Goal: Task Accomplishment & Management: Complete application form

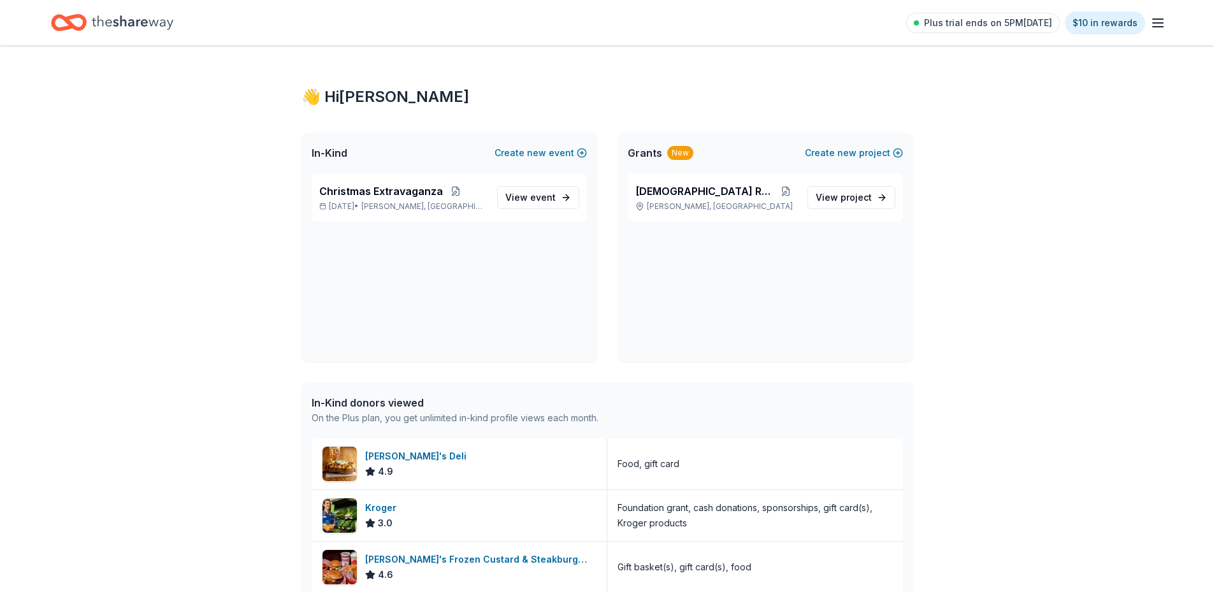
click at [139, 17] on icon "Home" at bounding box center [133, 23] width 82 height 26
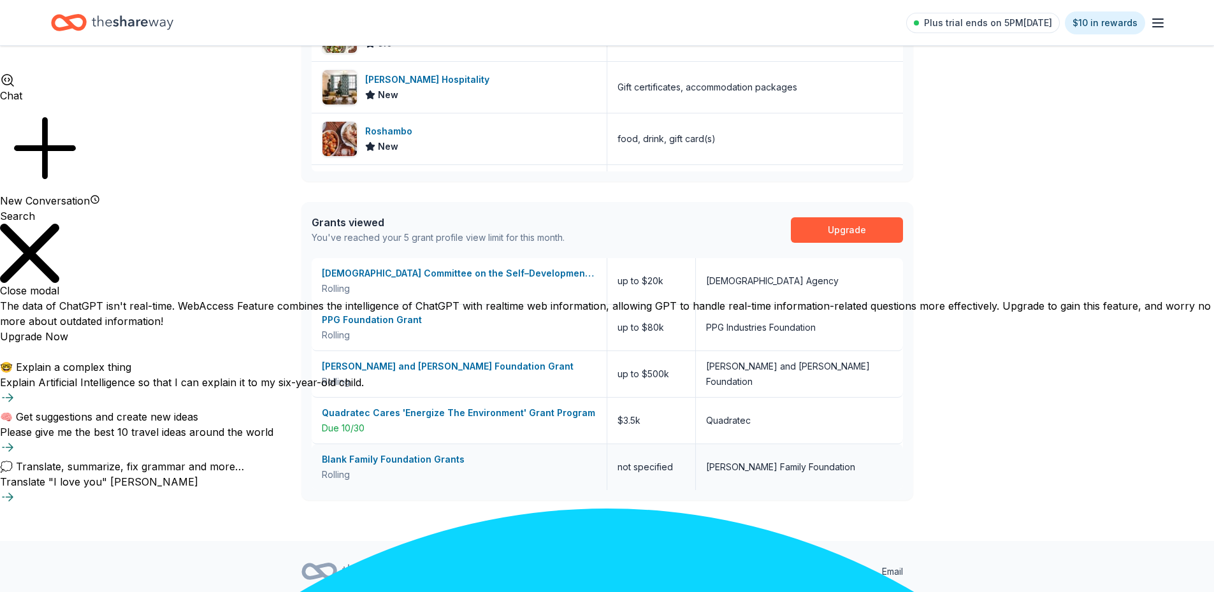
scroll to position [497, 0]
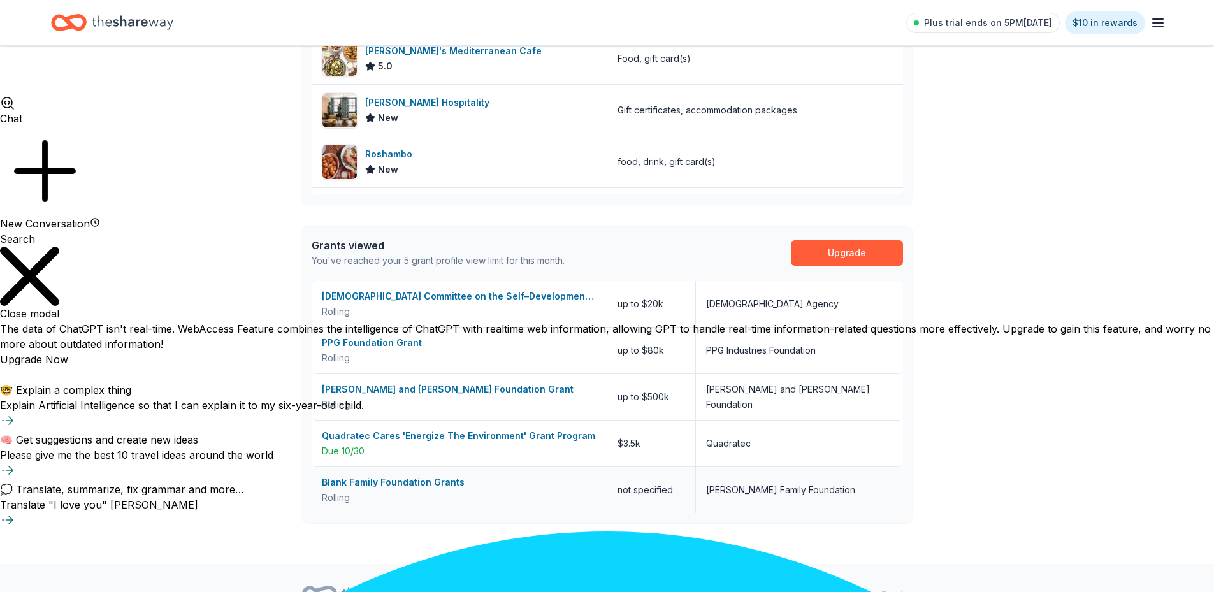
click at [386, 479] on div "Blank Family Foundation Grants" at bounding box center [459, 482] width 275 height 15
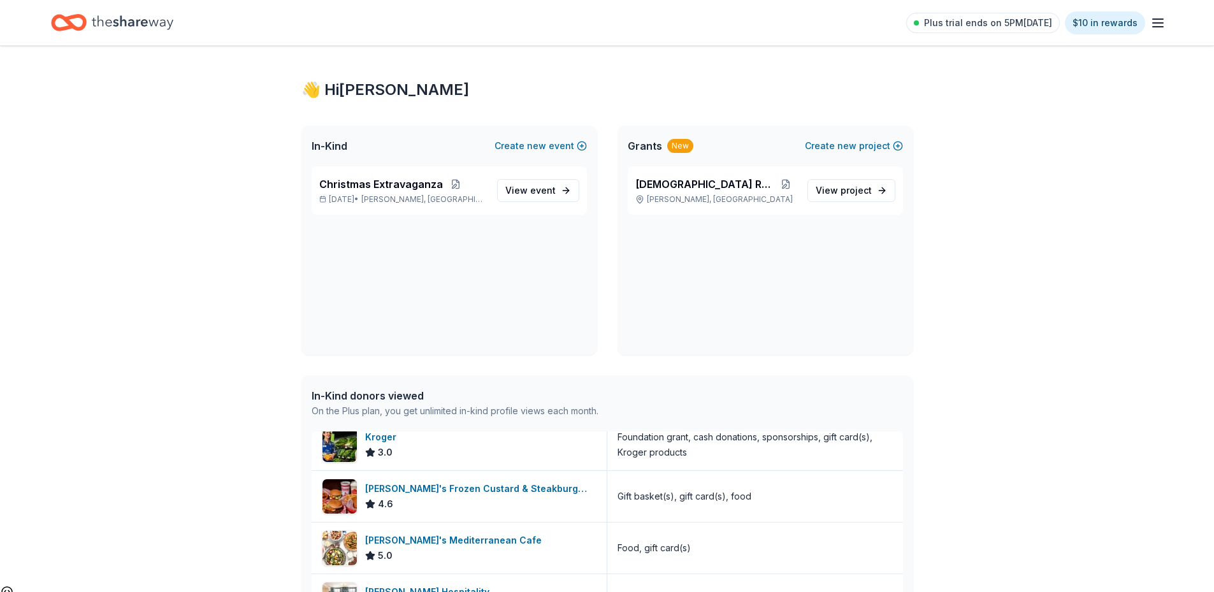
scroll to position [0, 0]
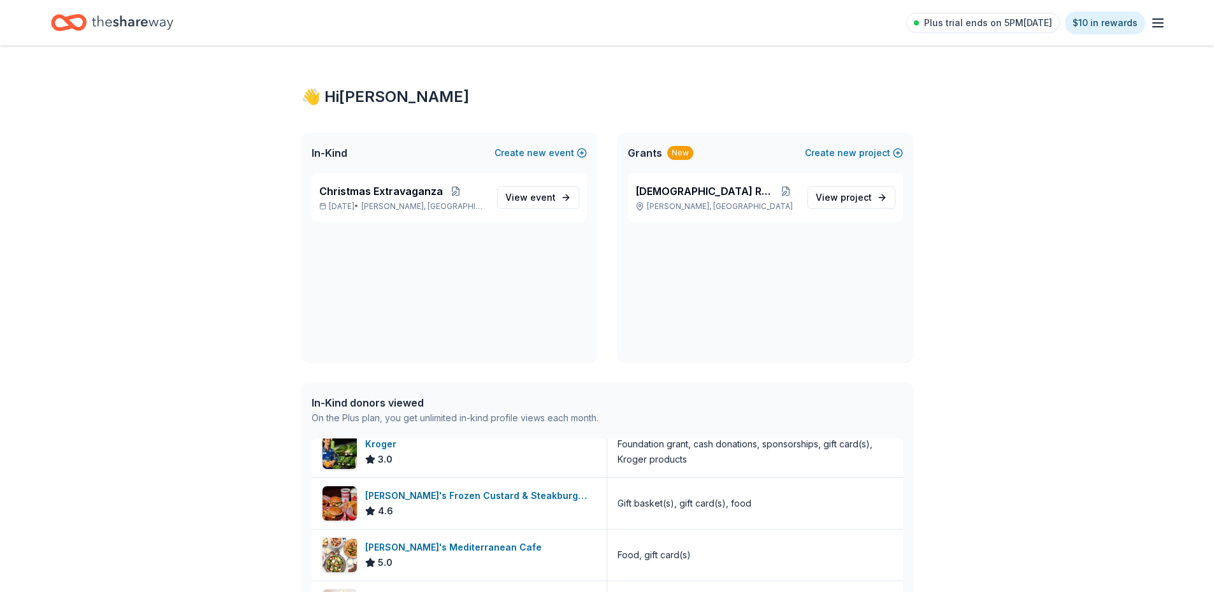
click at [164, 19] on icon "Home" at bounding box center [133, 23] width 82 height 26
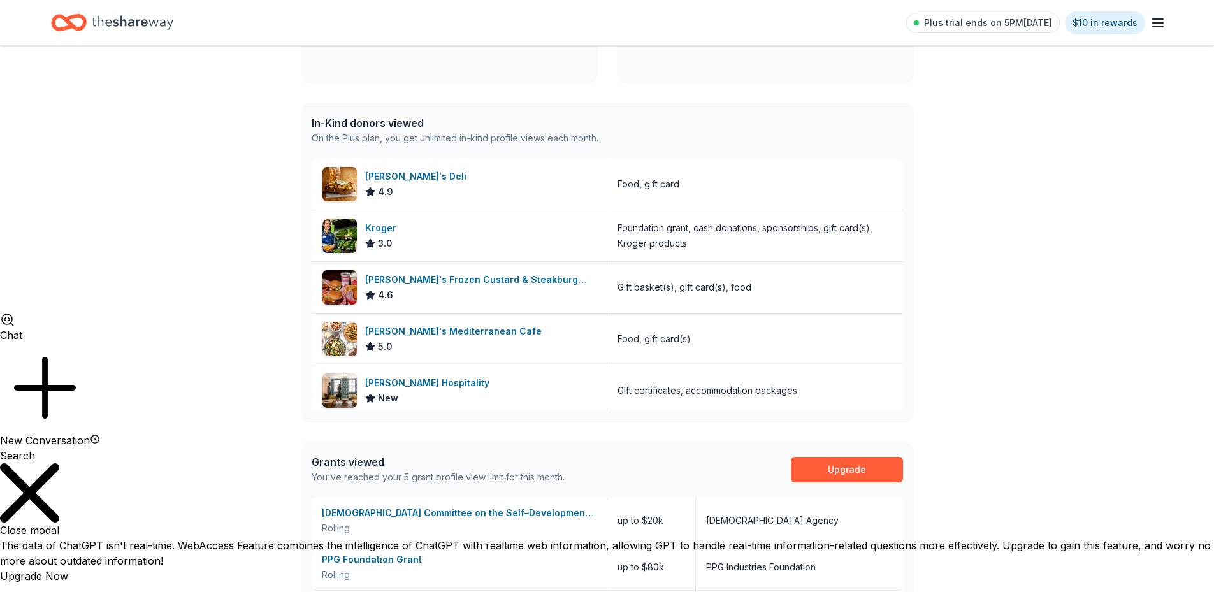
scroll to position [50, 0]
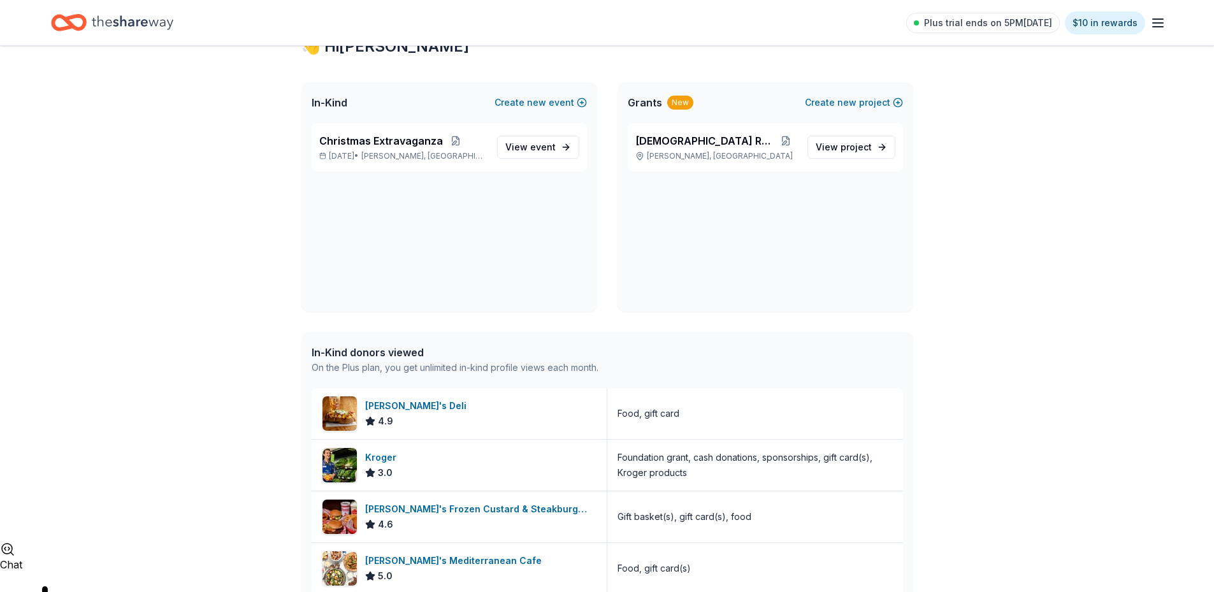
click at [1156, 19] on line "button" at bounding box center [1158, 19] width 10 height 0
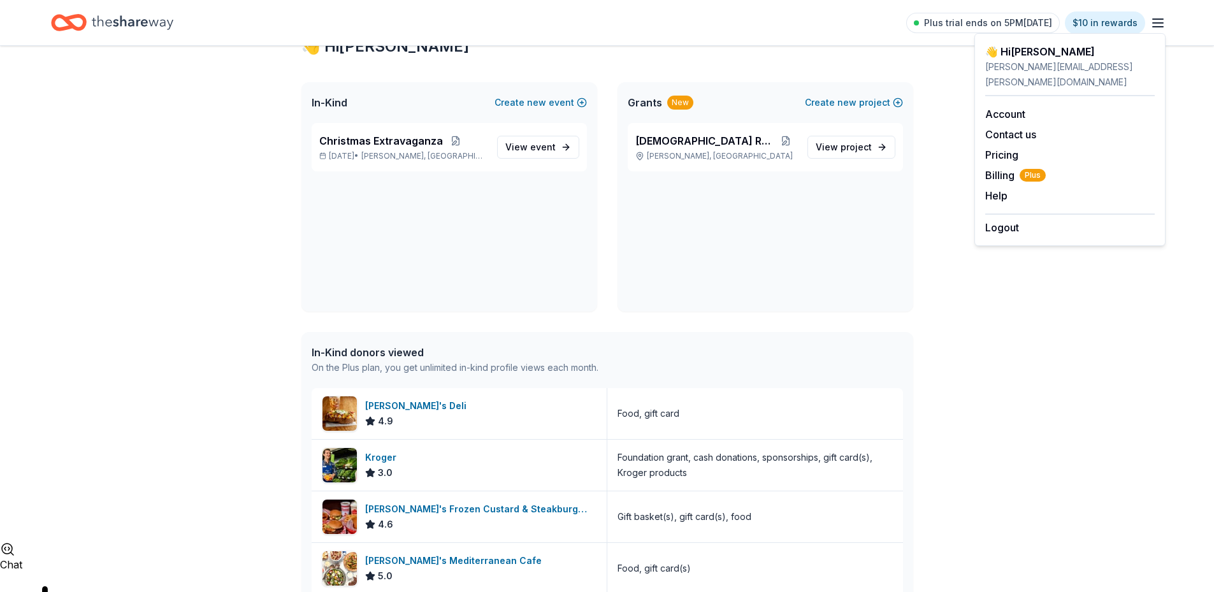
click at [141, 17] on icon "Home" at bounding box center [133, 23] width 82 height 26
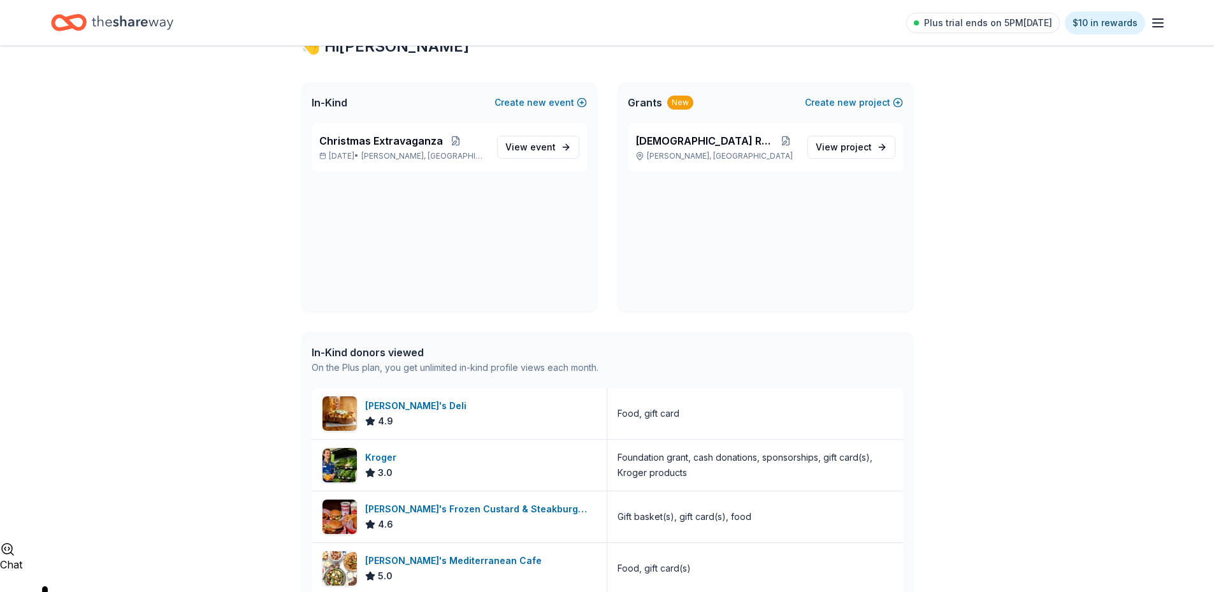
click at [141, 17] on icon "Home" at bounding box center [133, 23] width 82 height 26
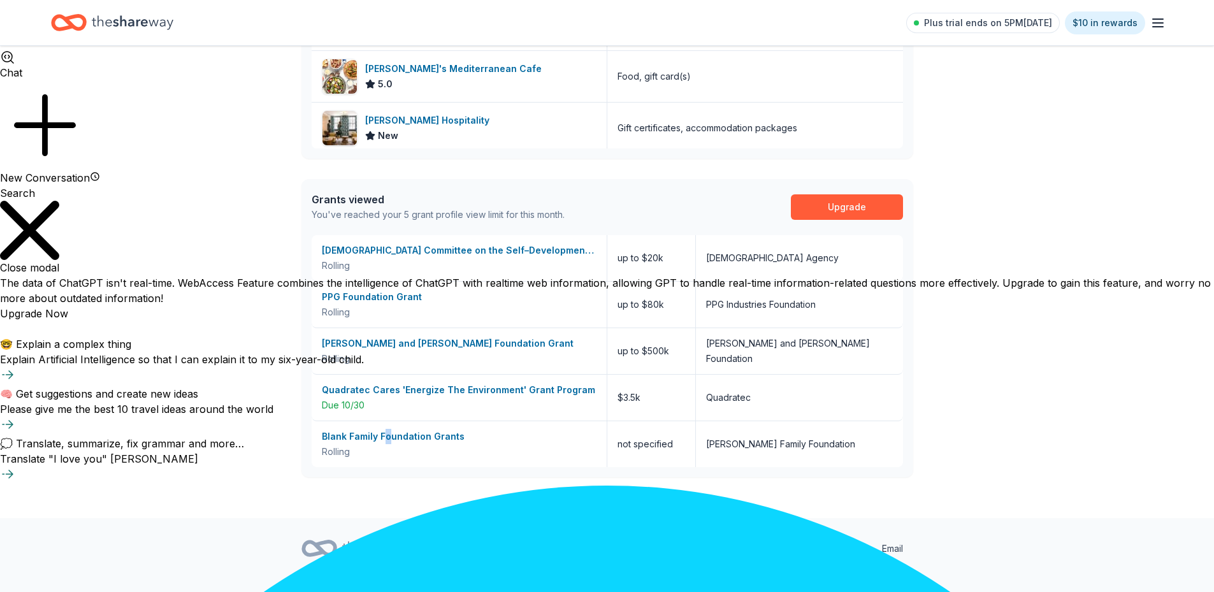
scroll to position [560, 0]
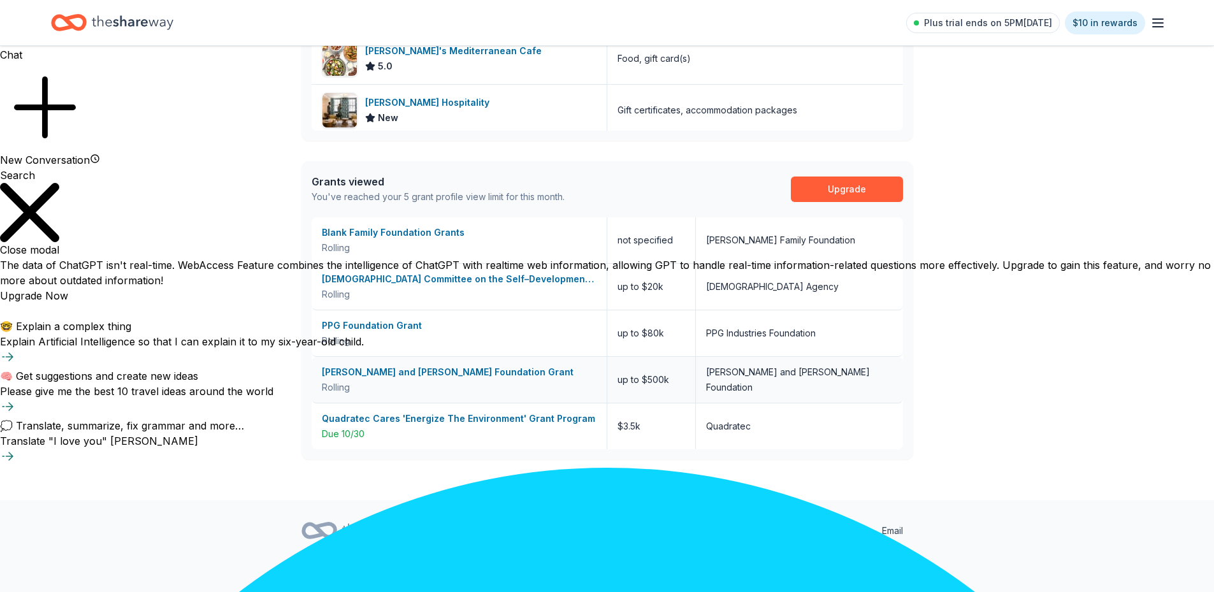
click at [414, 368] on div "John A. and Marlene L. Boll Foundation Grant" at bounding box center [459, 372] width 275 height 15
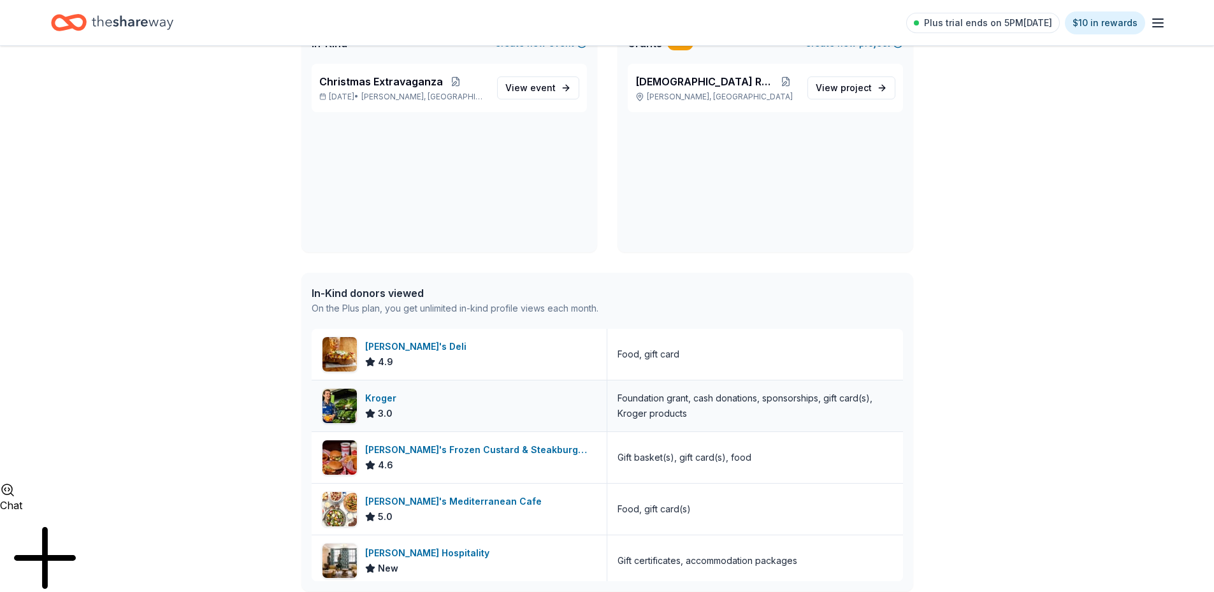
scroll to position [0, 0]
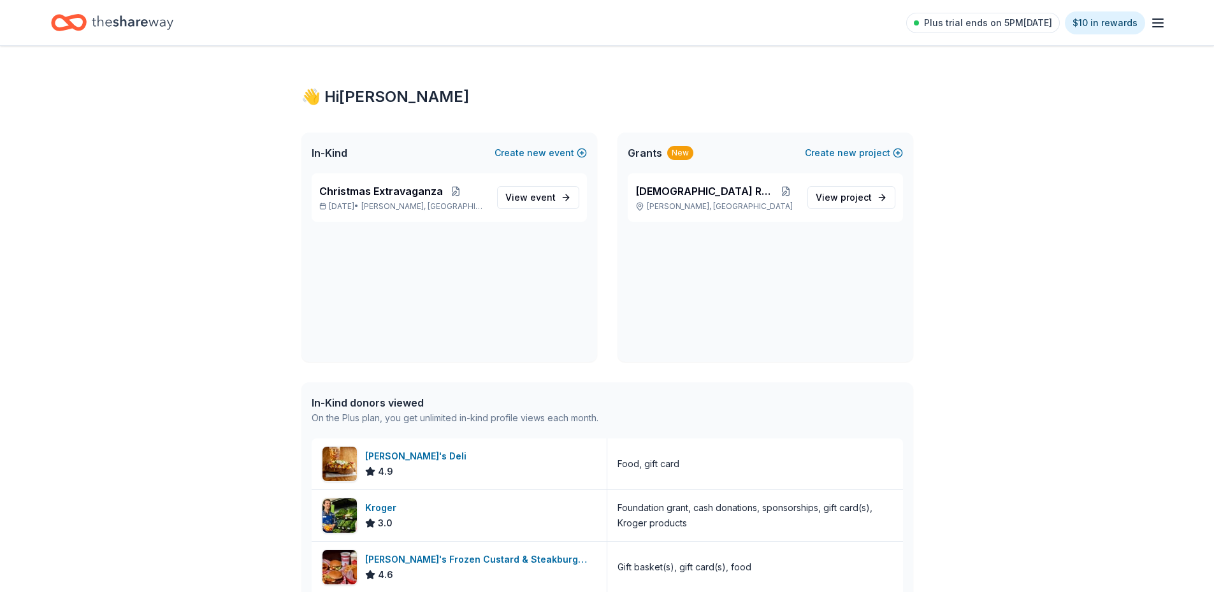
click at [602, 48] on div "👋 Hi Vanessa In-Kind Create new event Christmas Extravaganza Dec 19, 2025 • Coc…" at bounding box center [607, 553] width 653 height 1015
click at [98, 22] on icon "Home" at bounding box center [133, 23] width 82 height 26
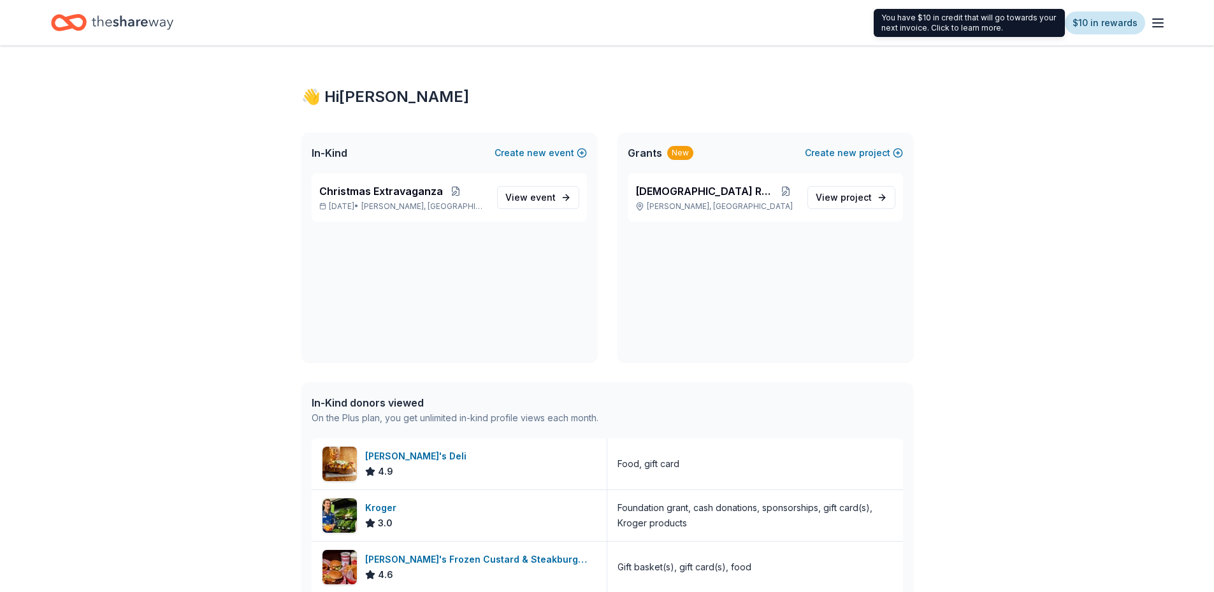
click at [1089, 25] on link "$10 in rewards" at bounding box center [1105, 22] width 80 height 23
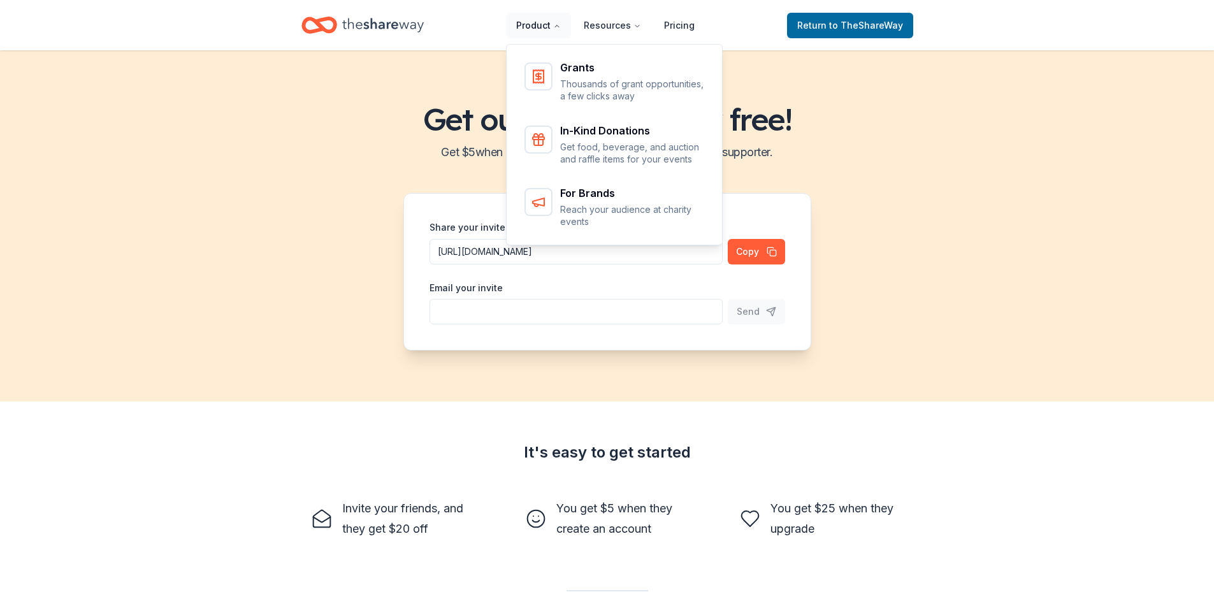
click at [533, 23] on button "Product" at bounding box center [538, 25] width 65 height 25
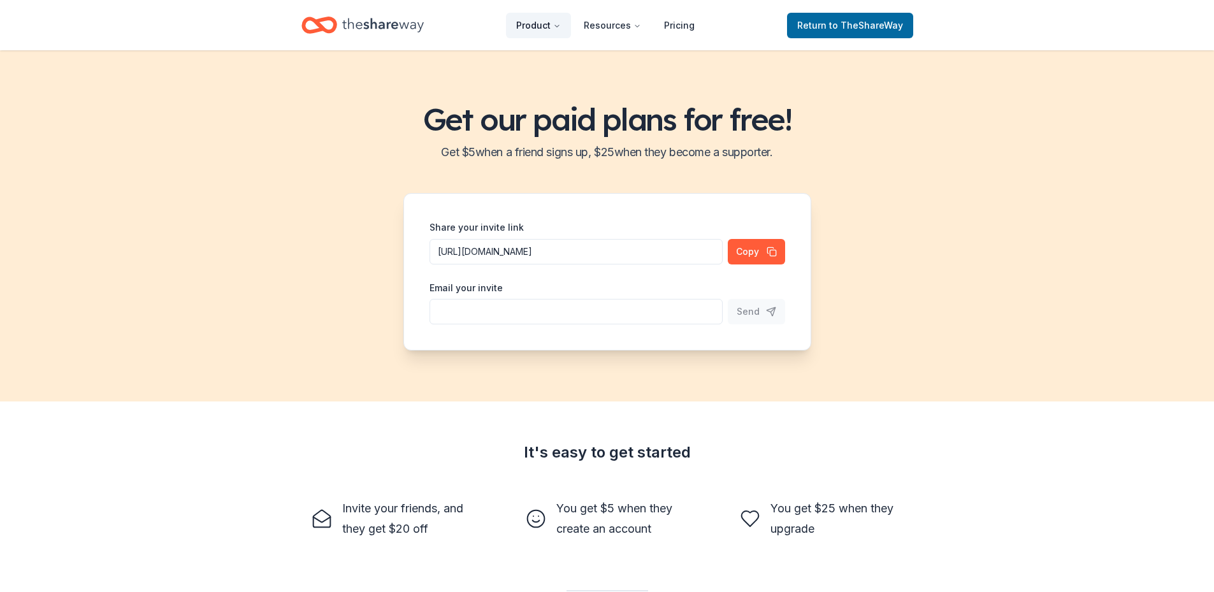
click at [533, 23] on button "Product" at bounding box center [538, 25] width 65 height 25
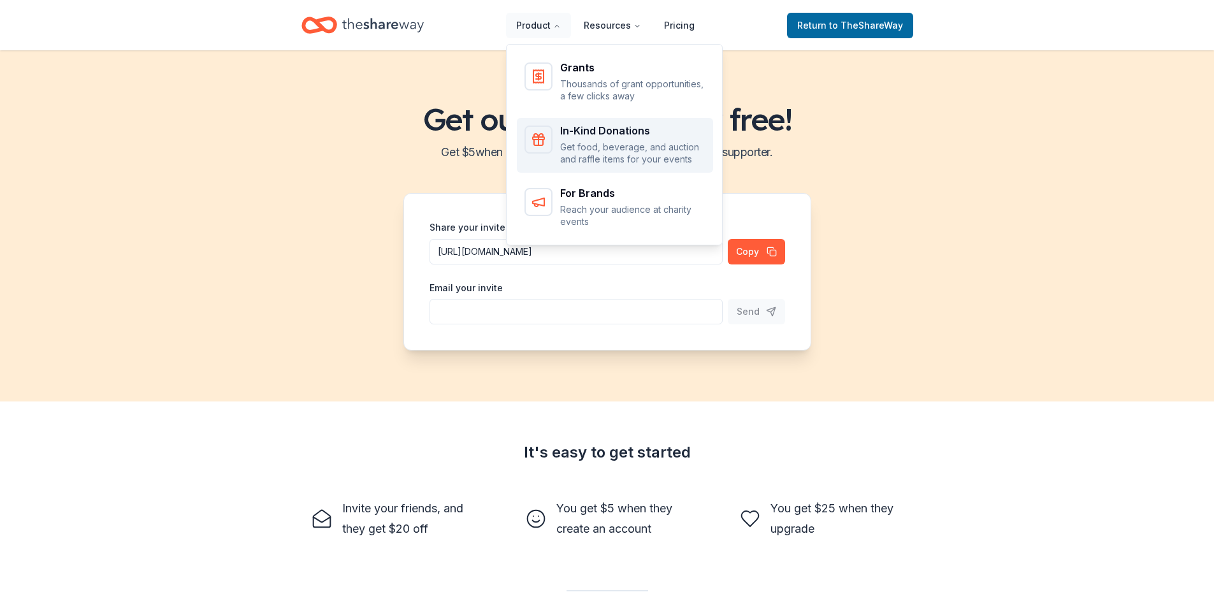
click at [586, 129] on div "In-Kind Donations" at bounding box center [632, 131] width 145 height 10
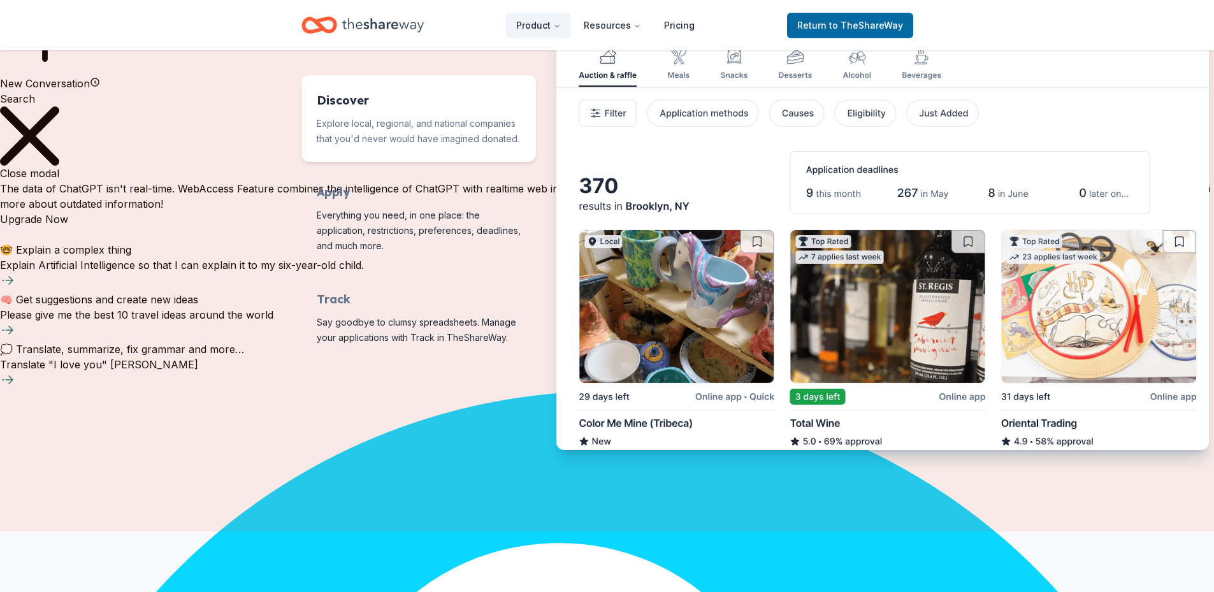
scroll to position [637, 0]
click at [816, 416] on img "Features for running your books" at bounding box center [882, 219] width 653 height 459
click at [815, 427] on img "Features for running your books" at bounding box center [882, 219] width 653 height 459
click at [864, 21] on span "to TheShareWay" at bounding box center [866, 25] width 74 height 11
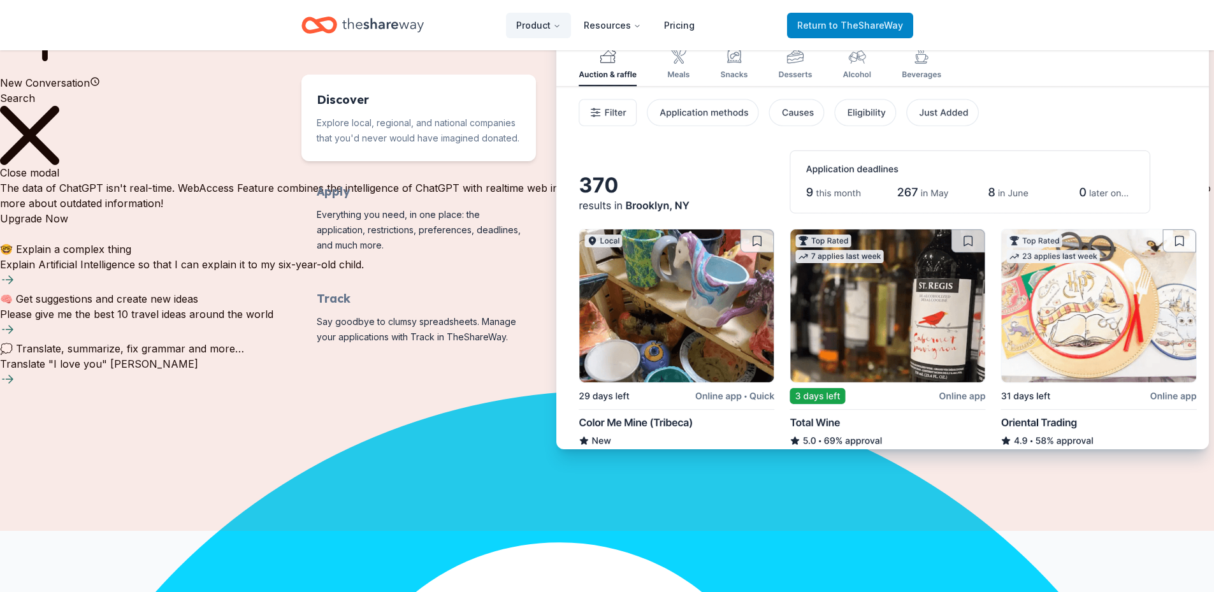
click at [867, 20] on span "to TheShareWay" at bounding box center [866, 25] width 74 height 11
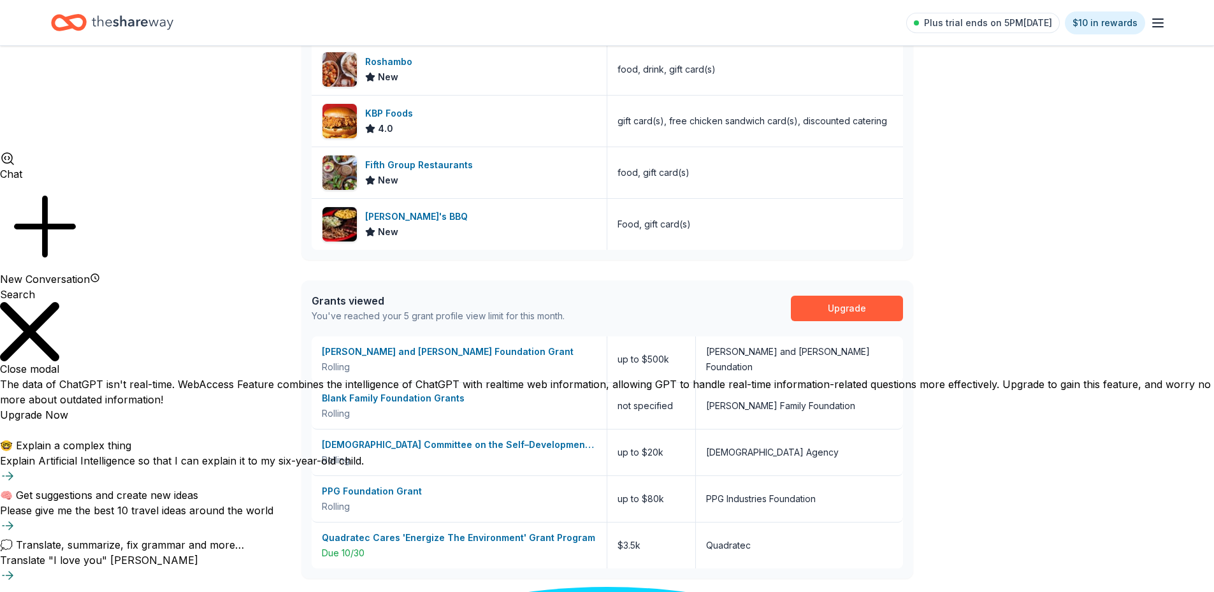
scroll to position [560, 0]
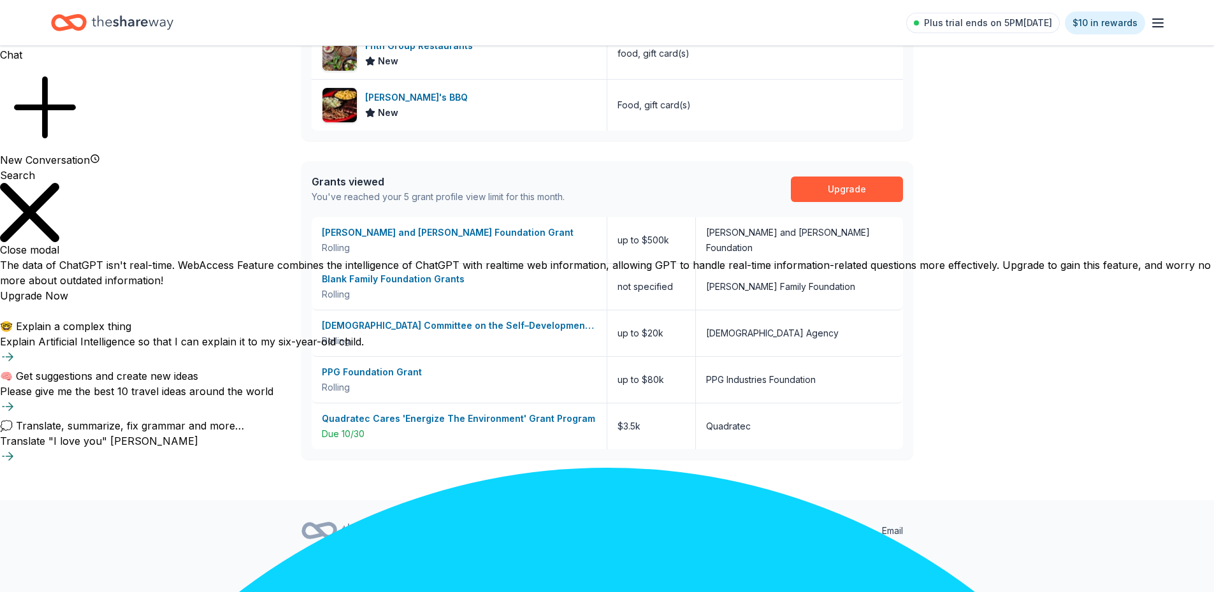
click at [700, 533] on link "Product" at bounding box center [703, 530] width 54 height 25
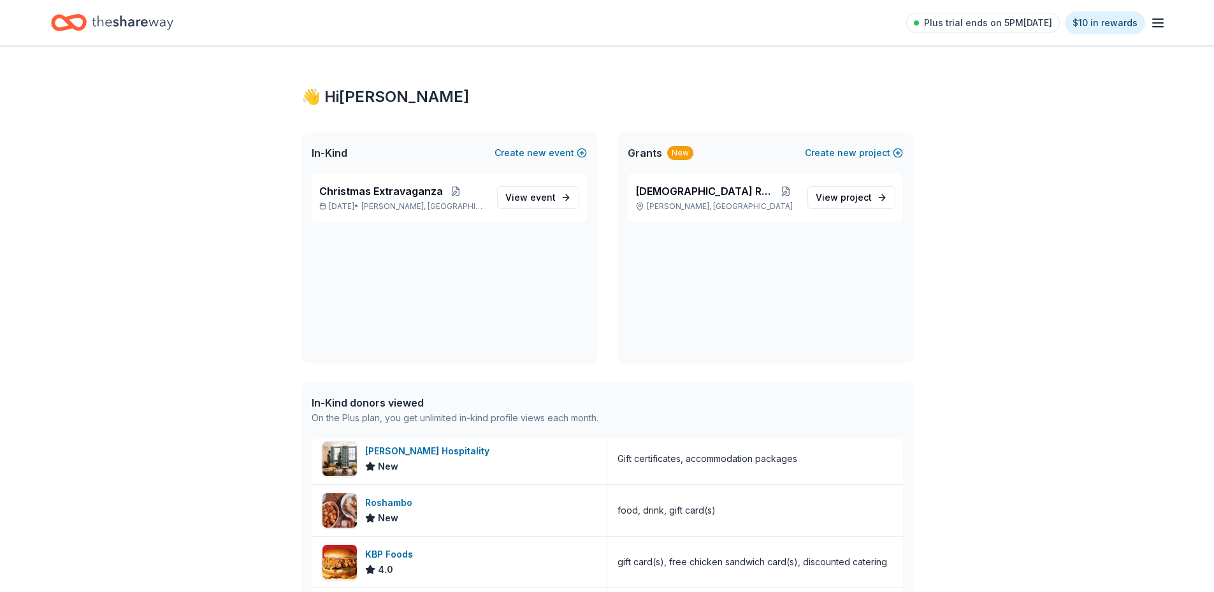
click at [1159, 20] on icon "button" at bounding box center [1157, 22] width 15 height 15
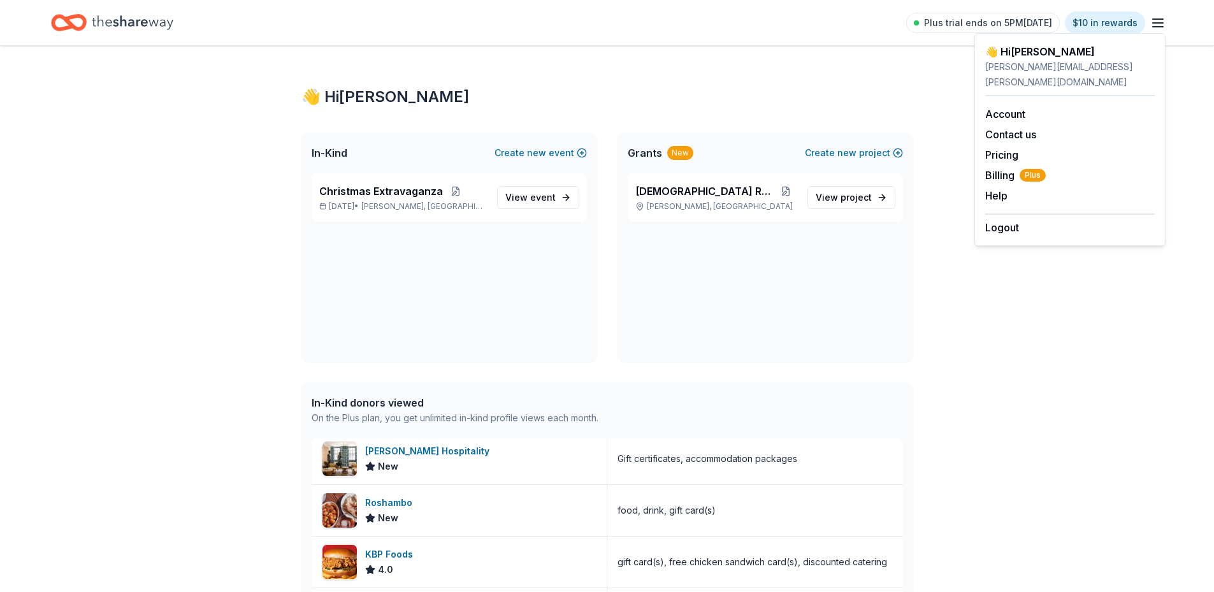
click at [1153, 24] on icon "button" at bounding box center [1157, 22] width 15 height 15
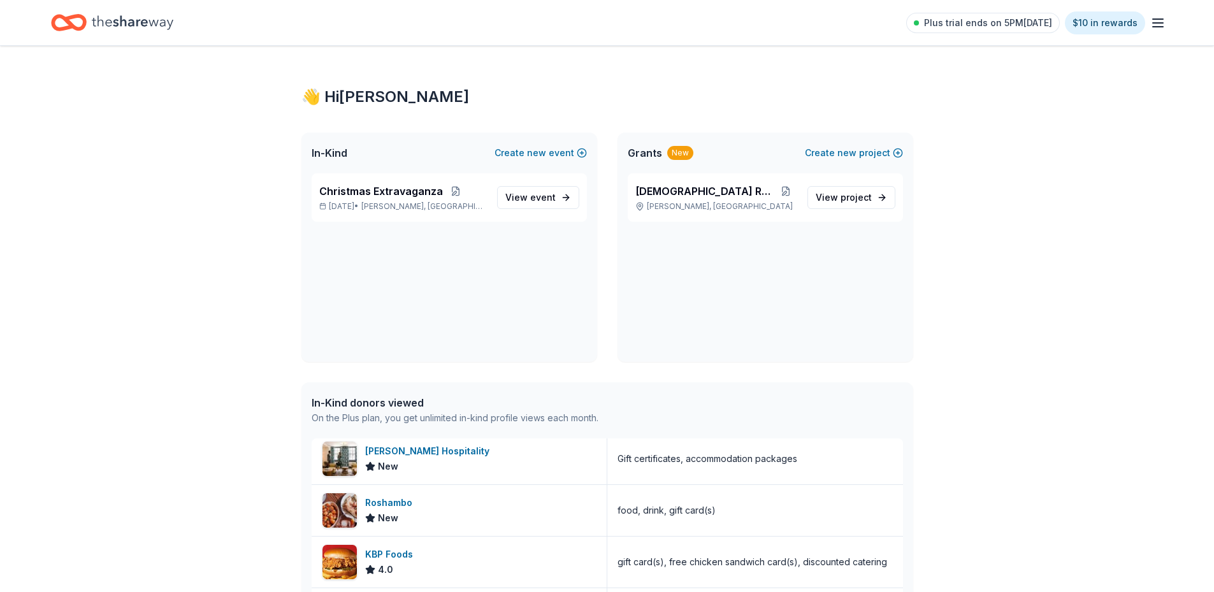
click at [1152, 24] on icon "button" at bounding box center [1157, 22] width 15 height 15
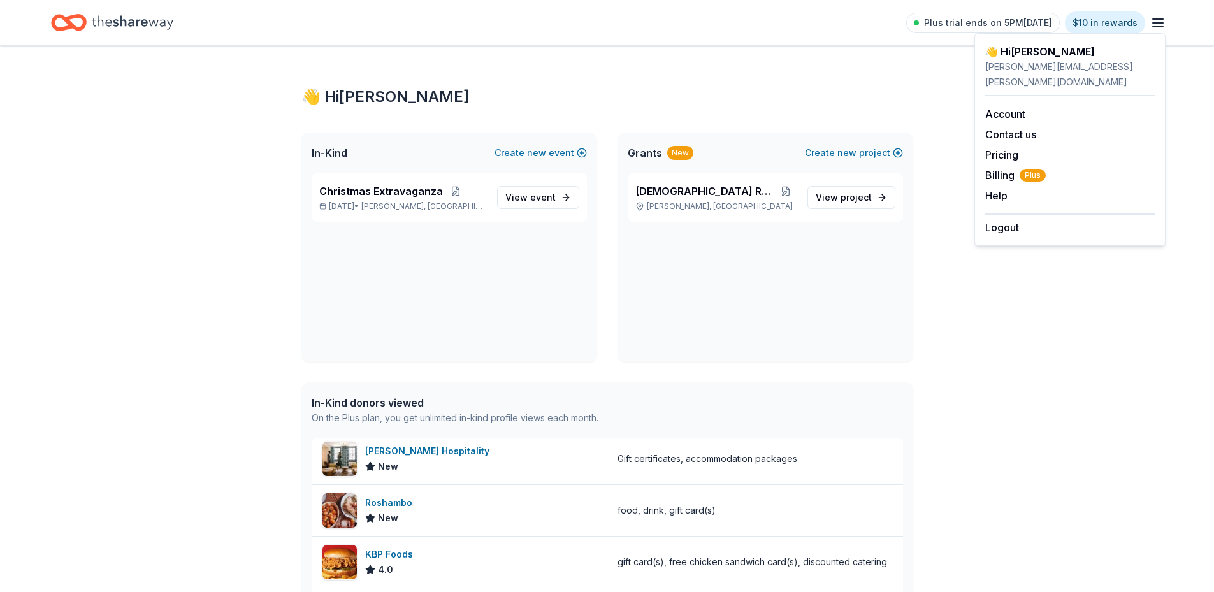
click at [810, 69] on div "👋 Hi Vanessa In-Kind Create new event Christmas Extravaganza Dec 19, 2025 • Coc…" at bounding box center [607, 553] width 653 height 1015
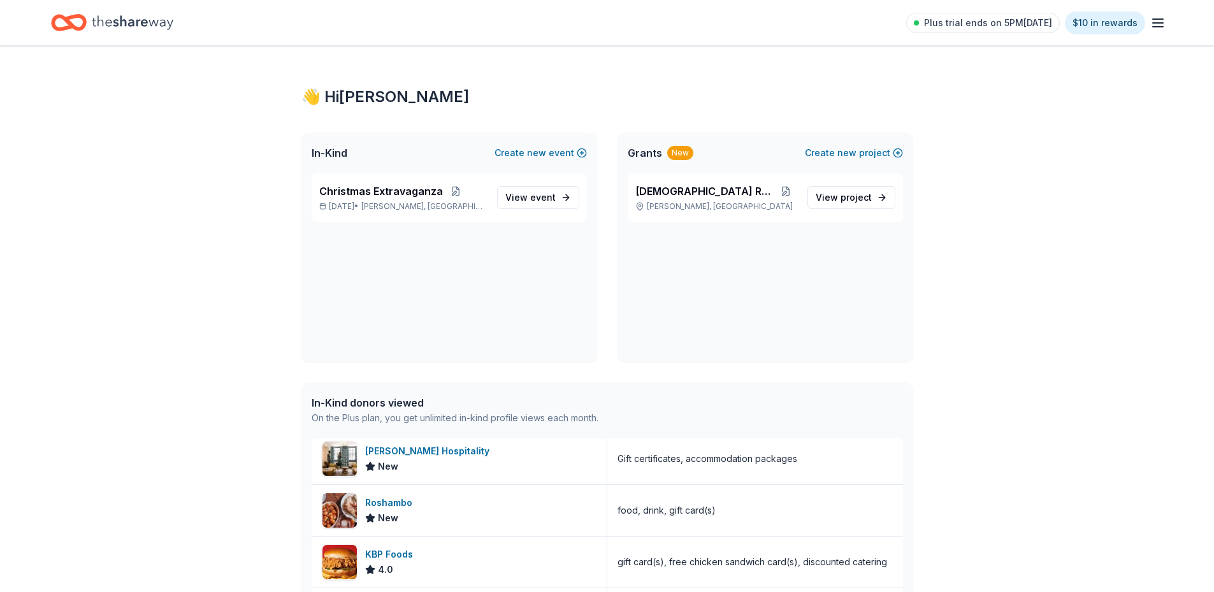
click at [85, 22] on icon "Home" at bounding box center [75, 22] width 20 height 13
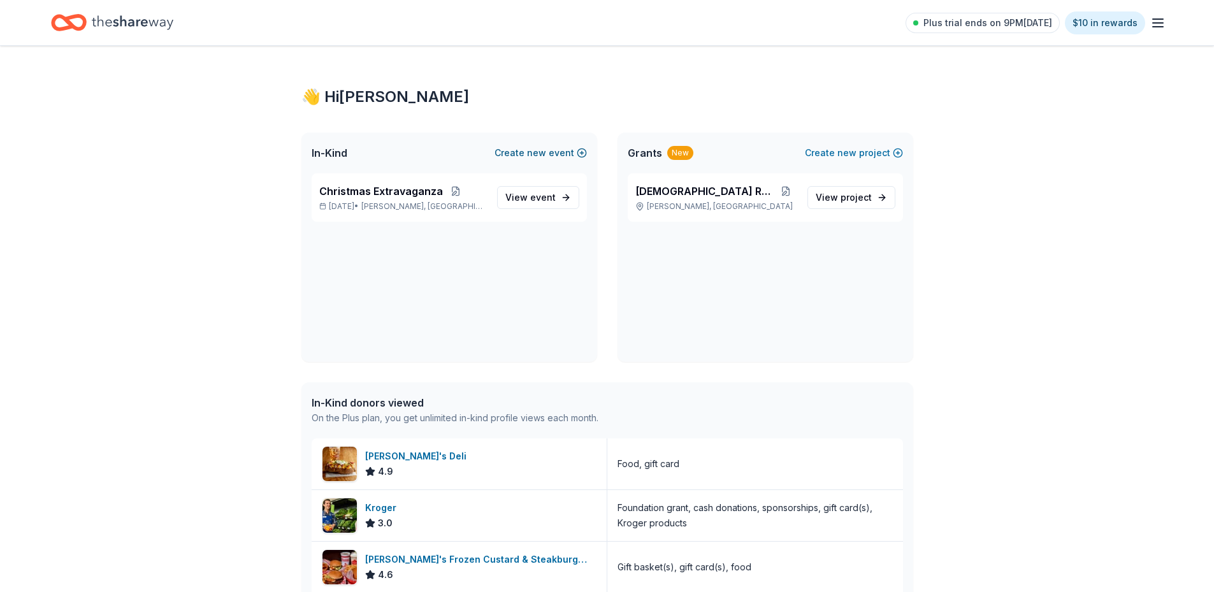
click at [556, 151] on button "Create new event" at bounding box center [541, 152] width 92 height 15
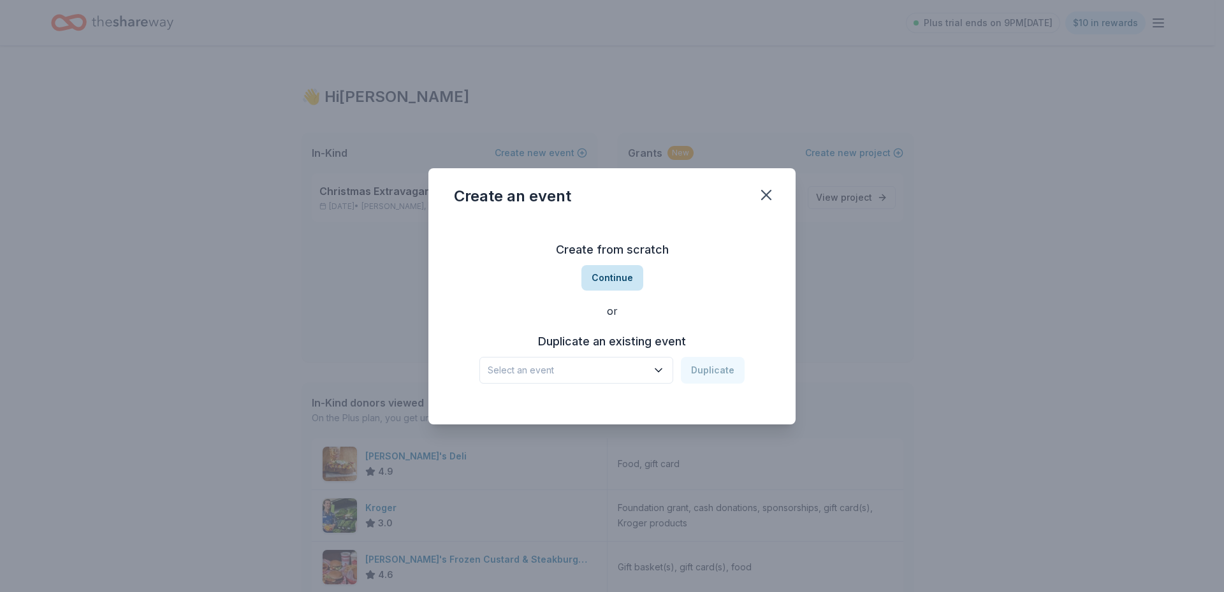
click at [613, 274] on button "Continue" at bounding box center [612, 277] width 62 height 25
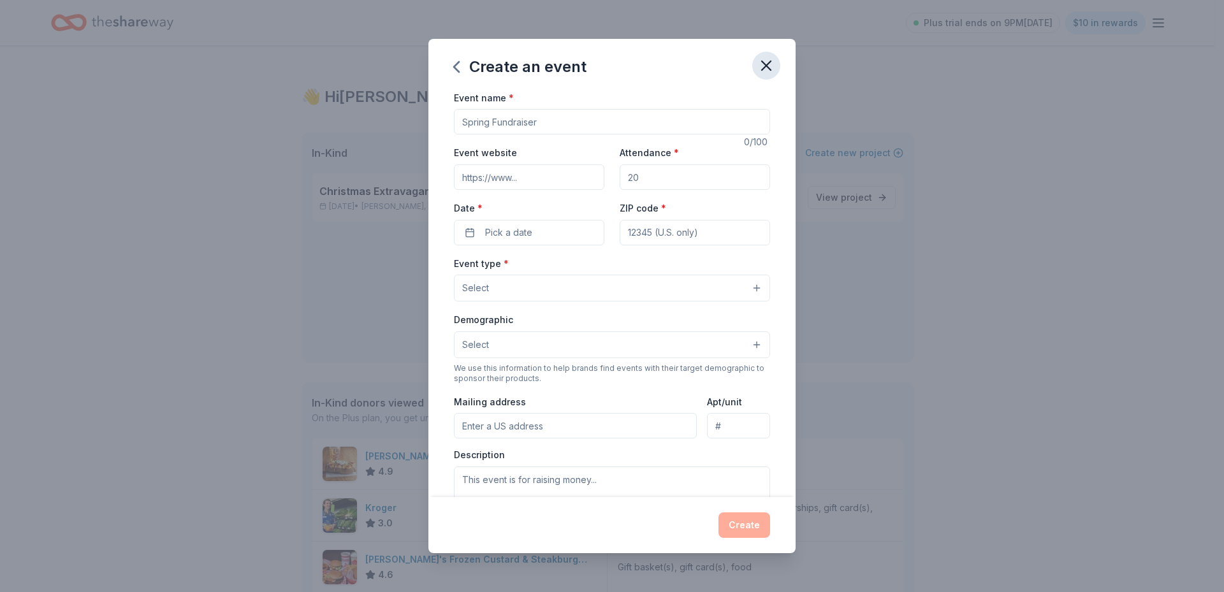
click at [764, 64] on icon "button" at bounding box center [766, 65] width 9 height 9
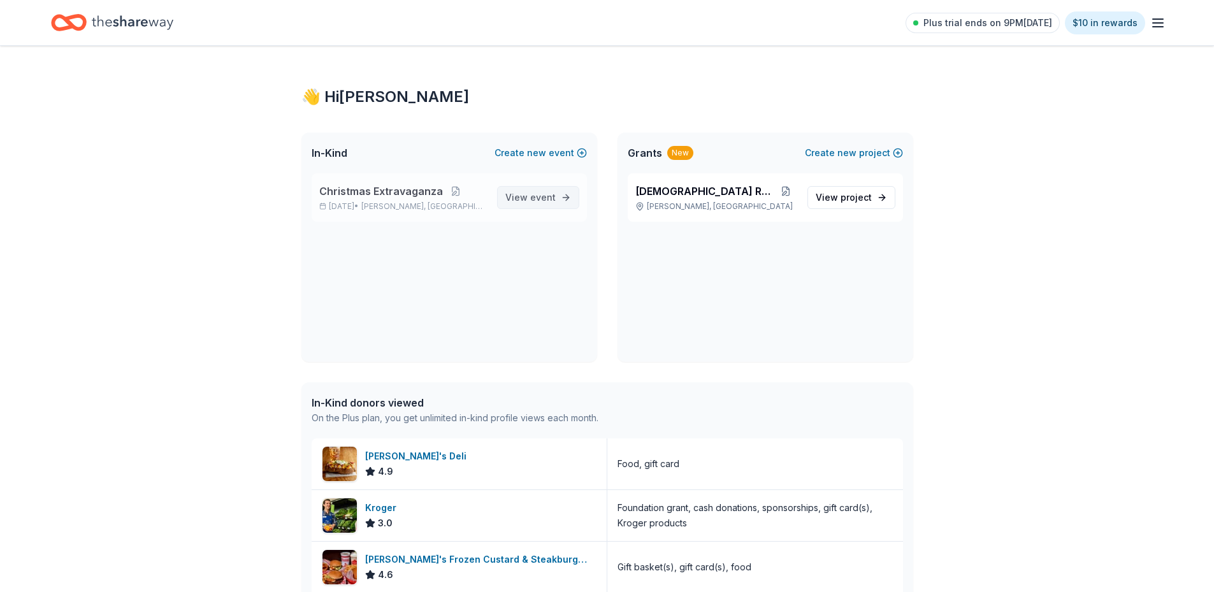
click at [567, 191] on link "View event" at bounding box center [538, 197] width 82 height 23
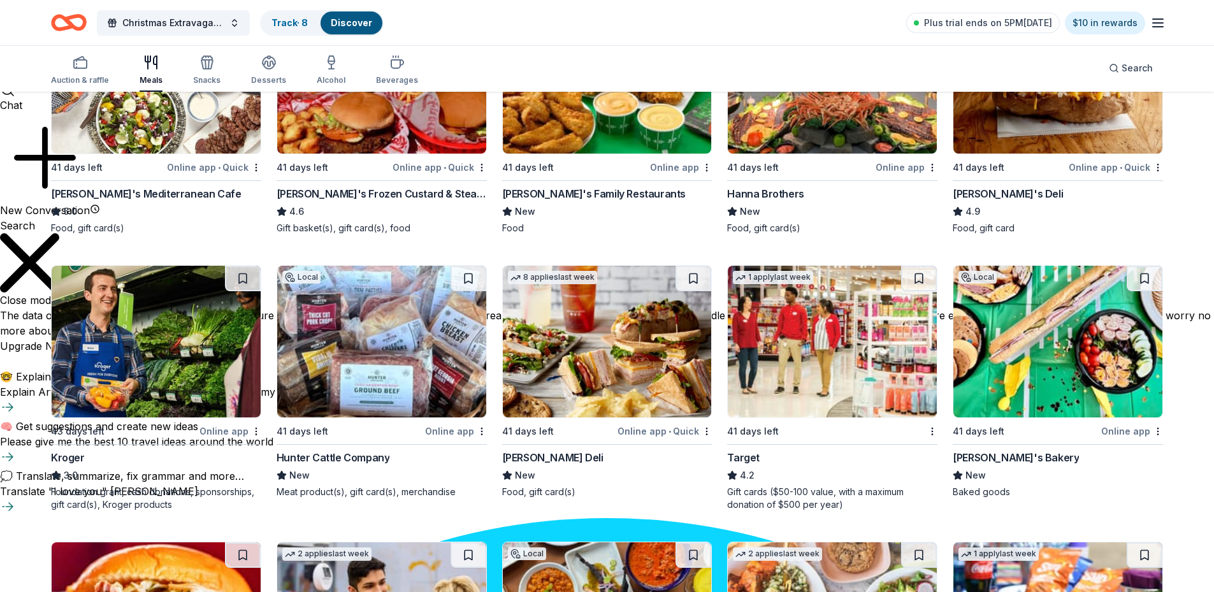
scroll to position [574, 0]
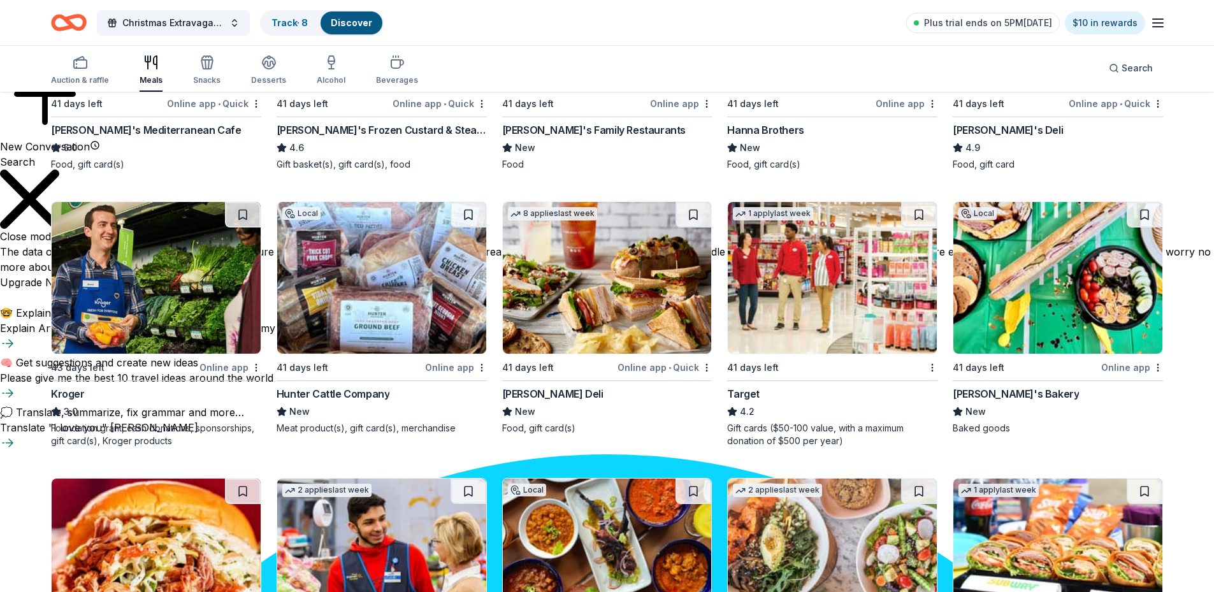
click at [417, 307] on img at bounding box center [381, 278] width 209 height 152
click at [421, 332] on img at bounding box center [381, 278] width 209 height 152
click at [467, 216] on button at bounding box center [469, 214] width 36 height 25
click at [294, 18] on link "Track · 9" at bounding box center [290, 22] width 36 height 11
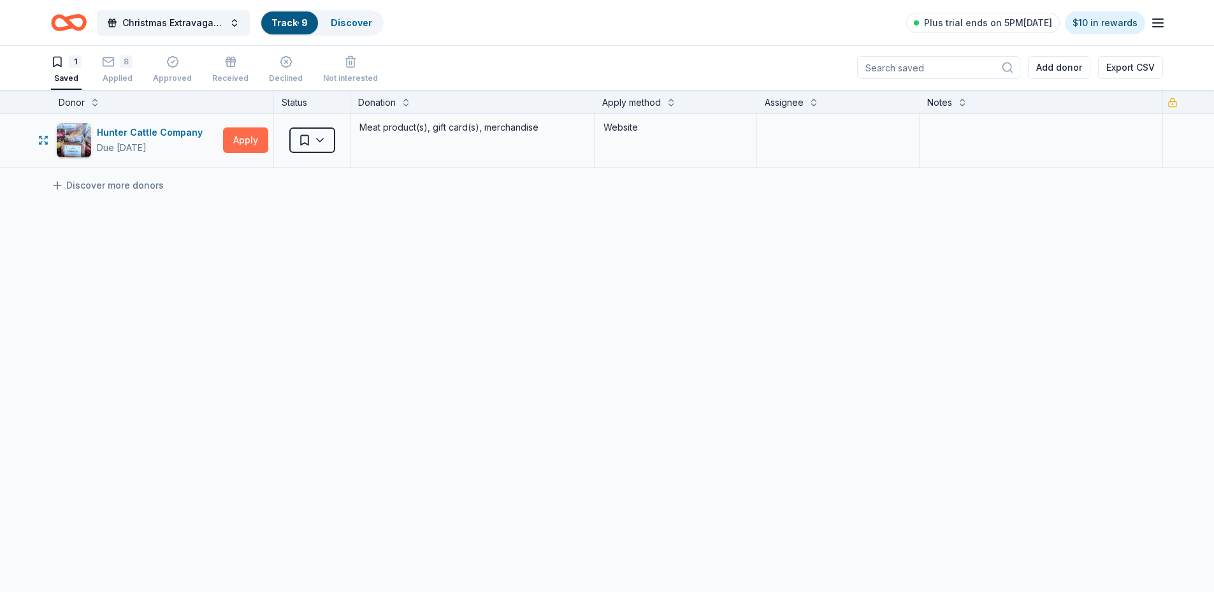
click at [254, 134] on button "Apply" at bounding box center [245, 139] width 45 height 25
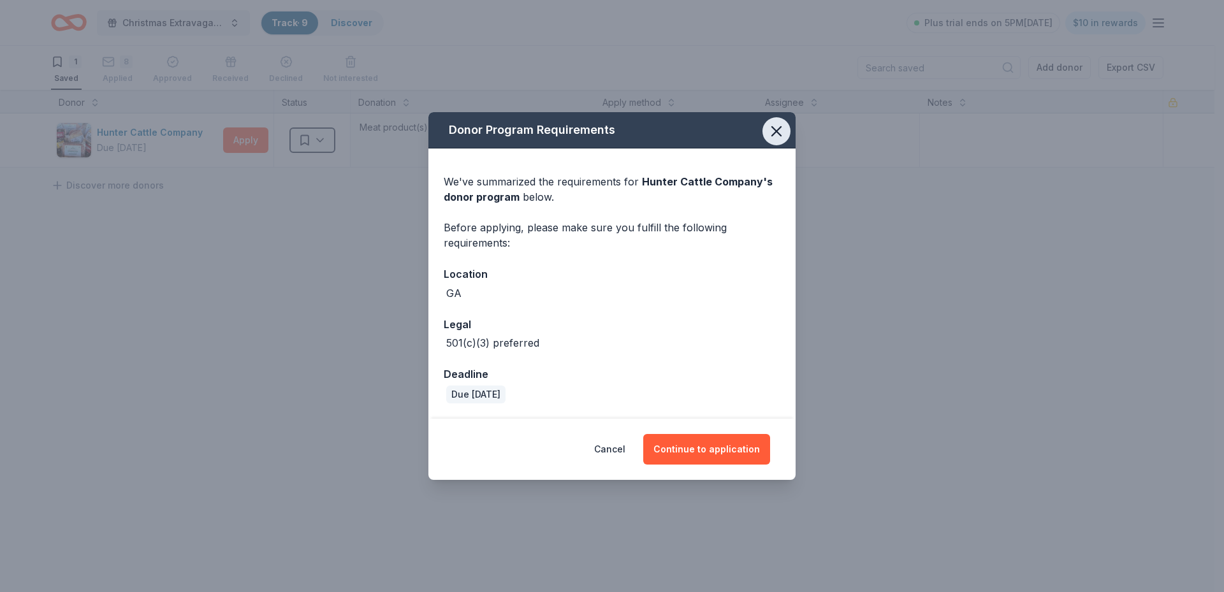
click at [768, 130] on icon "button" at bounding box center [776, 131] width 18 height 18
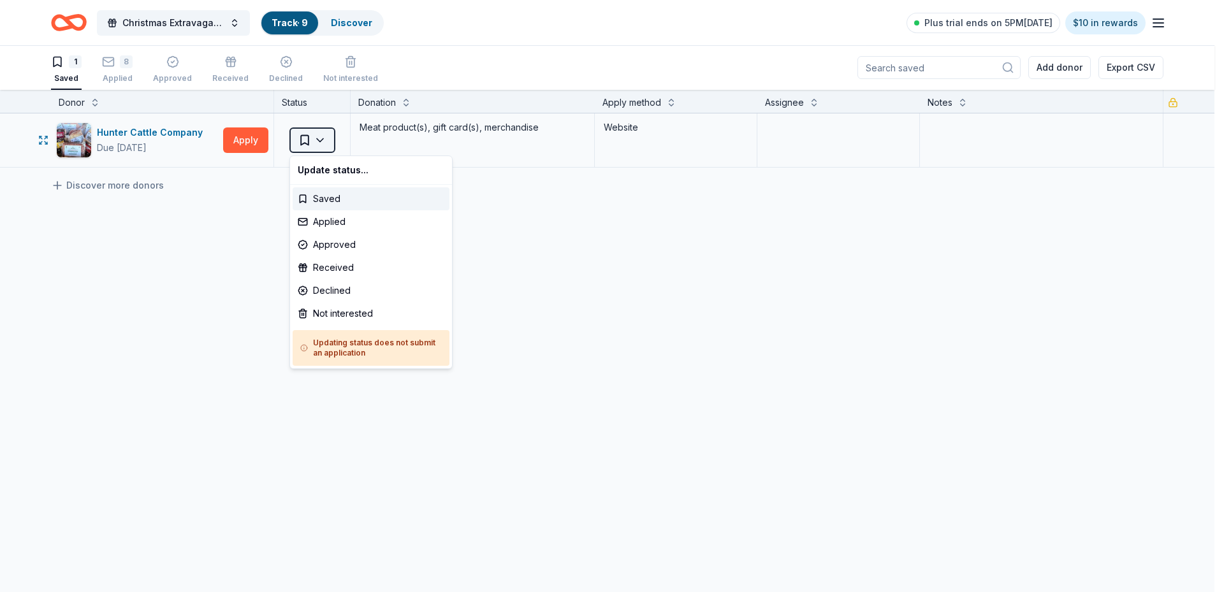
click at [332, 134] on html "Christmas Extravaganza Track · 9 Discover Plus trial ends on 5PM, 10/15 $10 in …" at bounding box center [612, 295] width 1224 height 592
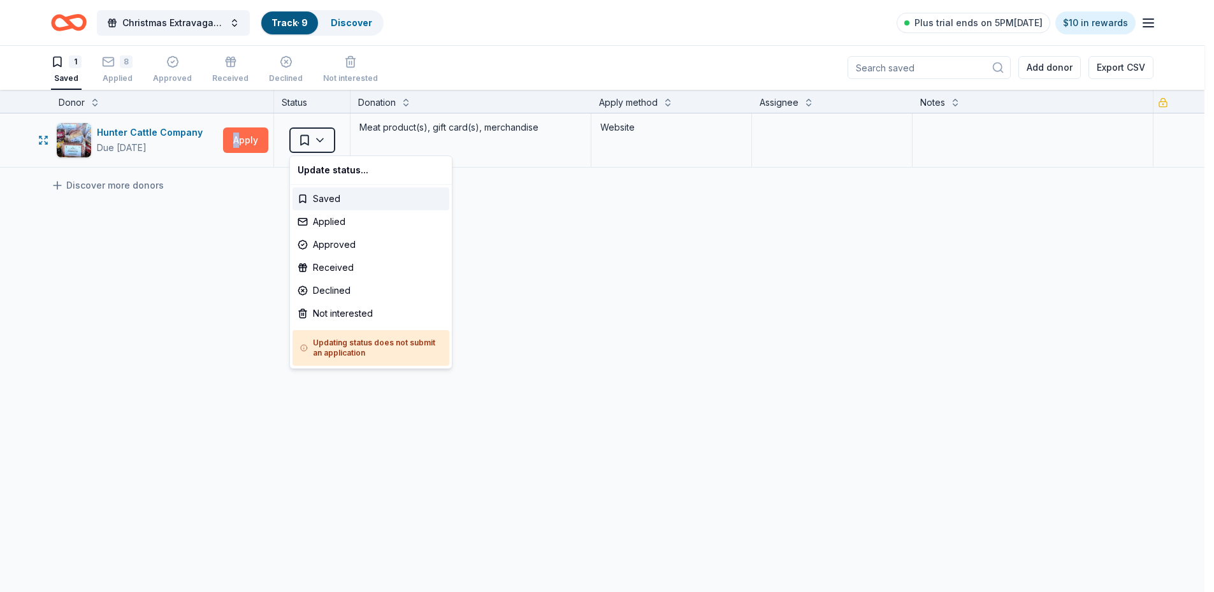
type textarea "A"
click at [242, 131] on html "Christmas Extravaganza Track · 9 Discover Plus trial ends on 5PM, 10/15 $10 in …" at bounding box center [607, 295] width 1214 height 592
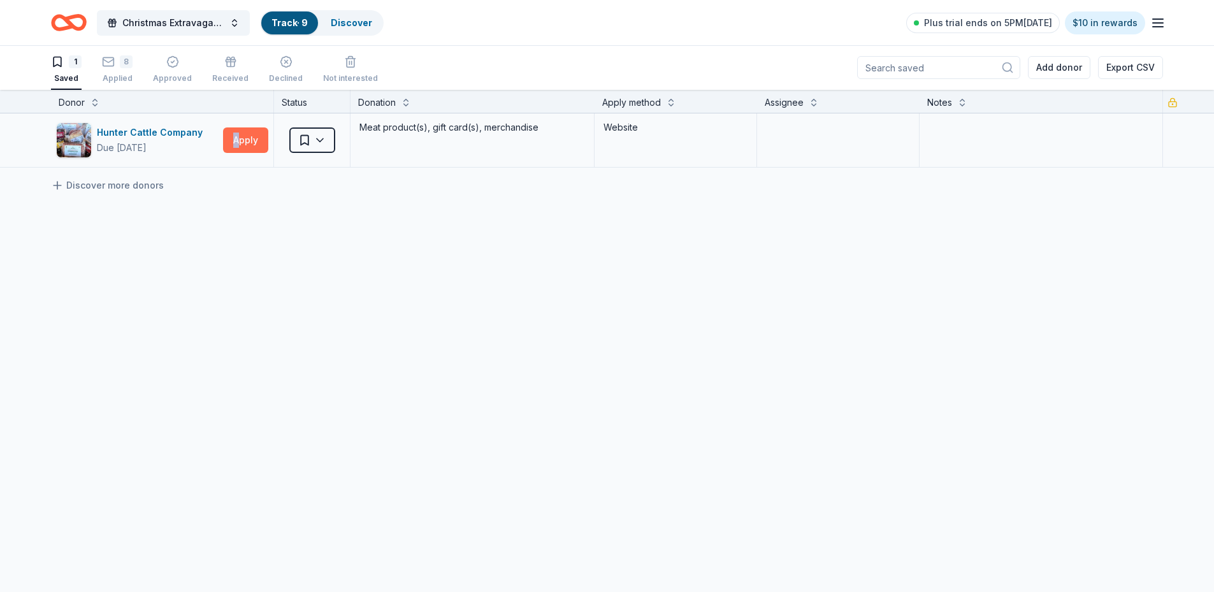
drag, startPoint x: 242, startPoint y: 131, endPoint x: 254, endPoint y: 144, distance: 17.6
click at [254, 144] on button "Apply" at bounding box center [245, 139] width 45 height 25
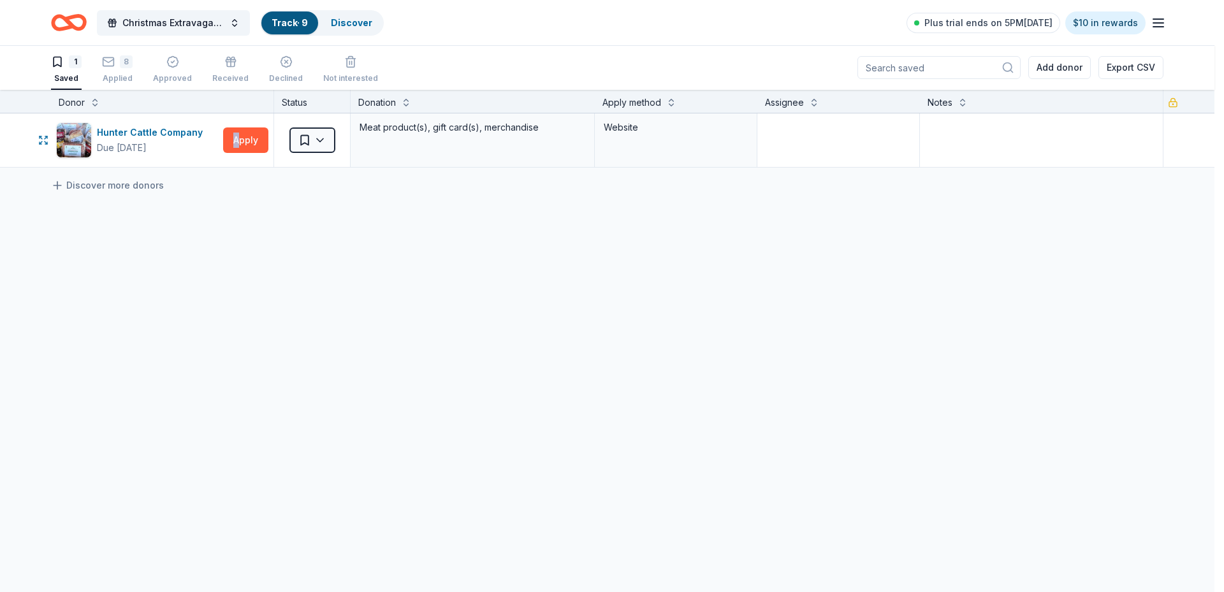
click at [256, 143] on div "Donor Program Requirements We've summarized the requirements for Hunter Cattle …" at bounding box center [612, 296] width 1224 height 592
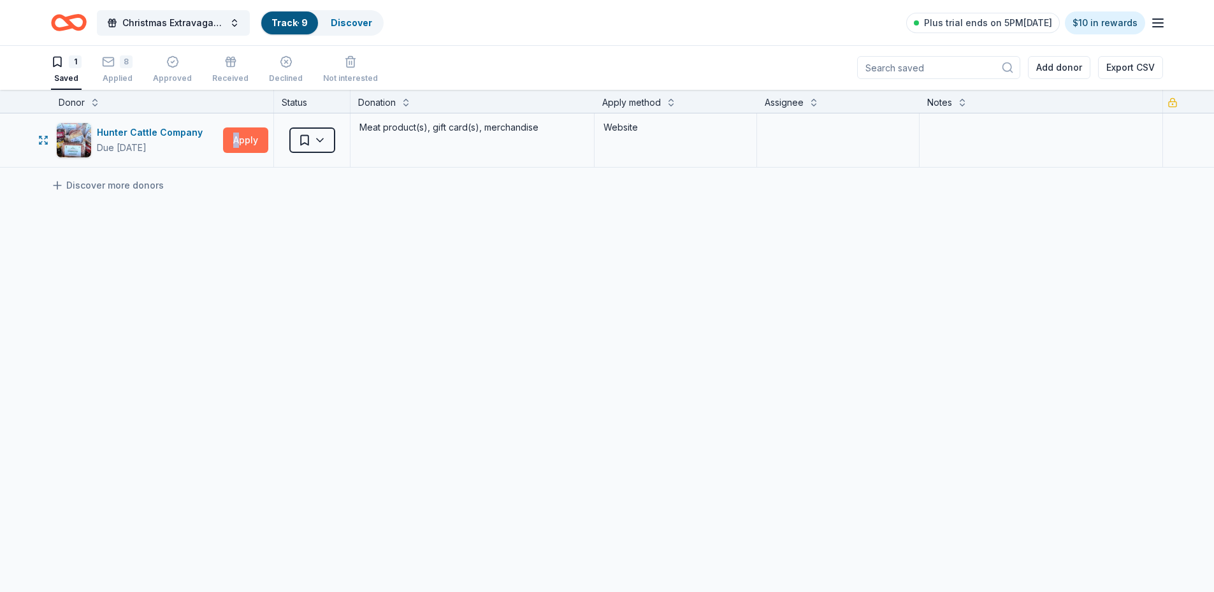
click at [256, 143] on button "Apply" at bounding box center [245, 139] width 45 height 25
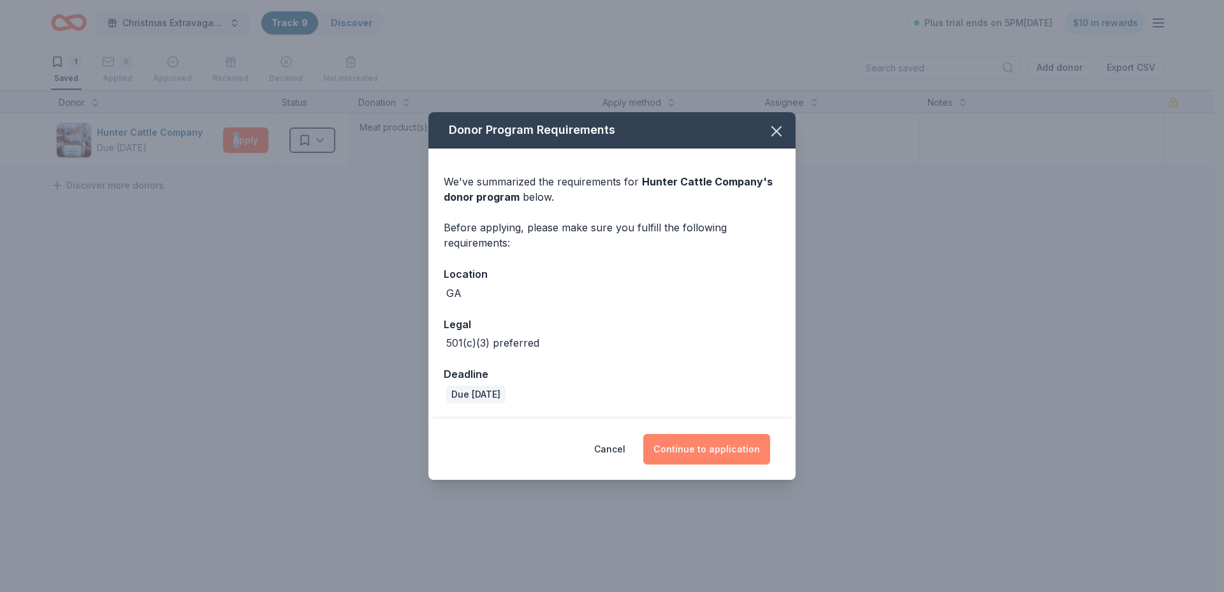
click at [672, 441] on button "Continue to application" at bounding box center [706, 449] width 127 height 31
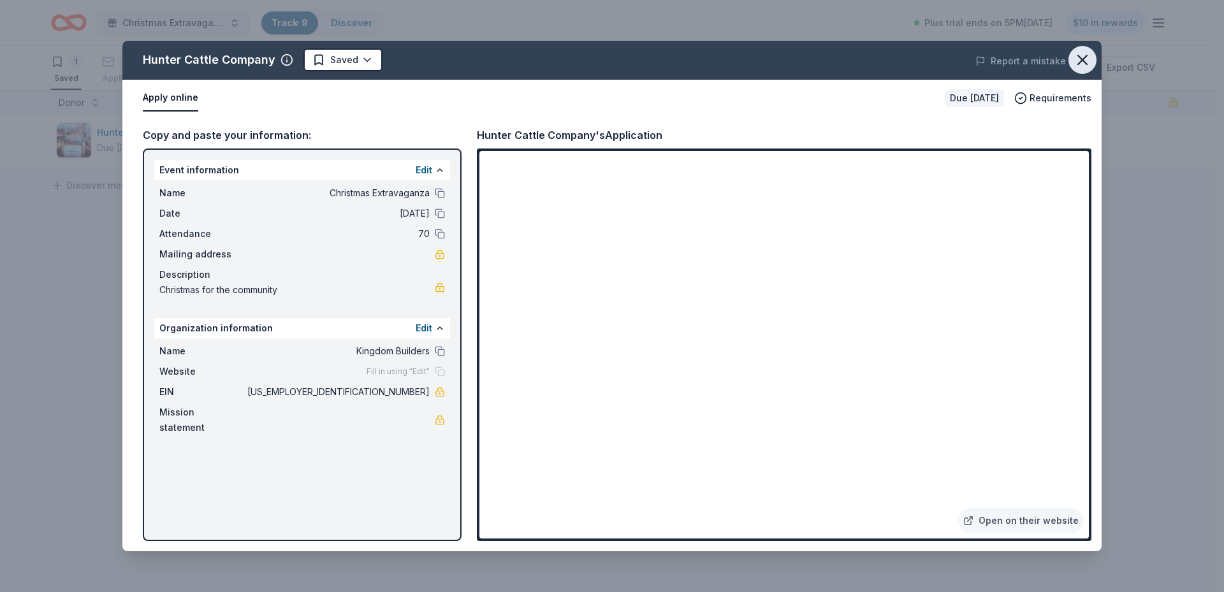
click at [1078, 58] on icon "button" at bounding box center [1082, 60] width 18 height 18
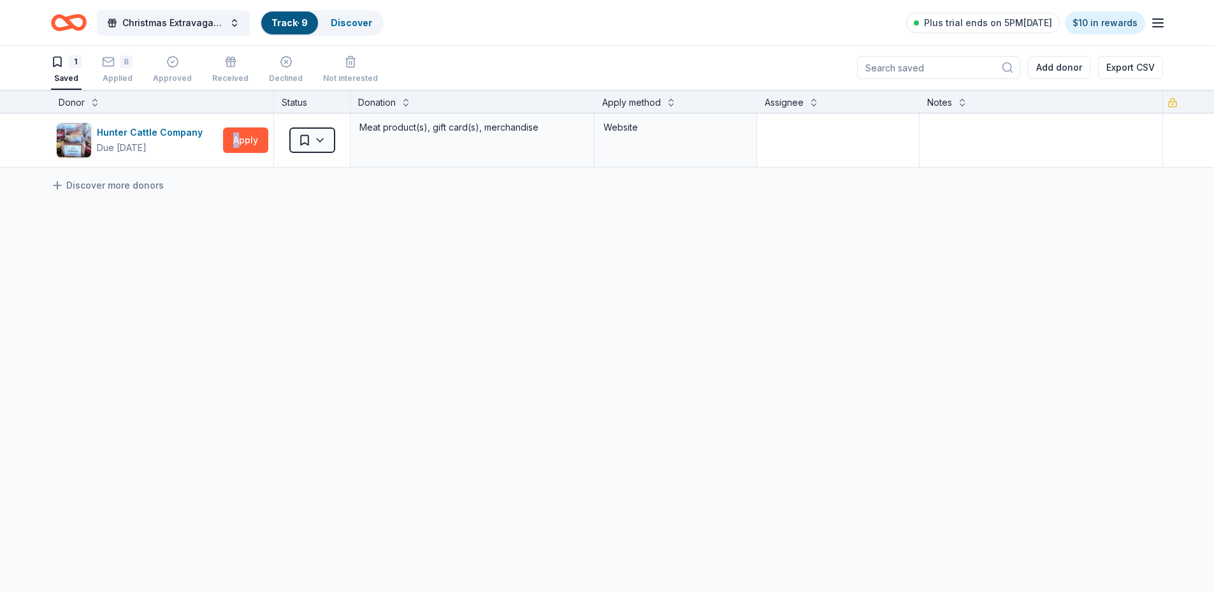
click at [61, 65] on icon "button" at bounding box center [58, 62] width 8 height 10
click at [72, 73] on div "1 Saved" at bounding box center [66, 70] width 31 height 28
drag, startPoint x: 72, startPoint y: 73, endPoint x: 57, endPoint y: 52, distance: 25.6
click at [57, 52] on button "1 Saved" at bounding box center [66, 71] width 31 height 40
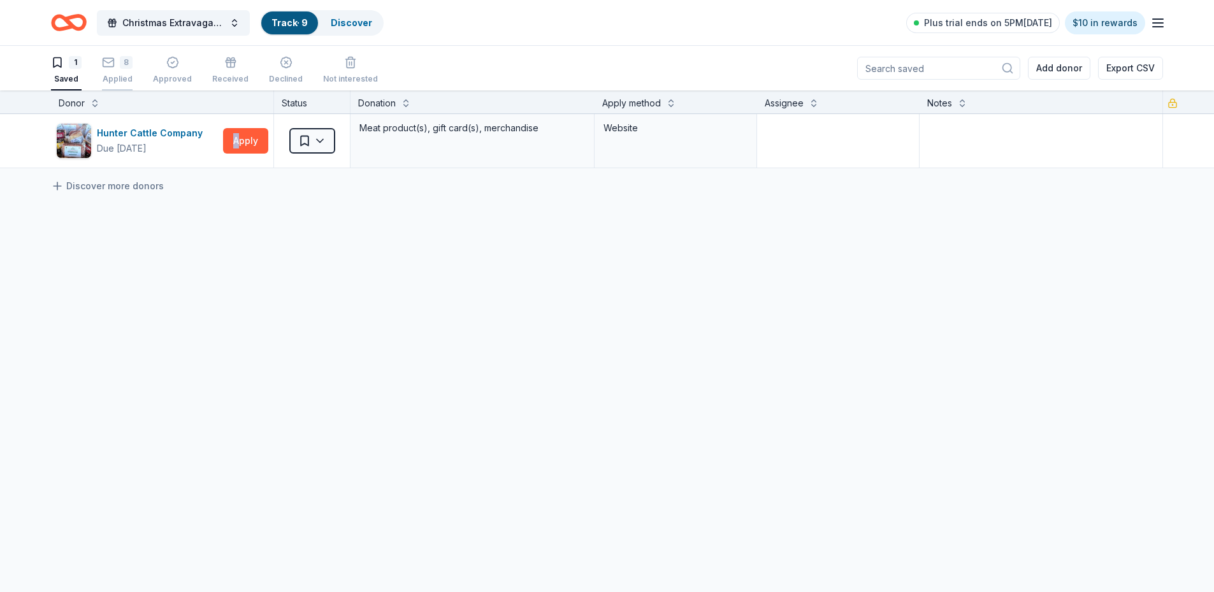
click at [108, 56] on icon "button" at bounding box center [108, 62] width 13 height 13
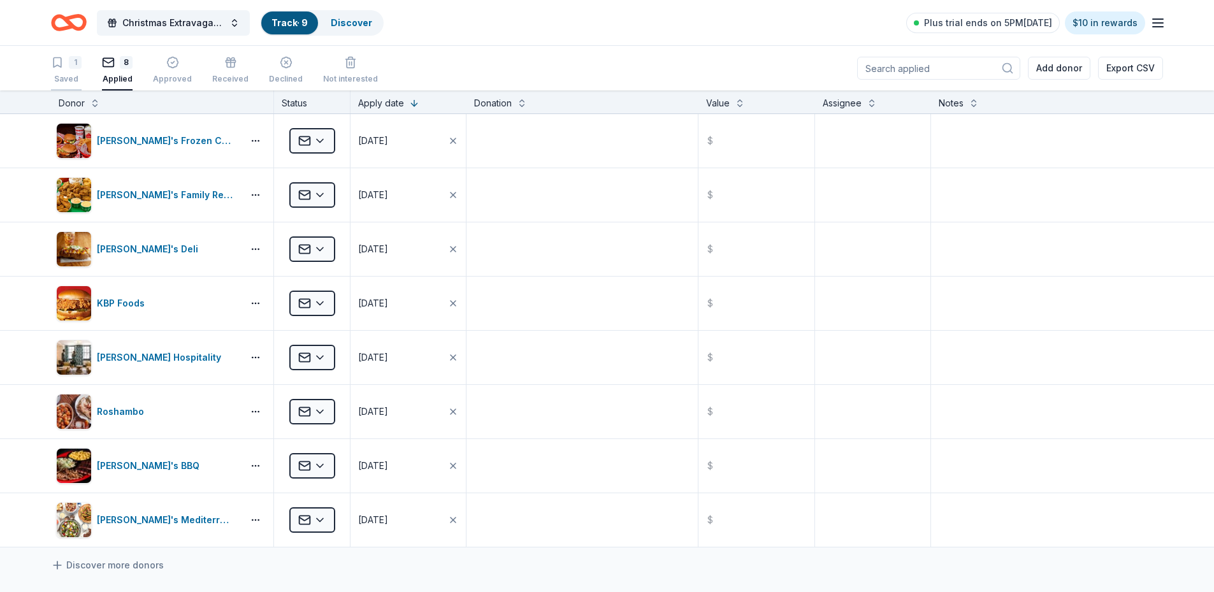
click at [74, 62] on div "1" at bounding box center [75, 62] width 13 height 13
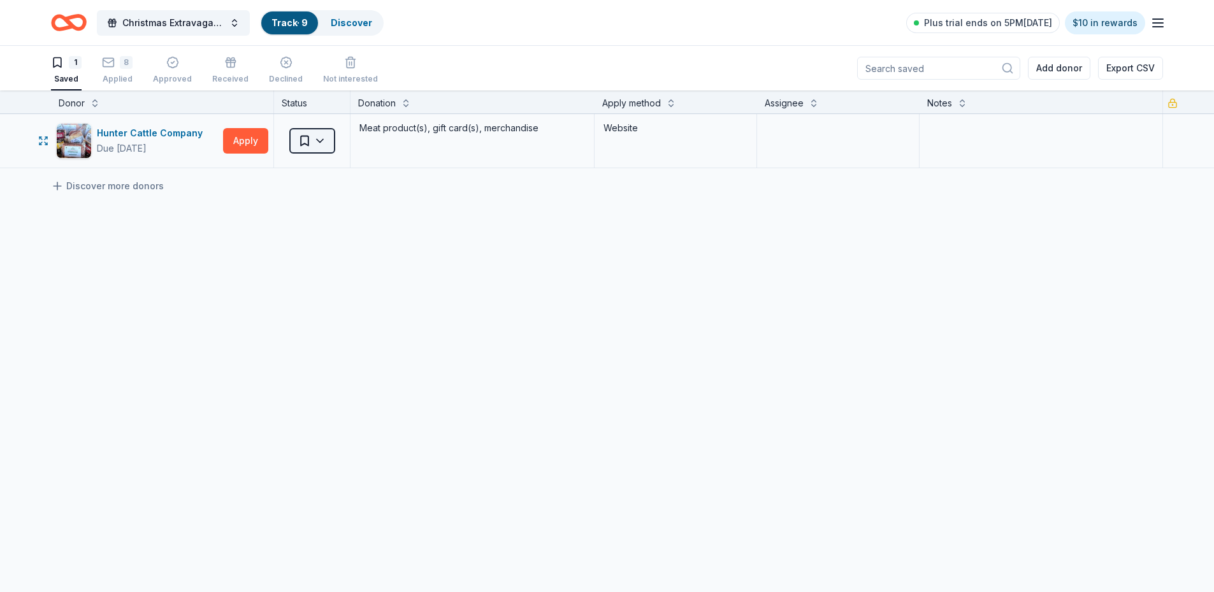
click at [320, 137] on html "Christmas Extravaganza Track · 9 Discover Plus trial ends on 5PM, 10/15 $10 in …" at bounding box center [607, 296] width 1214 height 592
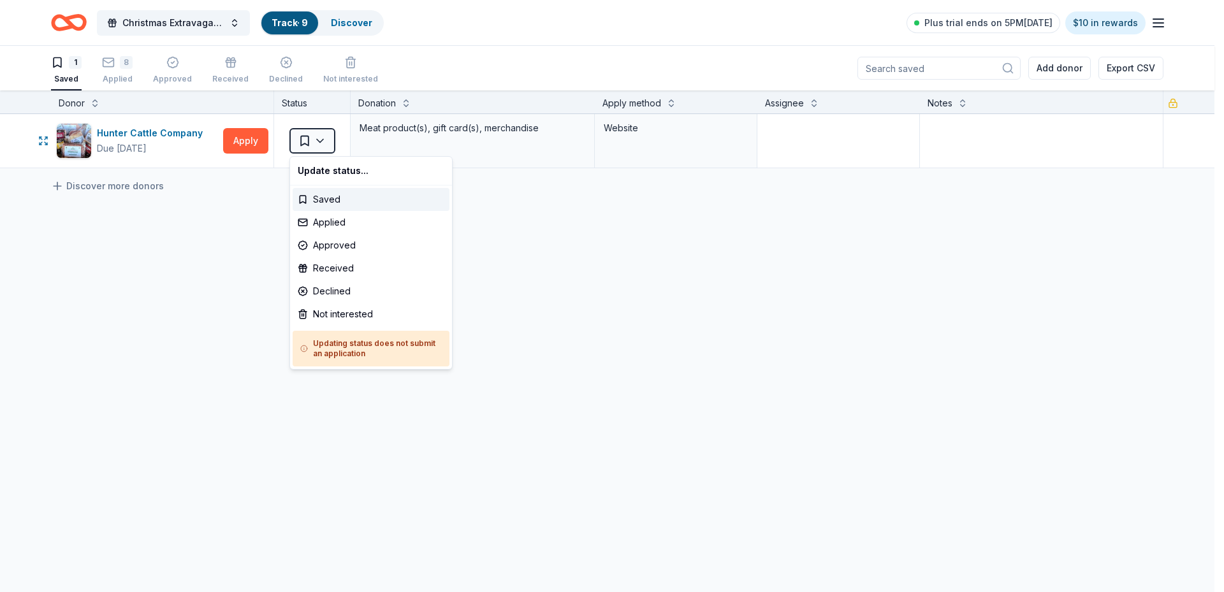
click at [237, 133] on html "Christmas Extravaganza Track · 9 Discover Plus trial ends on 5PM, 10/15 $10 in …" at bounding box center [612, 296] width 1224 height 592
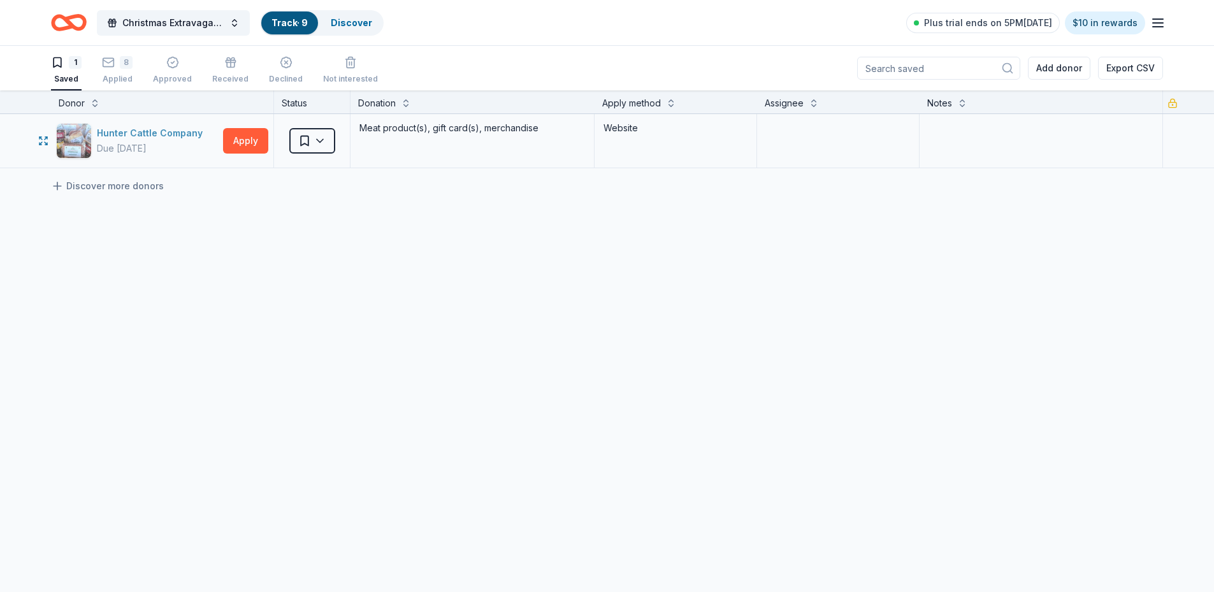
click at [83, 134] on img "button" at bounding box center [74, 141] width 34 height 34
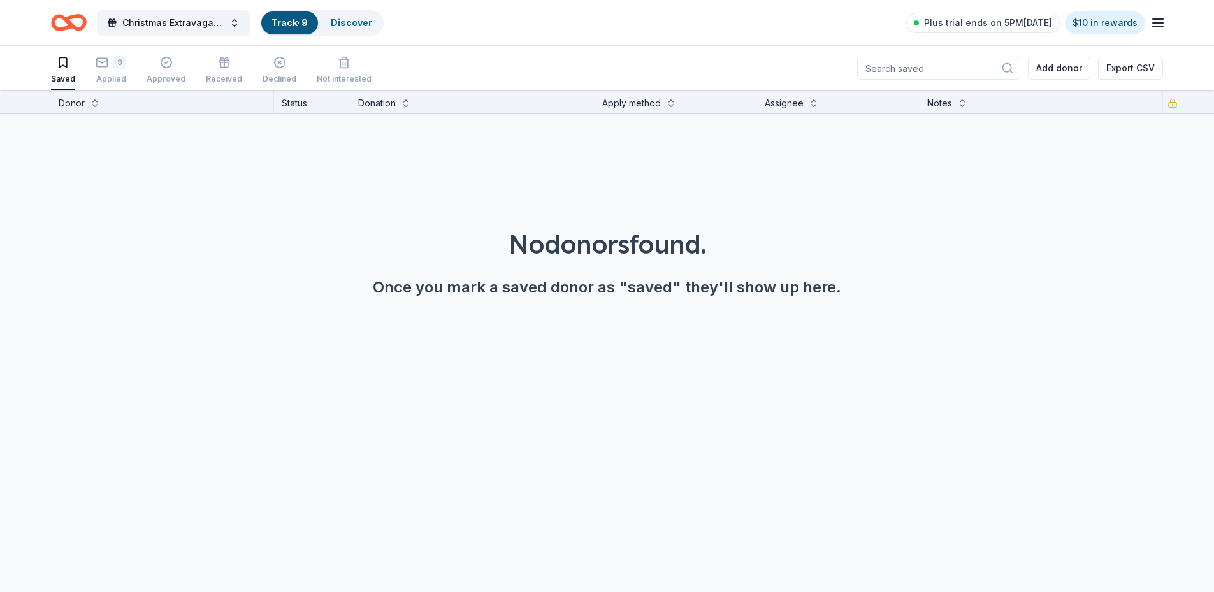
click at [292, 20] on link "Track · 9" at bounding box center [290, 22] width 36 height 11
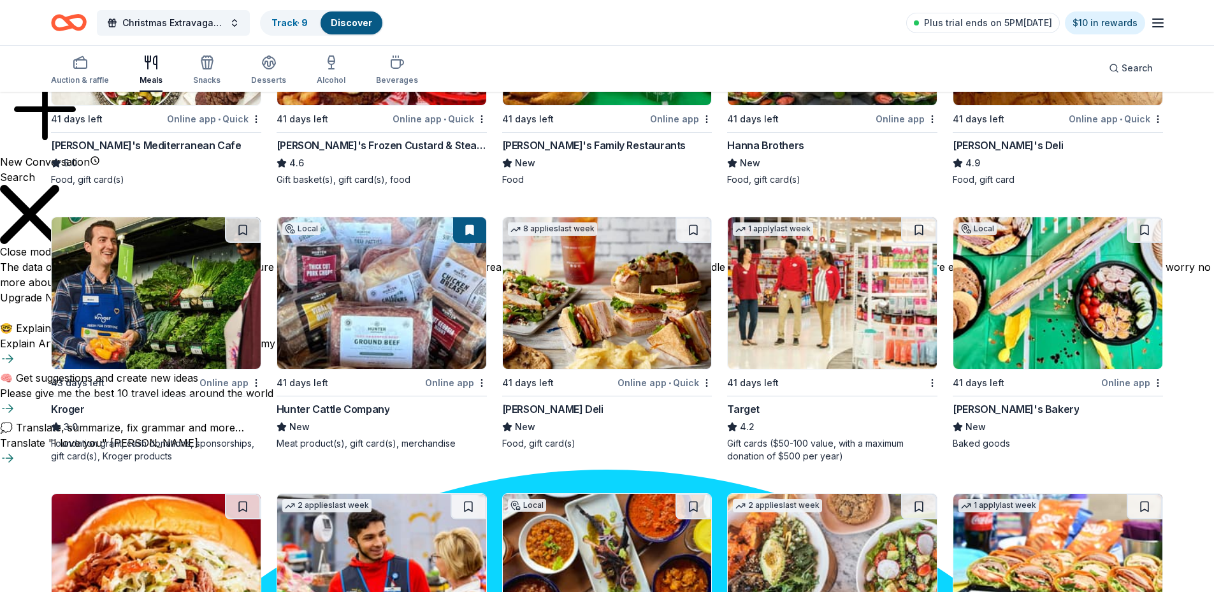
scroll to position [574, 0]
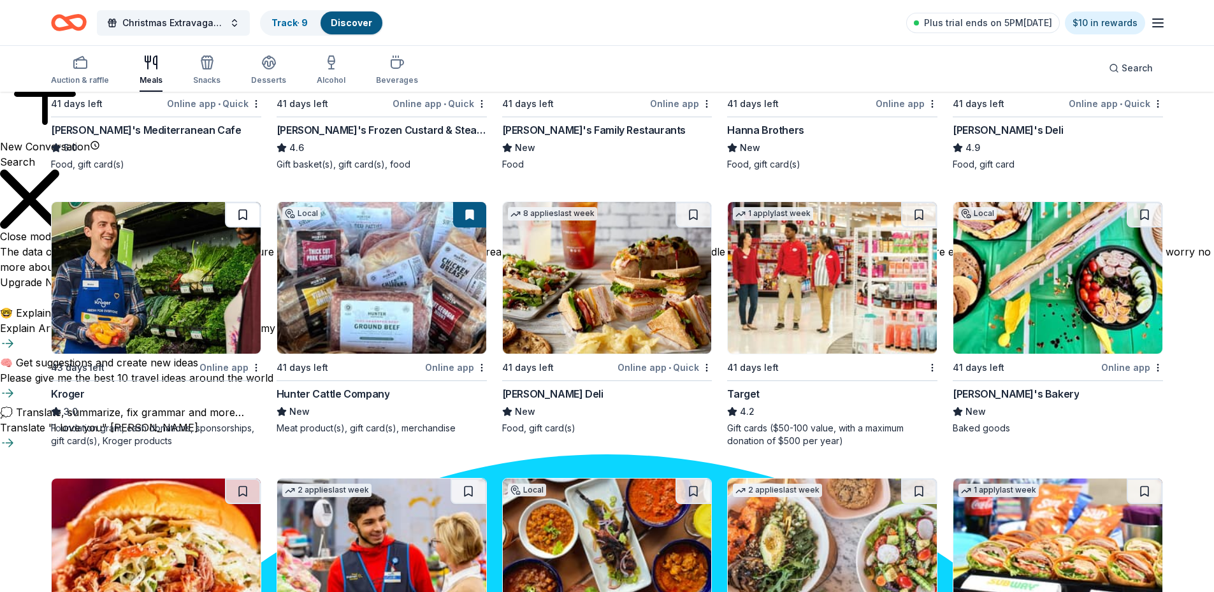
click at [235, 215] on button at bounding box center [243, 214] width 36 height 25
click at [237, 213] on button at bounding box center [244, 214] width 33 height 25
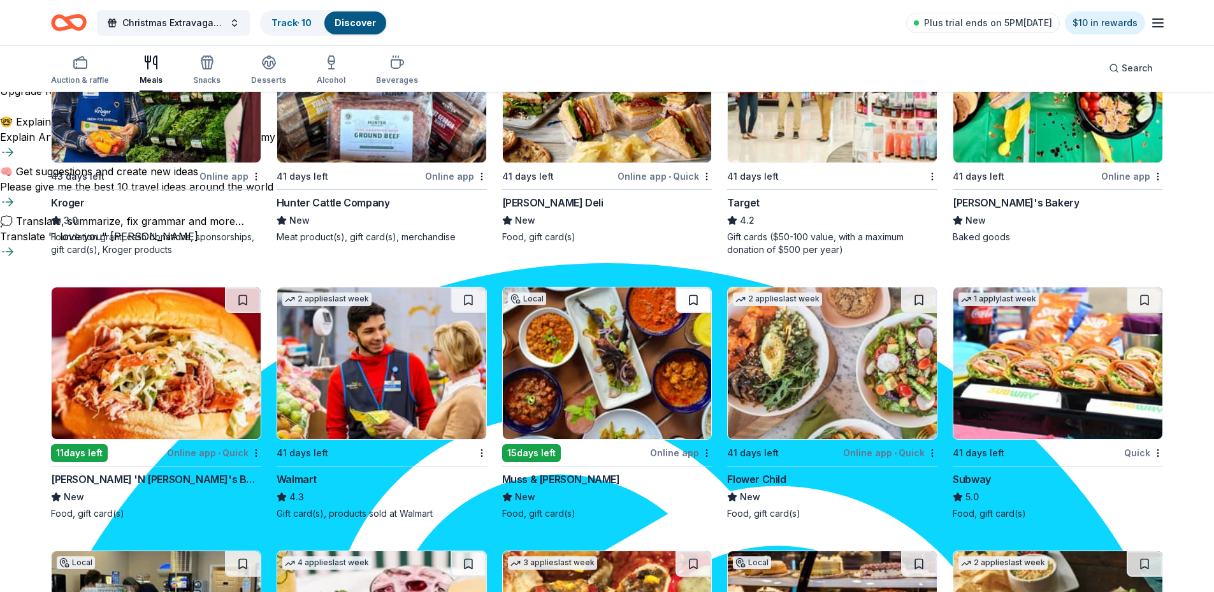
scroll to position [829, 0]
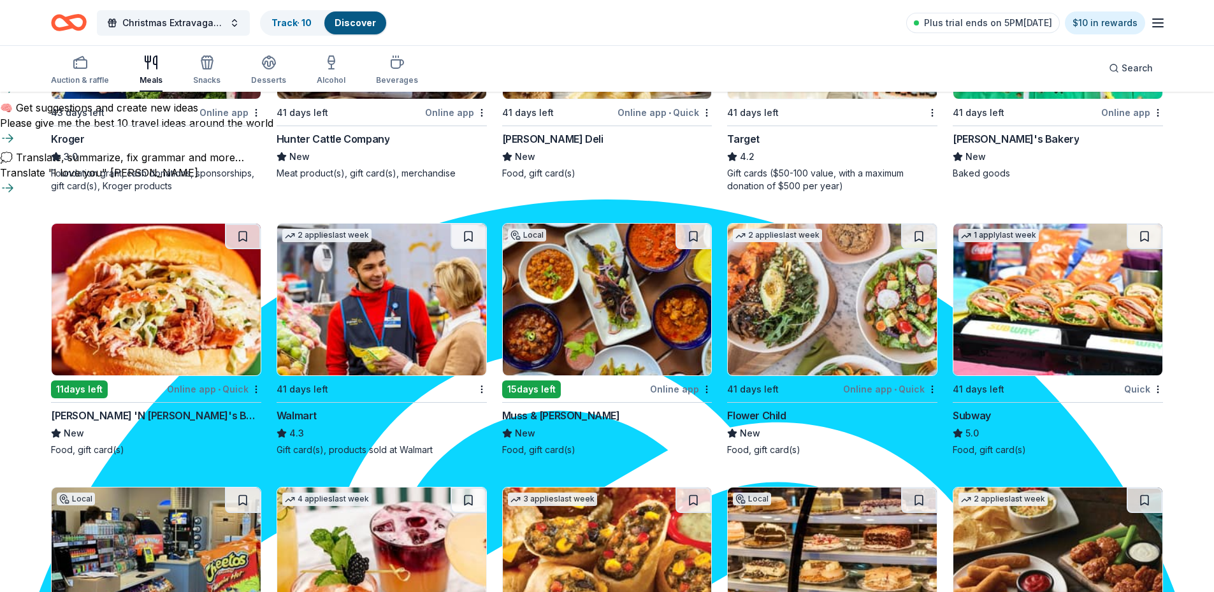
click at [387, 266] on img at bounding box center [381, 300] width 209 height 152
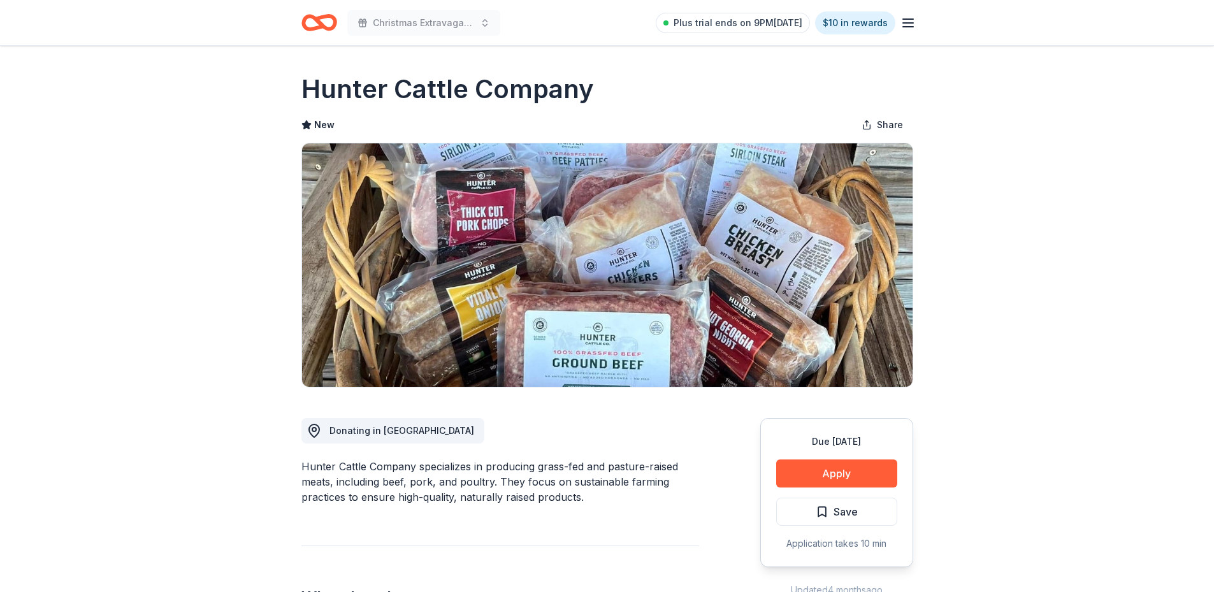
scroll to position [950, 0]
click at [863, 473] on button "Apply" at bounding box center [836, 474] width 121 height 28
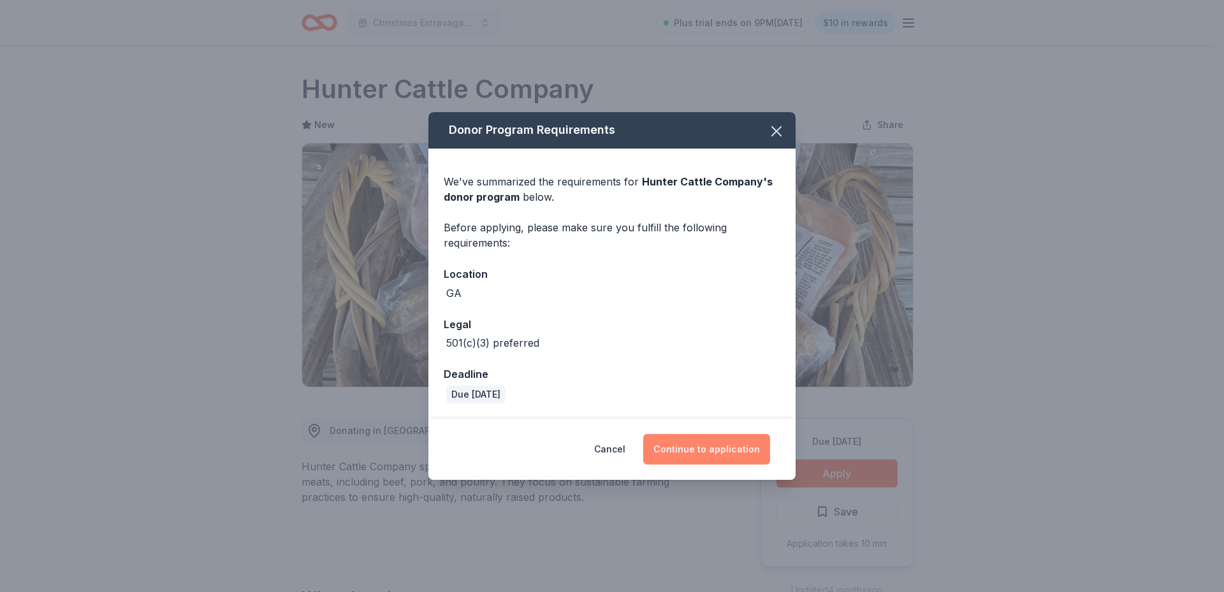
click at [720, 444] on button "Continue to application" at bounding box center [706, 449] width 127 height 31
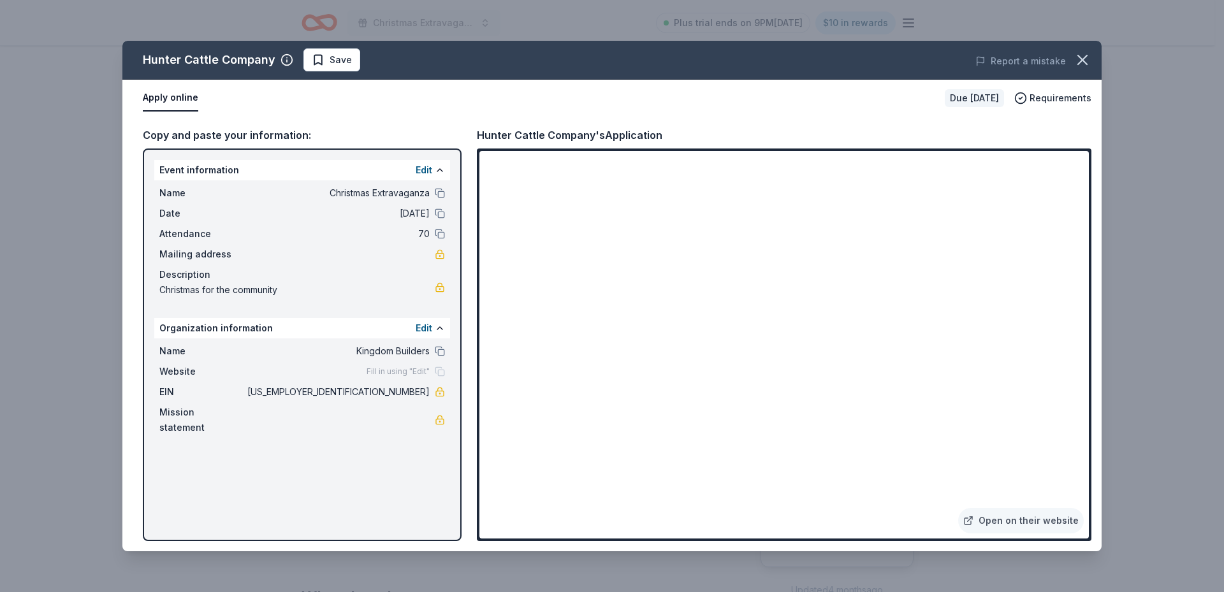
drag, startPoint x: 767, startPoint y: 538, endPoint x: 1167, endPoint y: 370, distance: 433.9
click at [1190, 354] on div "Hunter Cattle Company Save Report a mistake Apply online Due [DATE] Requirement…" at bounding box center [612, 296] width 1224 height 592
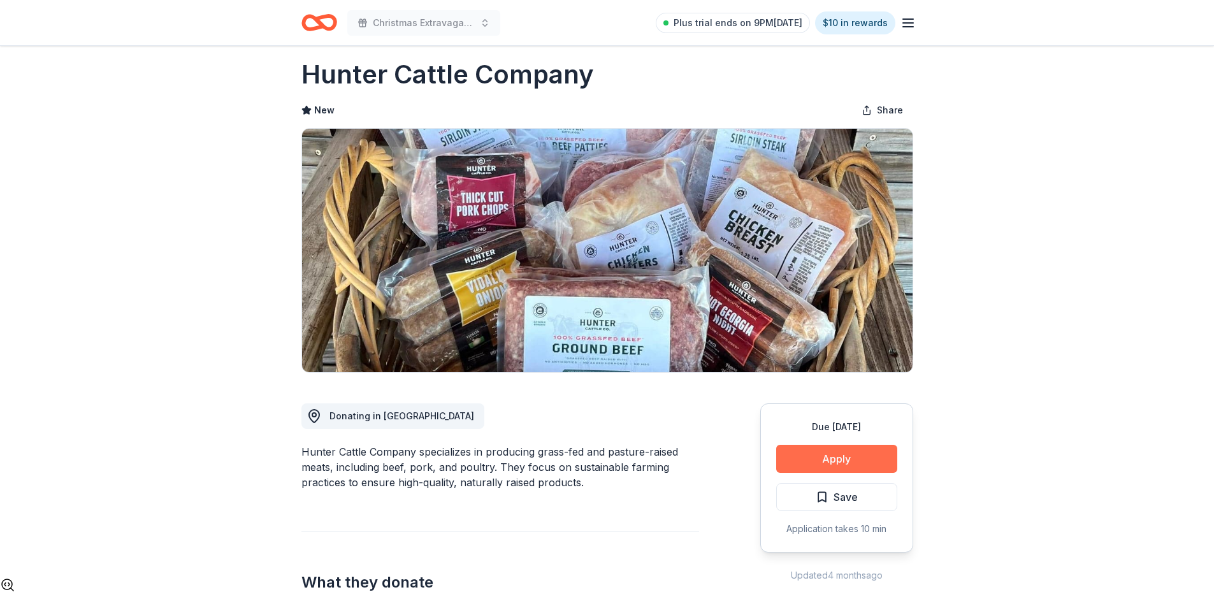
scroll to position [0, 0]
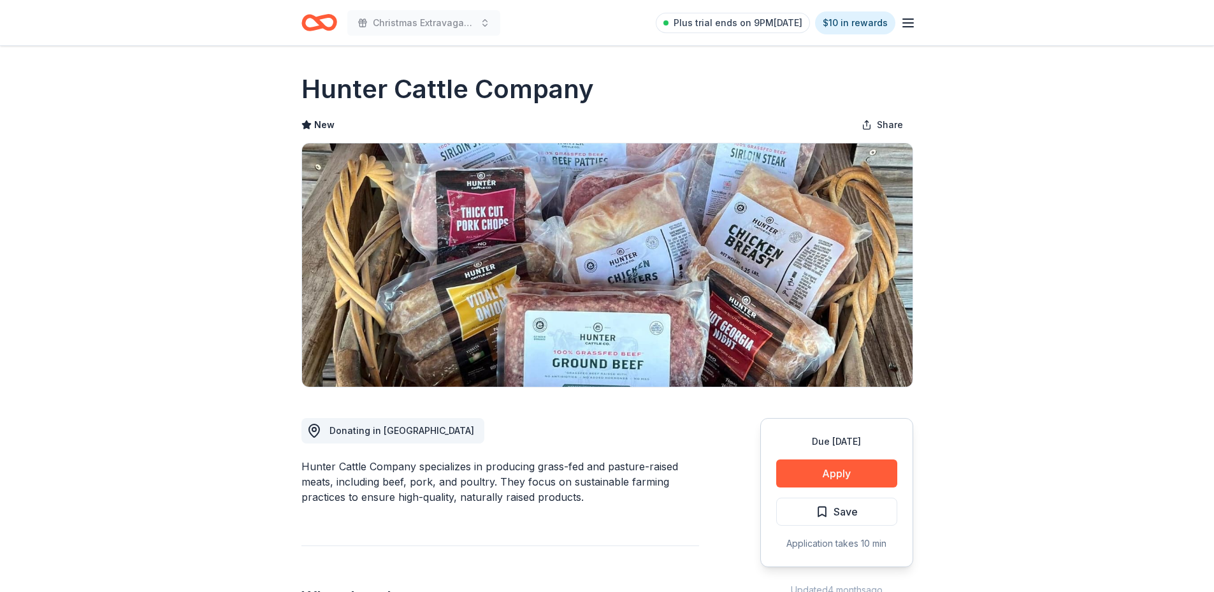
scroll to position [950, 0]
drag, startPoint x: 846, startPoint y: 471, endPoint x: 841, endPoint y: 485, distance: 14.7
click at [844, 488] on div "Due in 41 days Apply Saved Application takes 10 min" at bounding box center [836, 492] width 153 height 149
click at [830, 461] on button "Apply" at bounding box center [836, 474] width 121 height 28
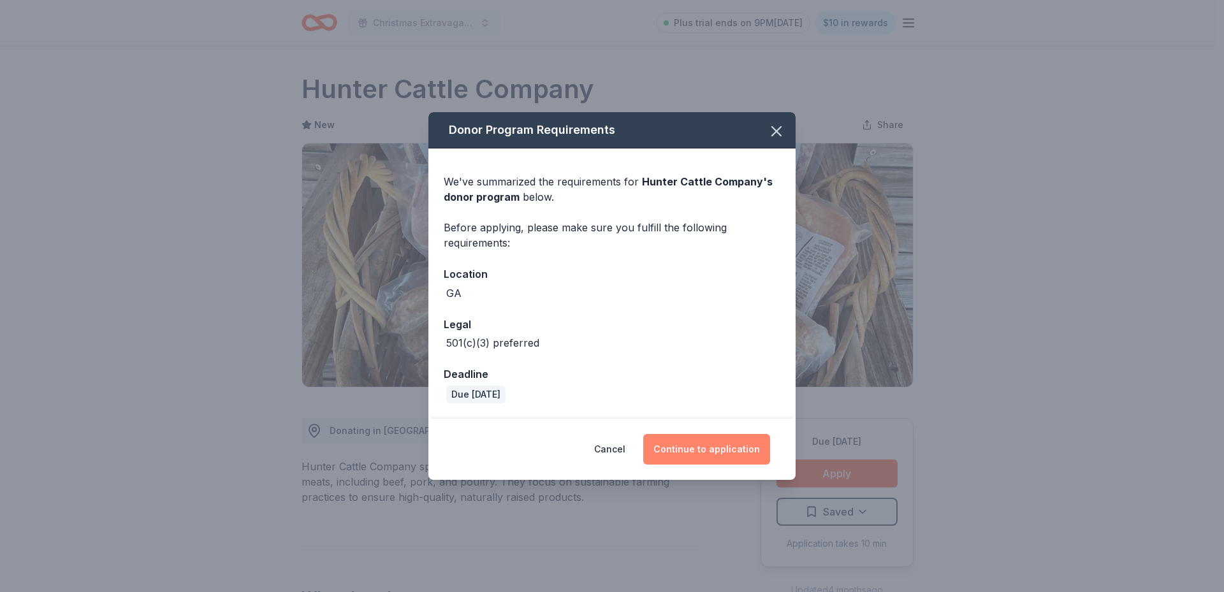
click at [713, 451] on button "Continue to application" at bounding box center [706, 449] width 127 height 31
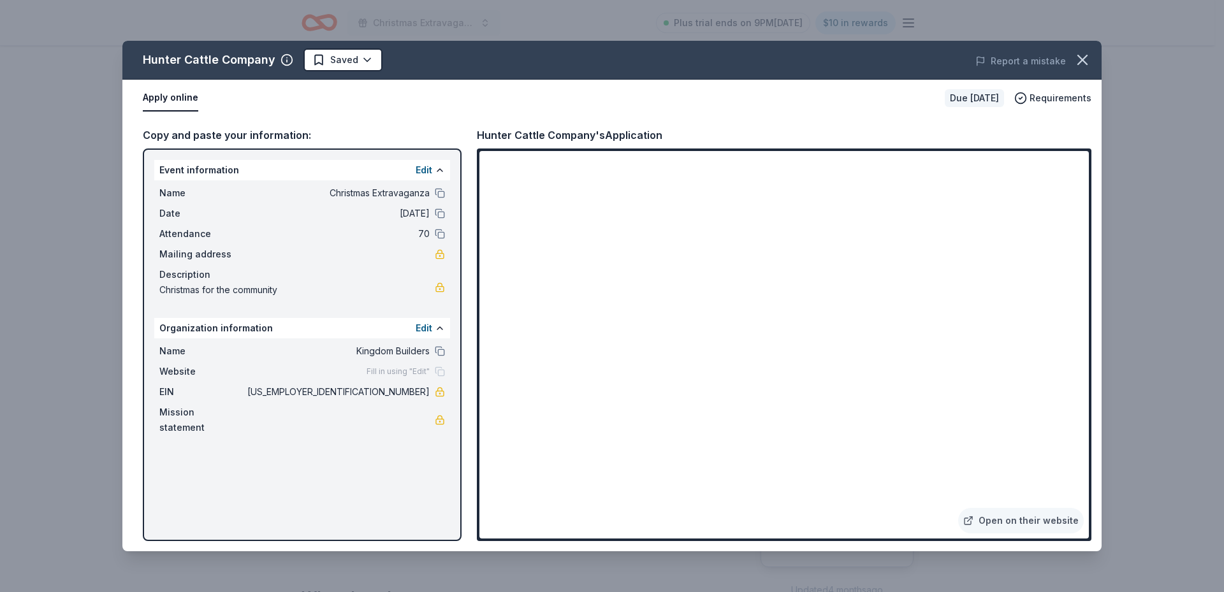
click at [339, 429] on div "Event information Edit Name Christmas Extravaganza Date 12/19/25 Attendance 70 …" at bounding box center [302, 345] width 319 height 393
click at [1098, 453] on div "Copy and paste your information: Event information Edit Name Christmas Extravag…" at bounding box center [611, 334] width 979 height 435
click at [188, 97] on button "Apply online" at bounding box center [170, 98] width 55 height 27
click at [188, 96] on button "Apply online" at bounding box center [170, 98] width 55 height 27
click at [368, 57] on html "Christmas Extravaganza Plus trial ends on 9PM, 10/15 $10 in rewards Due in 41 d…" at bounding box center [612, 296] width 1224 height 592
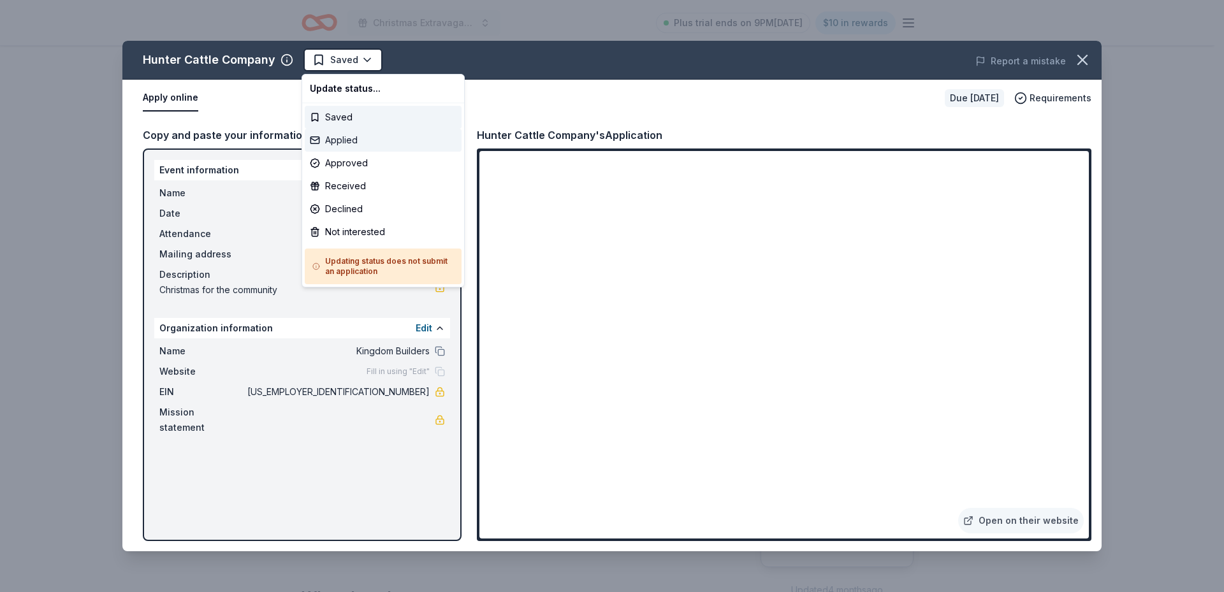
click at [358, 142] on div "Applied" at bounding box center [383, 140] width 157 height 23
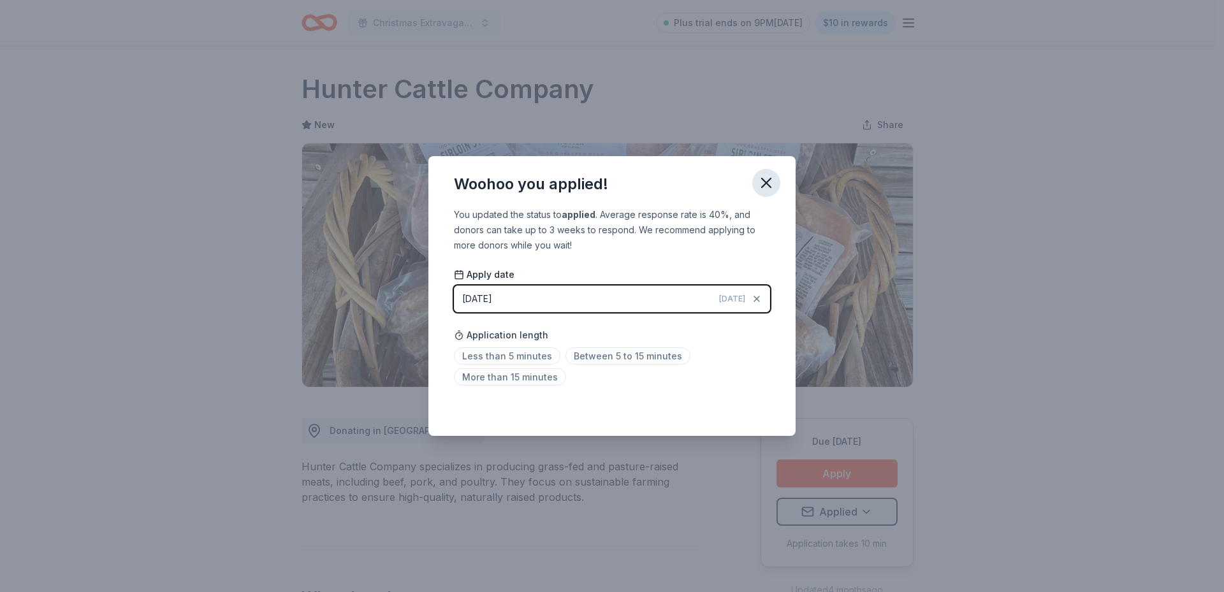
click at [771, 184] on icon "button" at bounding box center [766, 183] width 18 height 18
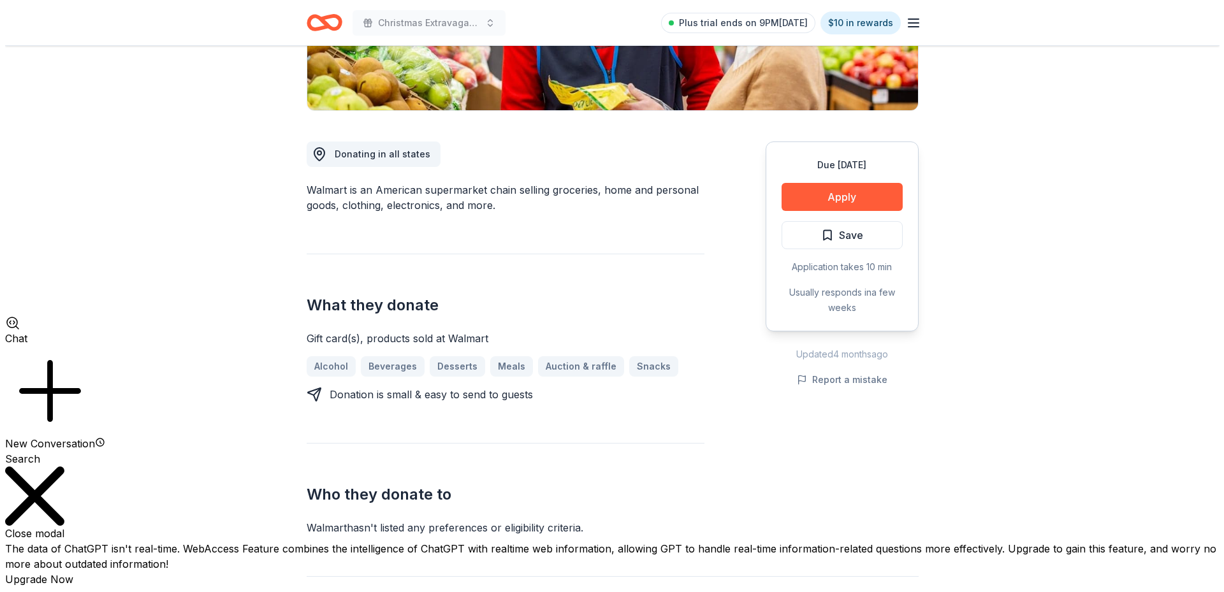
scroll to position [319, 0]
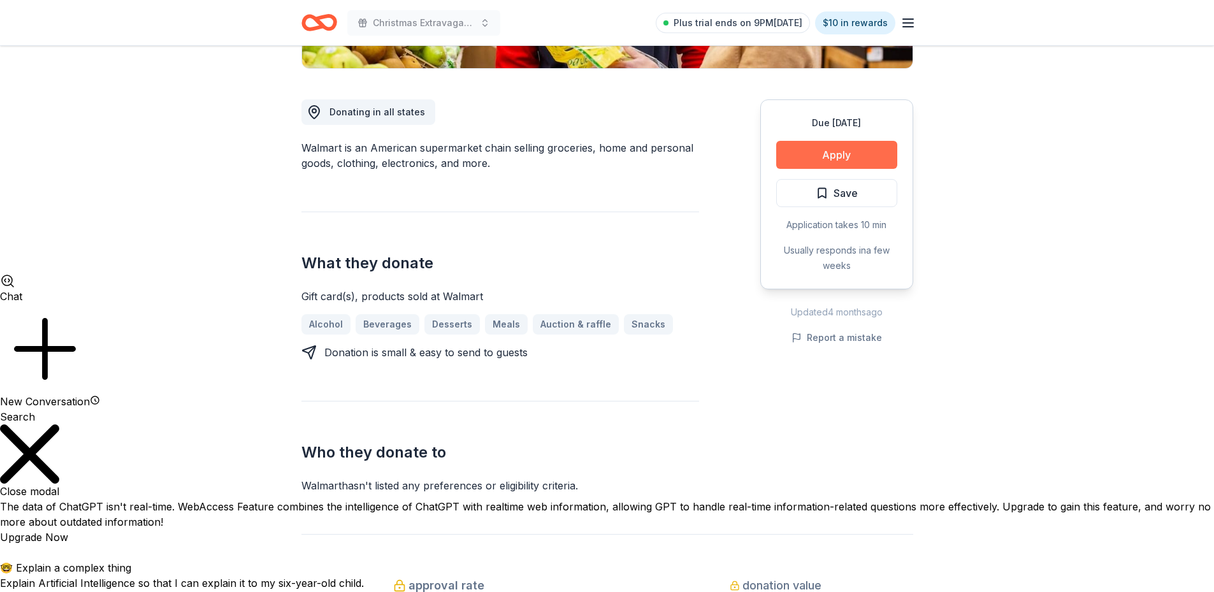
click at [836, 150] on button "Apply" at bounding box center [836, 155] width 121 height 28
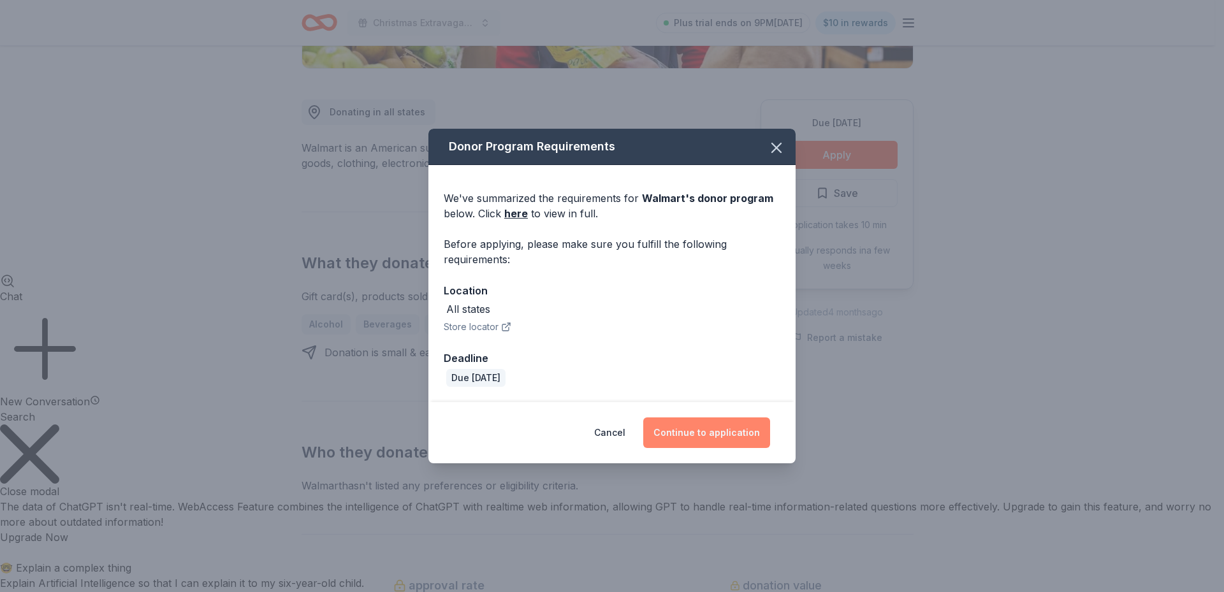
click at [729, 429] on button "Continue to application" at bounding box center [706, 432] width 127 height 31
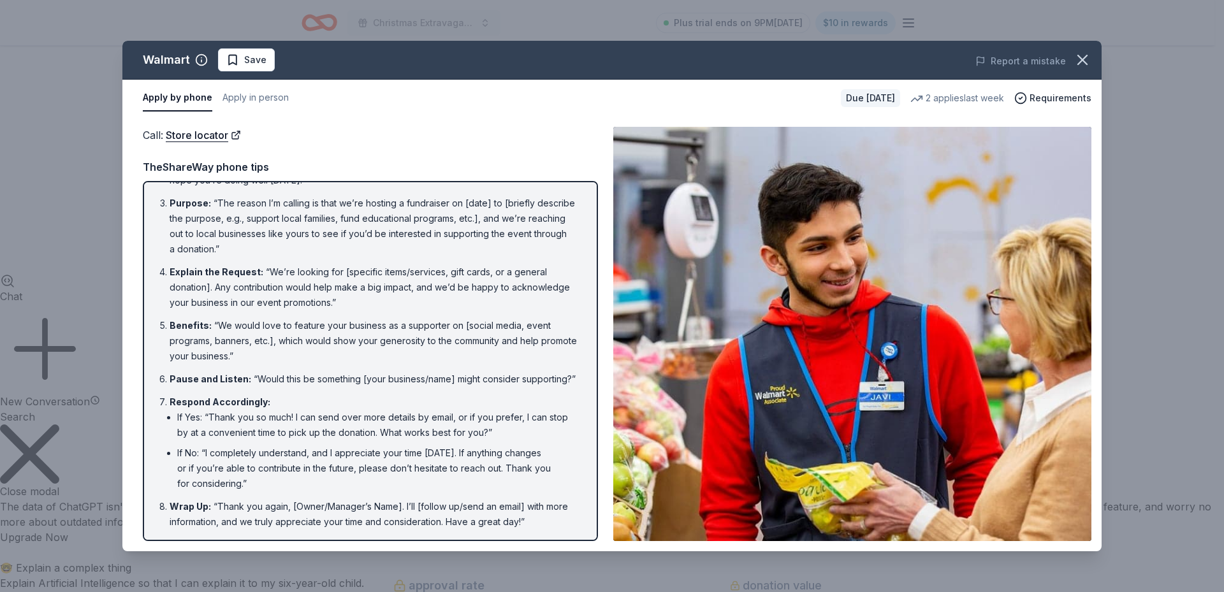
scroll to position [0, 0]
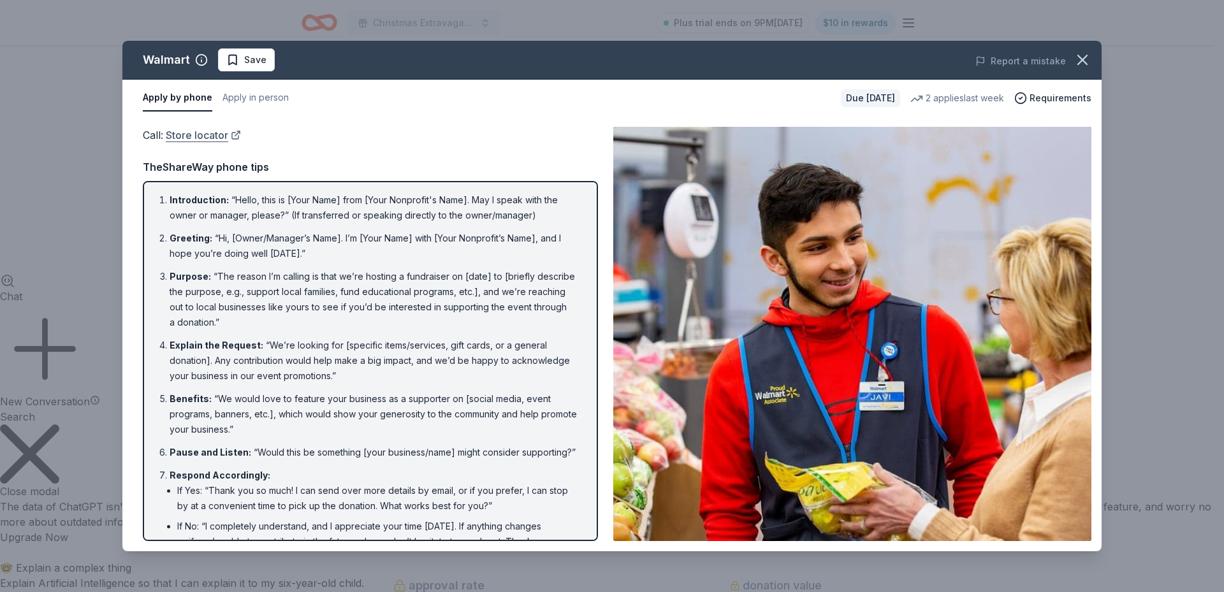
click at [203, 135] on link "Store locator" at bounding box center [203, 135] width 75 height 17
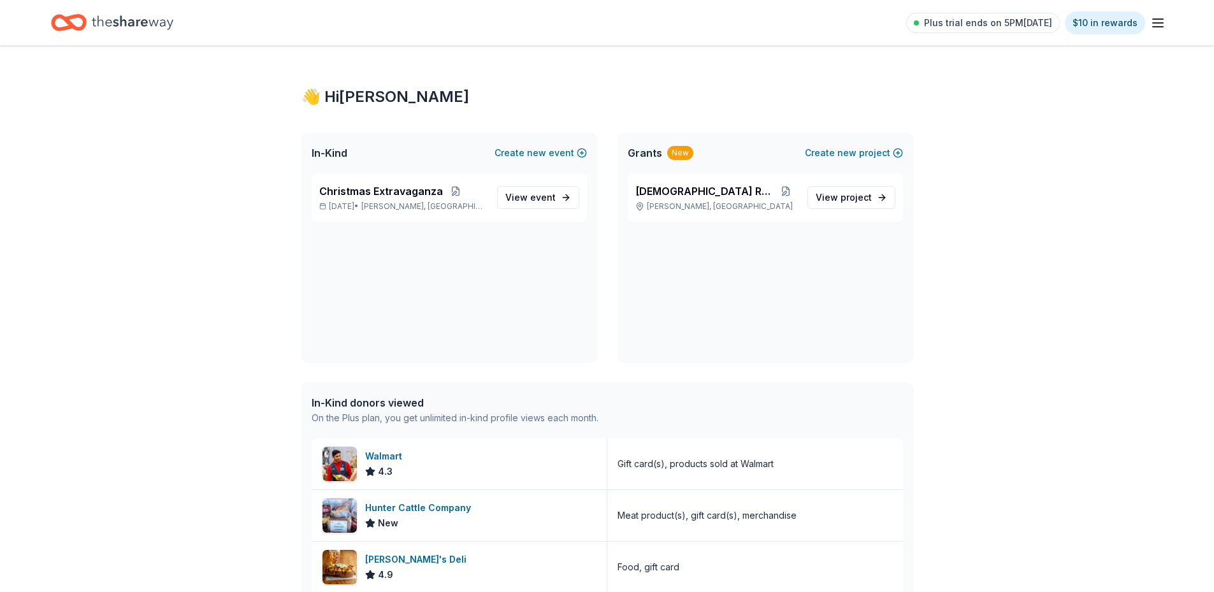
click at [145, 24] on icon "Home" at bounding box center [133, 23] width 82 height 26
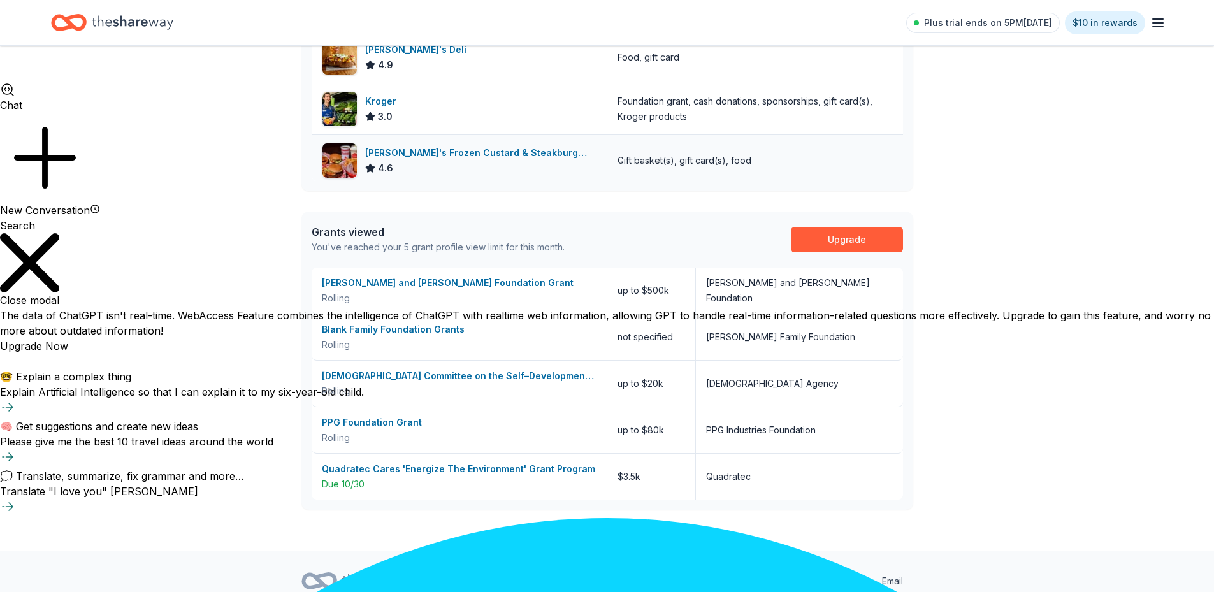
click at [433, 156] on div "[PERSON_NAME]'s Frozen Custard & Steakburgers" at bounding box center [480, 152] width 231 height 15
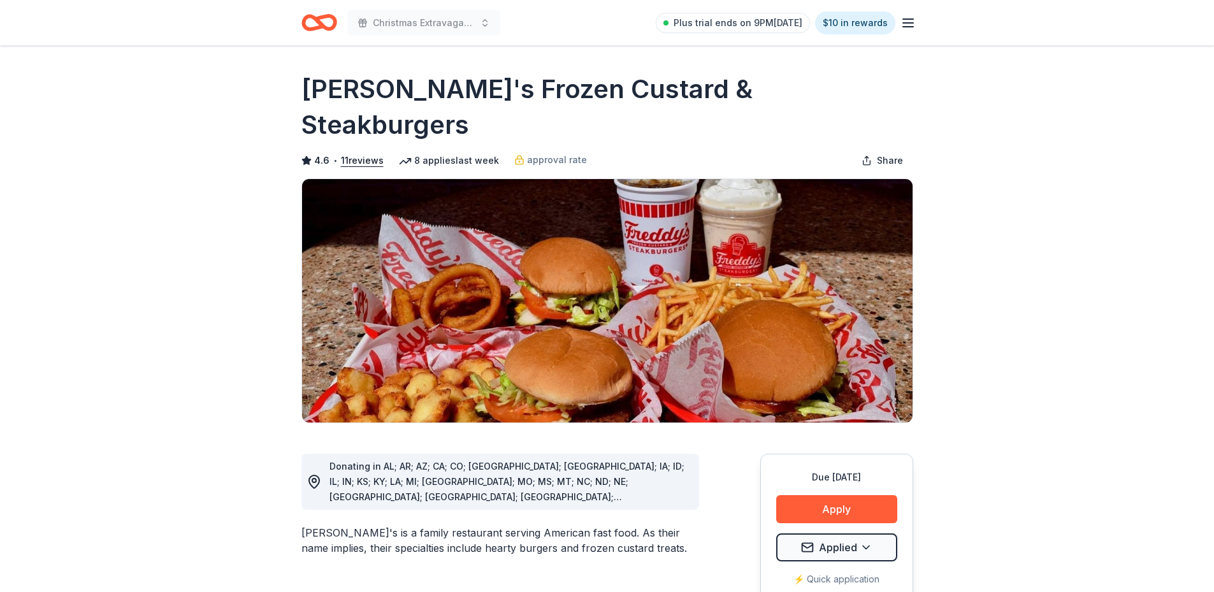
click at [910, 22] on icon "button" at bounding box center [908, 22] width 15 height 15
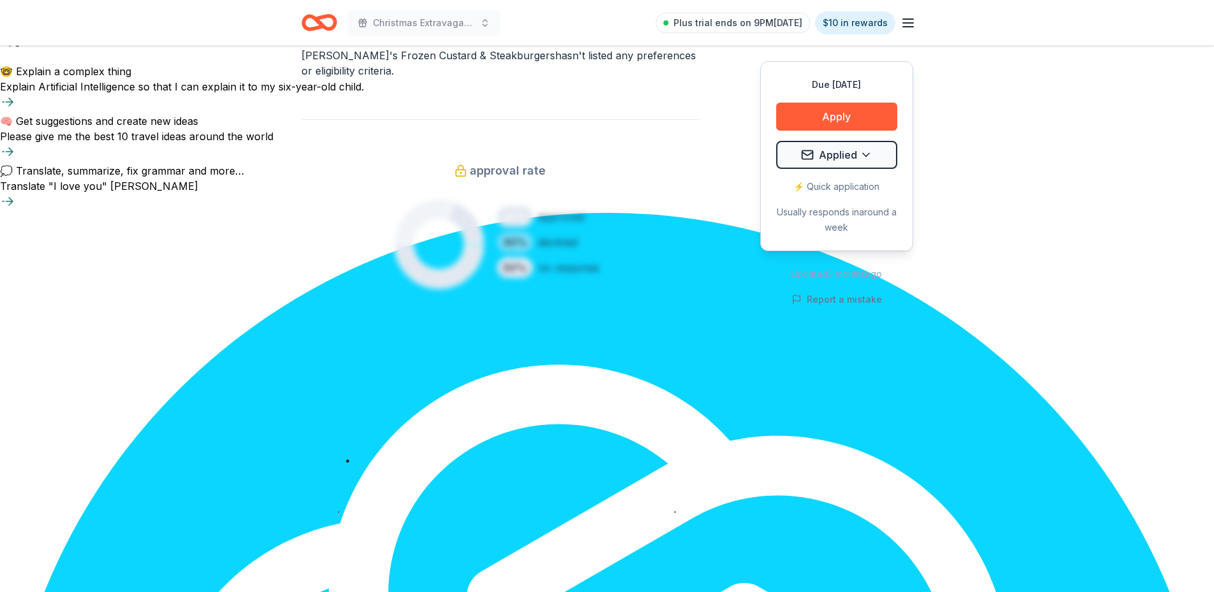
scroll to position [829, 0]
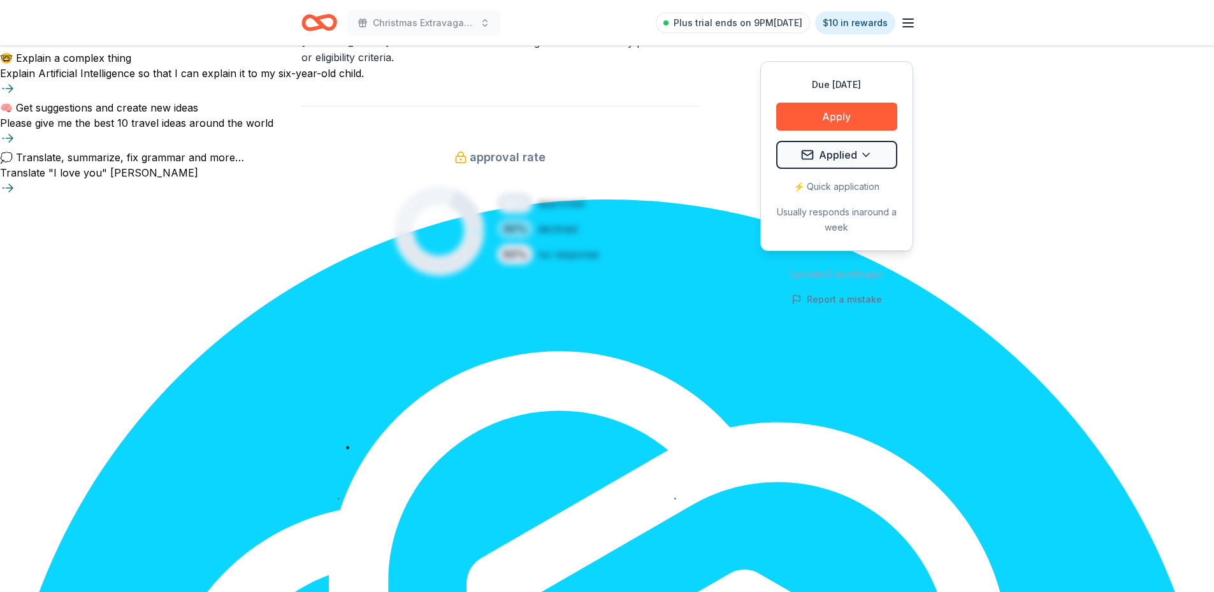
click at [531, 309] on link "Upgrade to Pro" at bounding box center [499, 320] width 101 height 23
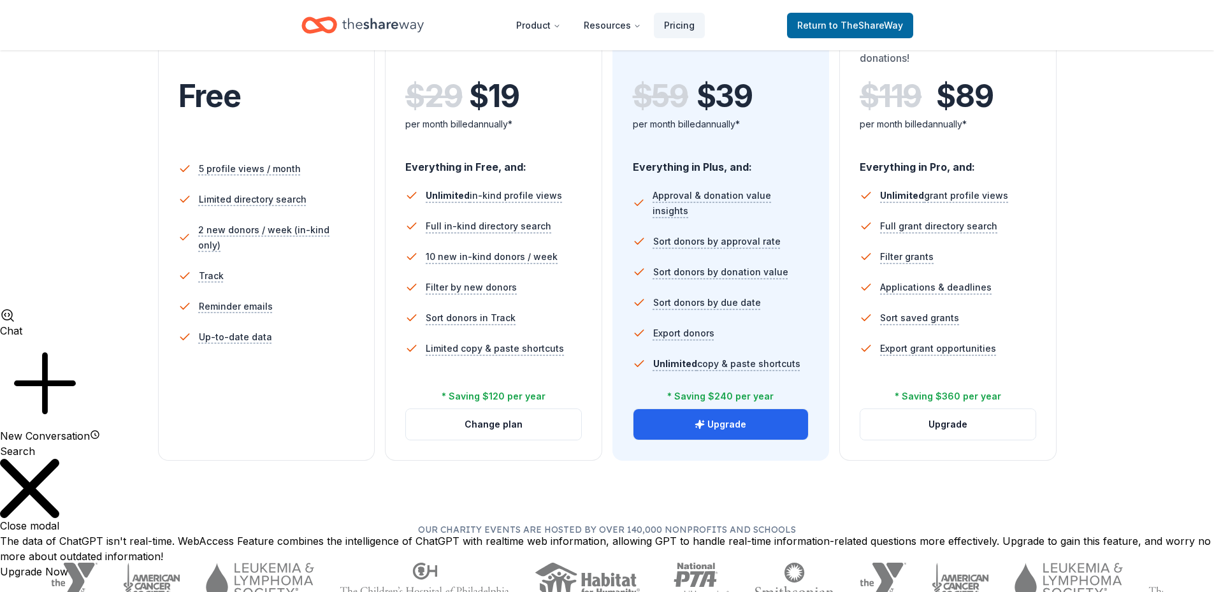
scroll to position [319, 0]
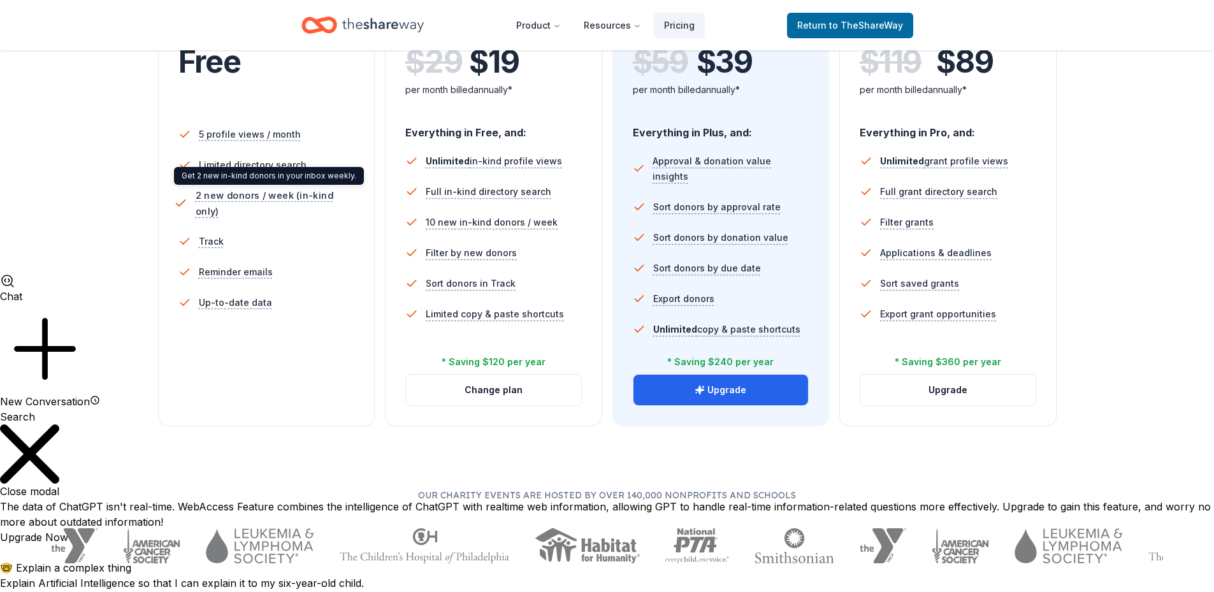
click at [271, 194] on span "2 new donors / week (in-kind only)" at bounding box center [277, 203] width 164 height 32
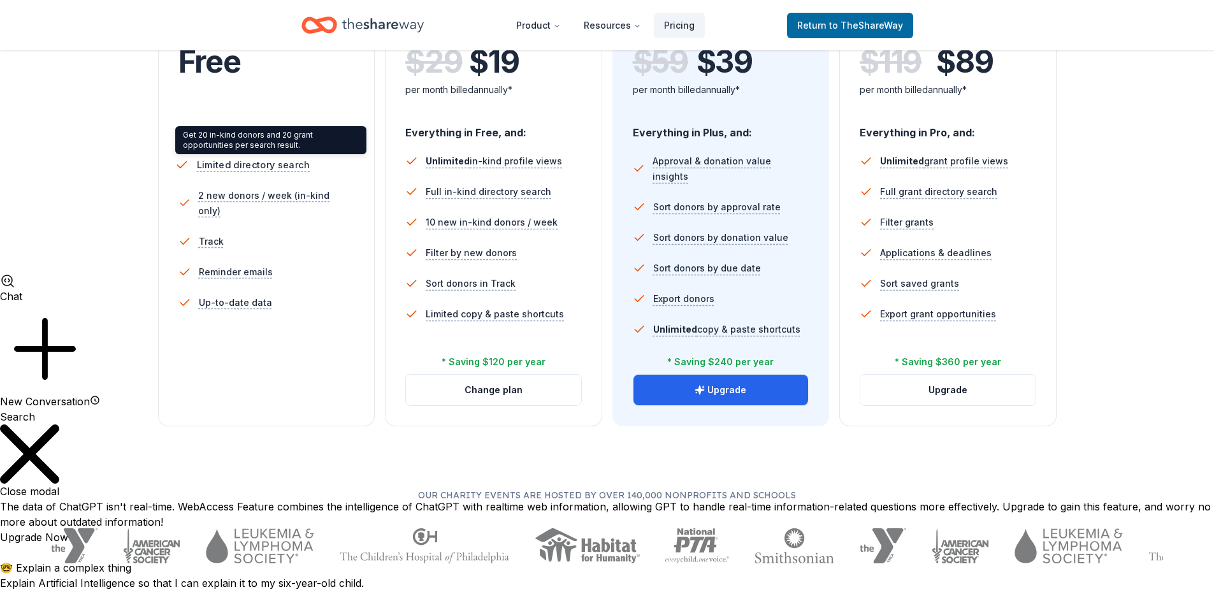
click at [247, 164] on span "Limited directory search" at bounding box center [252, 165] width 113 height 16
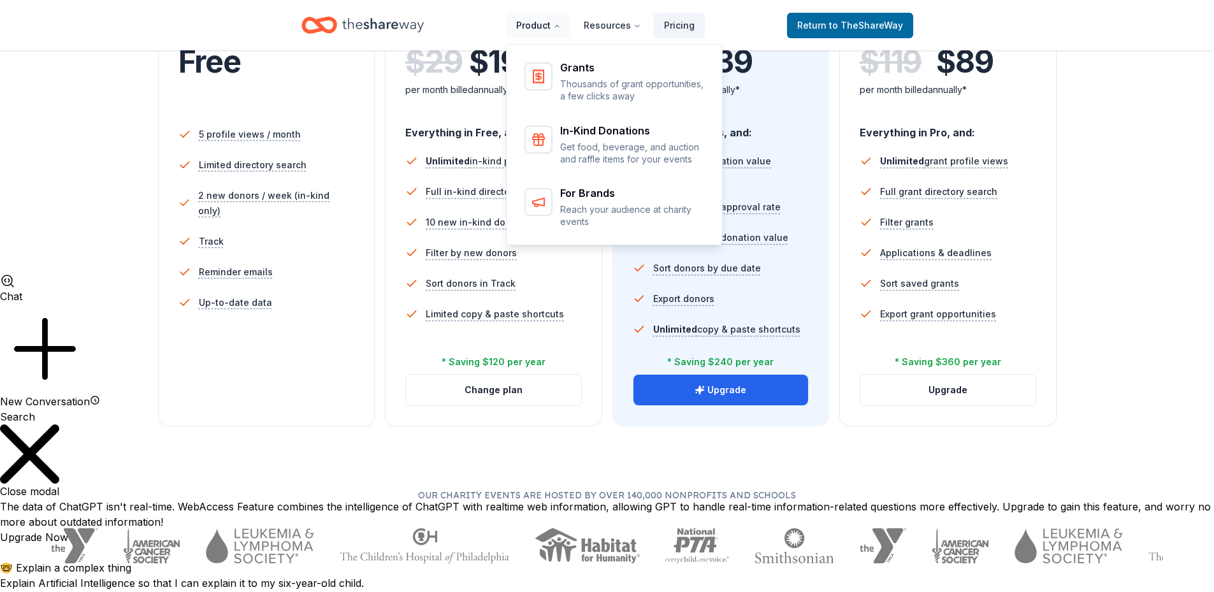
click at [544, 18] on button "Product" at bounding box center [538, 25] width 65 height 25
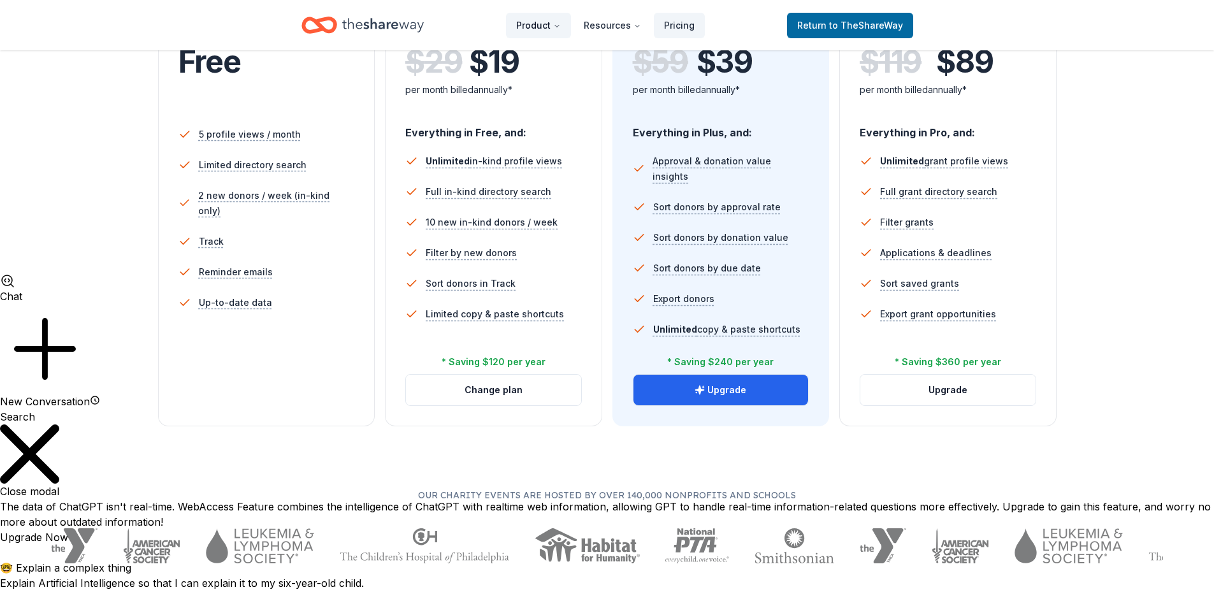
click at [544, 18] on button "Product" at bounding box center [538, 25] width 65 height 25
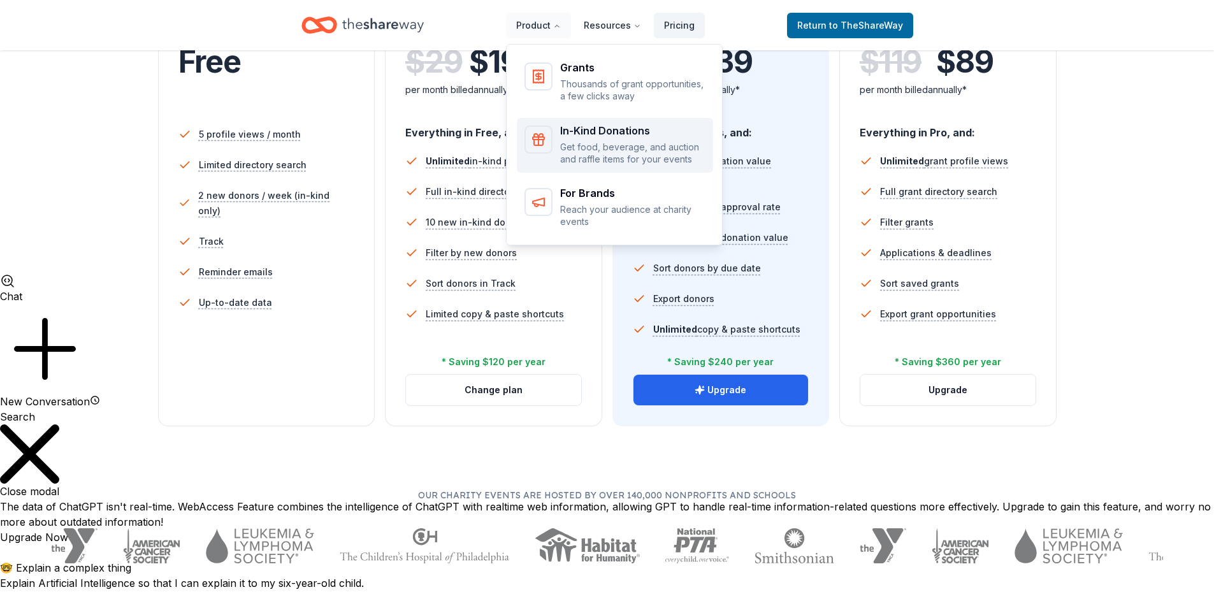
click at [591, 127] on div "In-Kind Donations" at bounding box center [632, 131] width 145 height 10
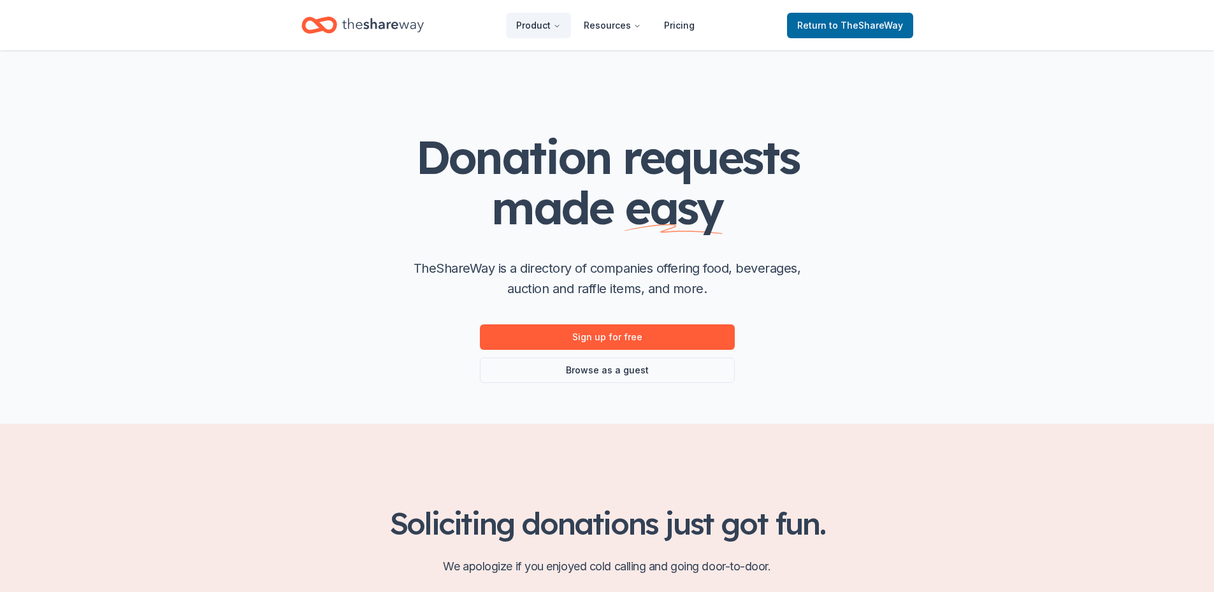
scroll to position [950, 0]
click at [836, 25] on span "to TheShareWay" at bounding box center [866, 25] width 74 height 11
click at [648, 372] on link "Browse as a guest" at bounding box center [607, 370] width 255 height 25
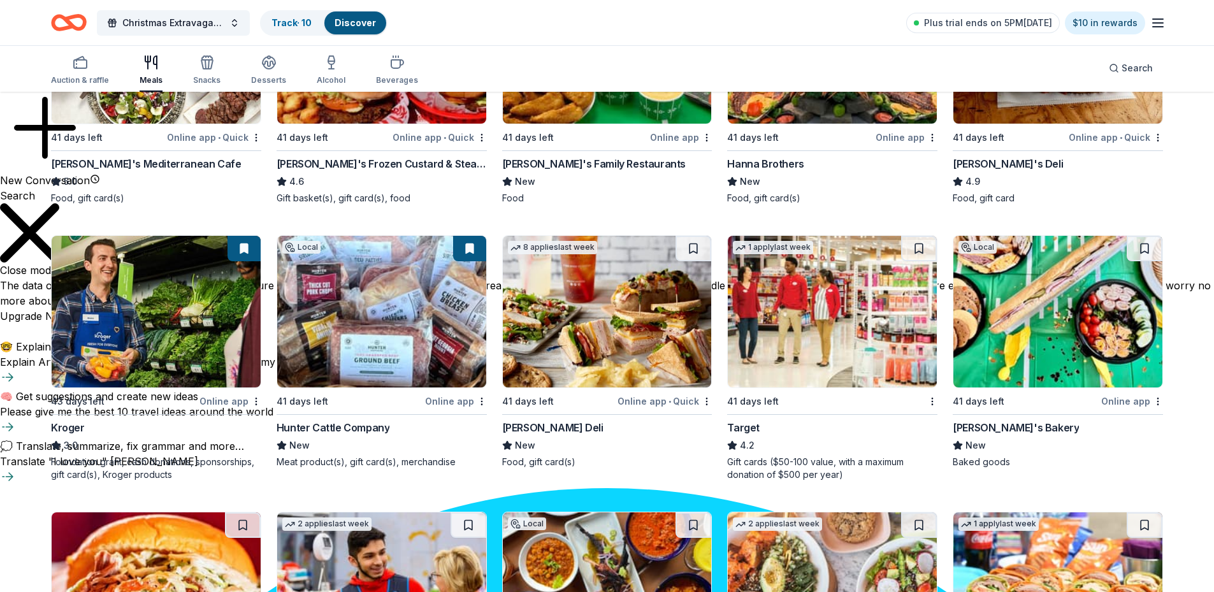
scroll to position [637, 0]
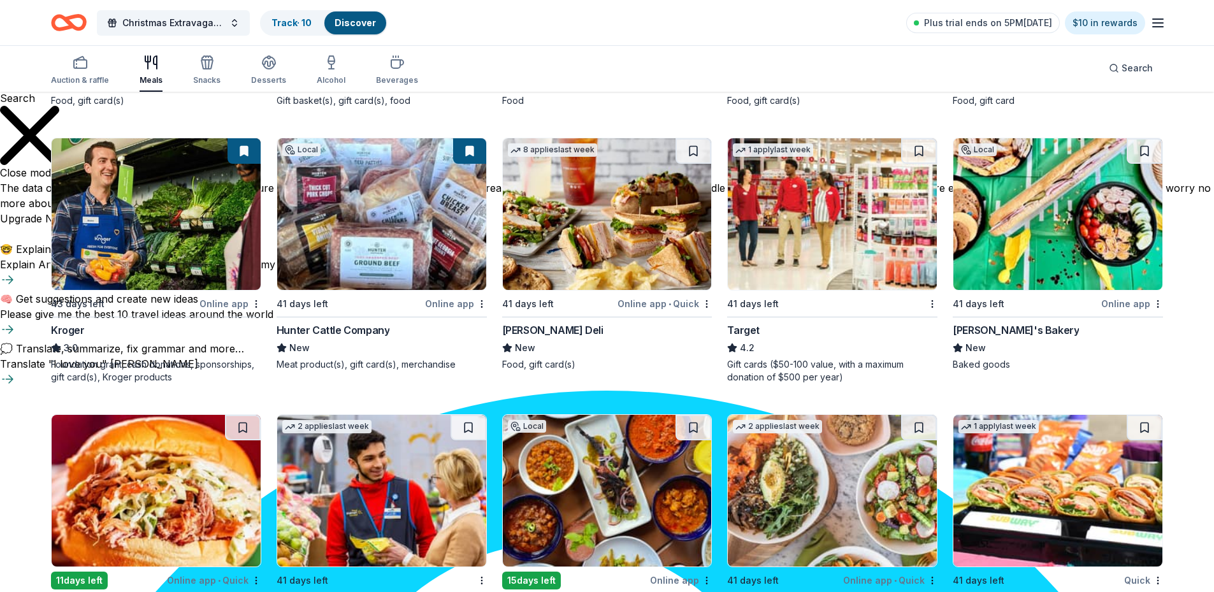
click at [615, 231] on img at bounding box center [607, 214] width 209 height 152
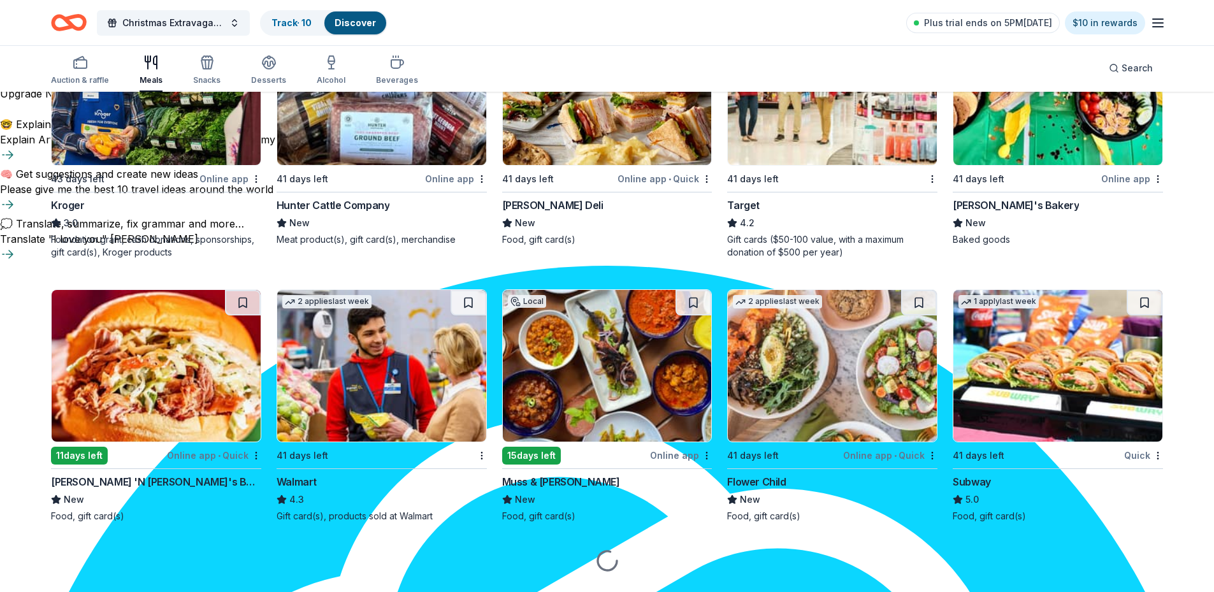
scroll to position [795, 0]
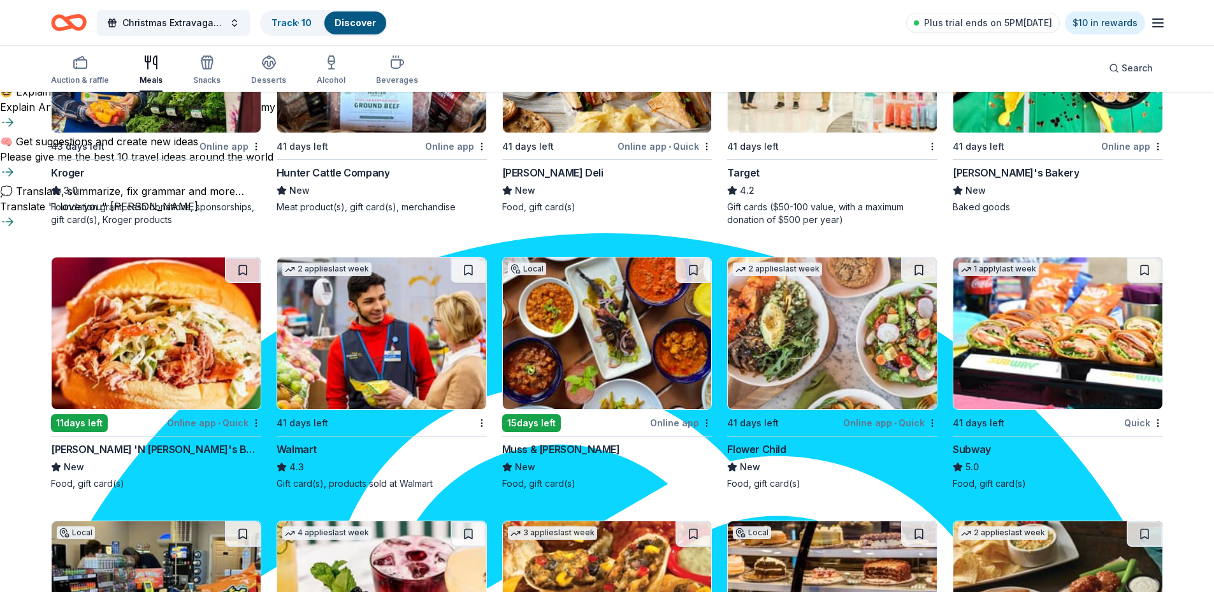
click at [815, 364] on img at bounding box center [832, 333] width 209 height 152
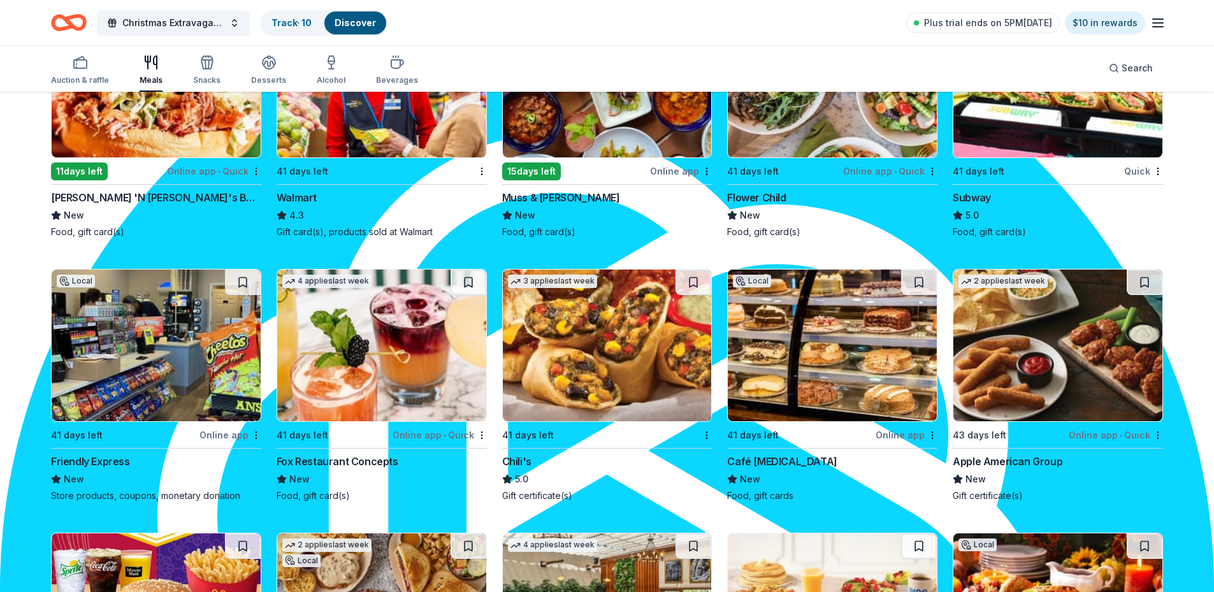
scroll to position [1050, 0]
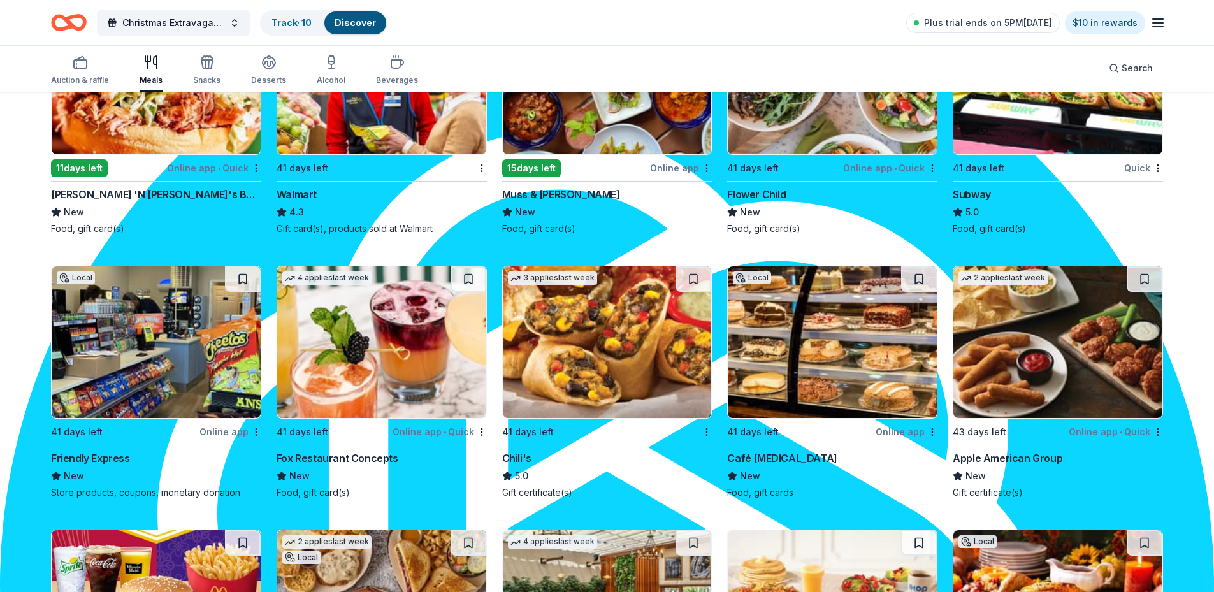
click at [337, 423] on div "4 applies last week 41 days left Online app • Quick Fox Restaurant Concepts New…" at bounding box center [382, 382] width 210 height 233
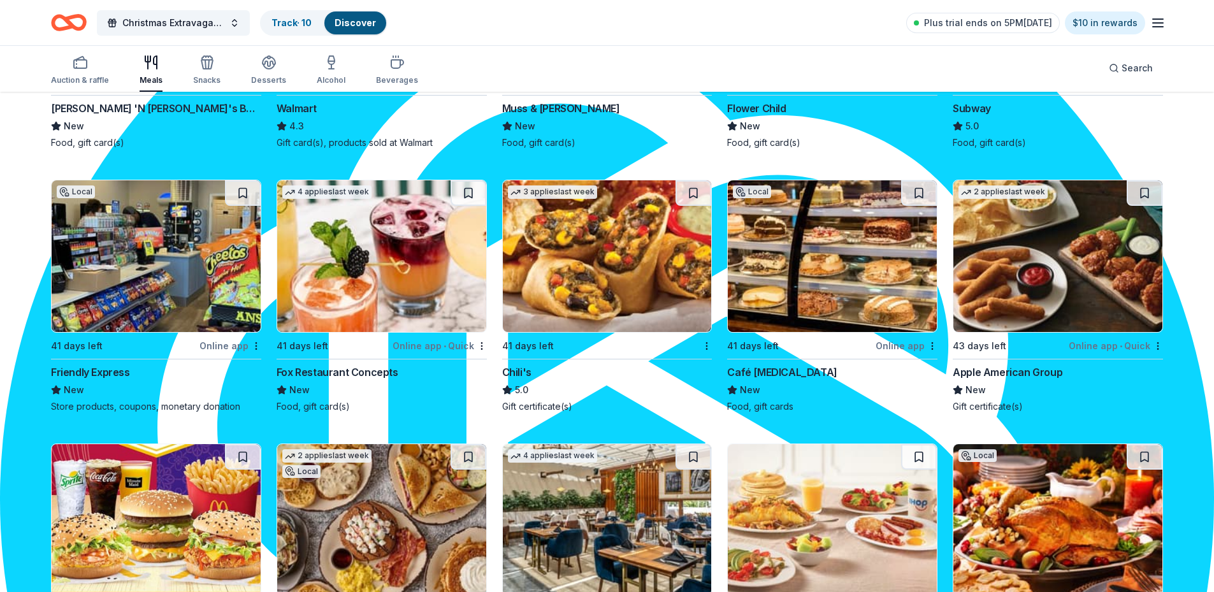
scroll to position [1241, 0]
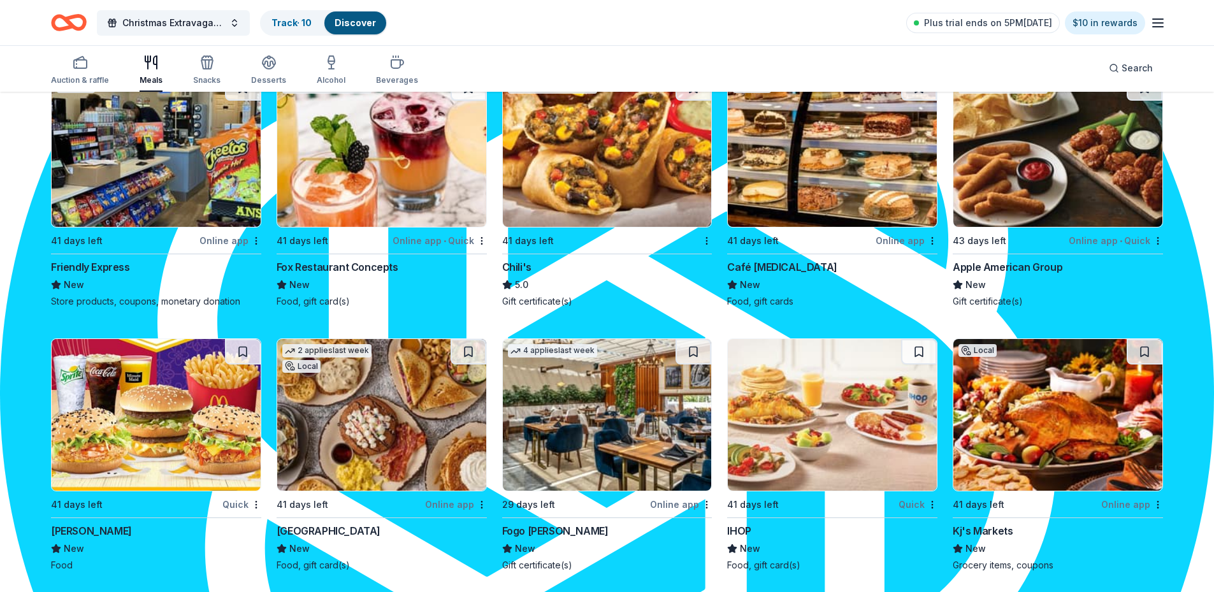
click at [855, 192] on img at bounding box center [832, 151] width 209 height 152
click at [724, 260] on div "Local 11 days left Online app Fifth Group Restaurants New Food, gift card(s) 41…" at bounding box center [607, 47] width 1112 height 2106
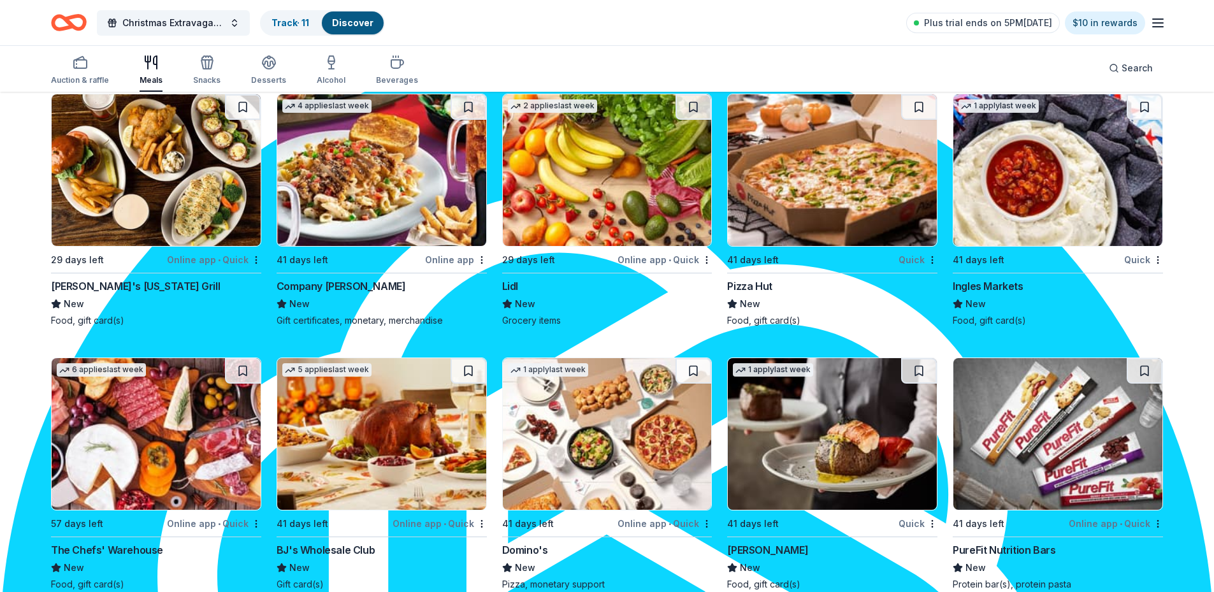
scroll to position [2105, 0]
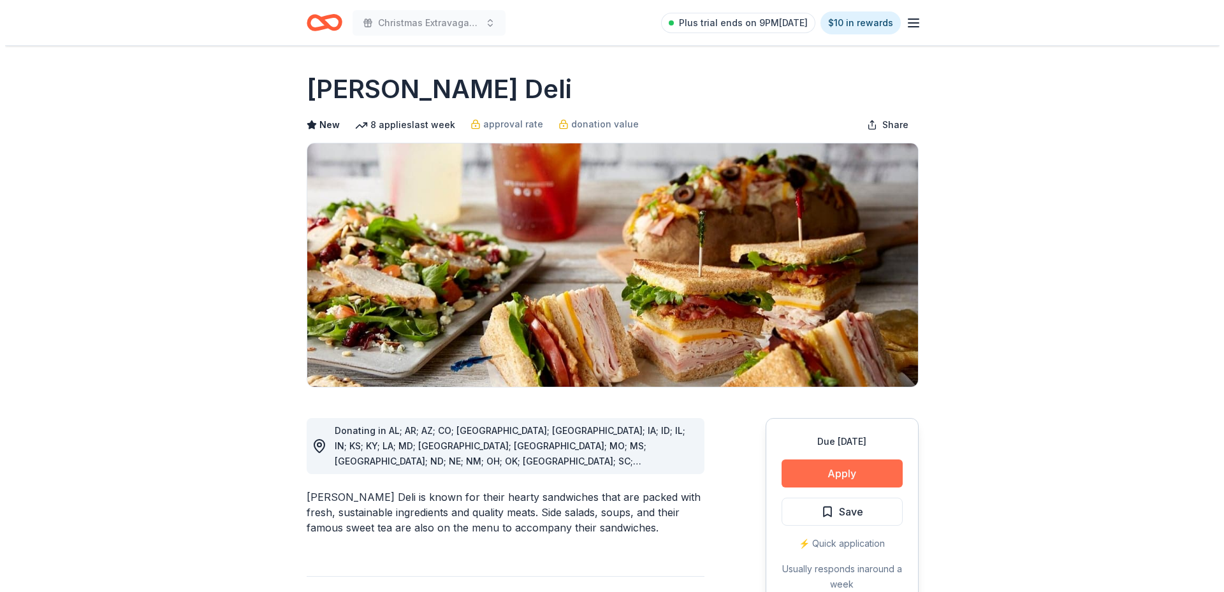
scroll to position [950, 0]
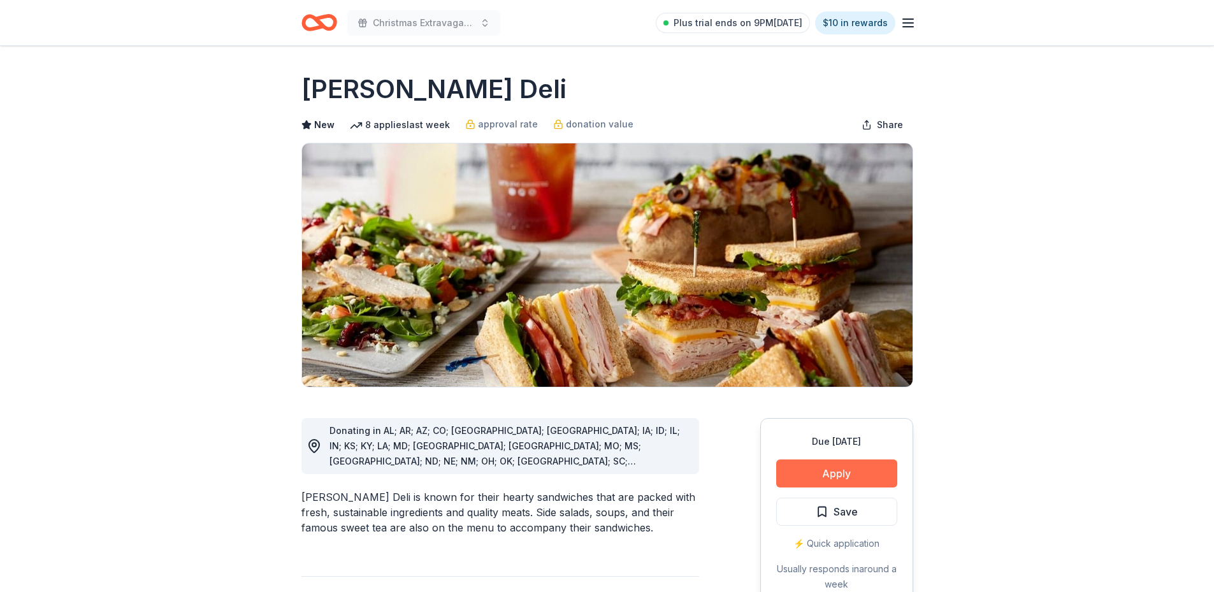
click at [862, 472] on button "Apply" at bounding box center [836, 474] width 121 height 28
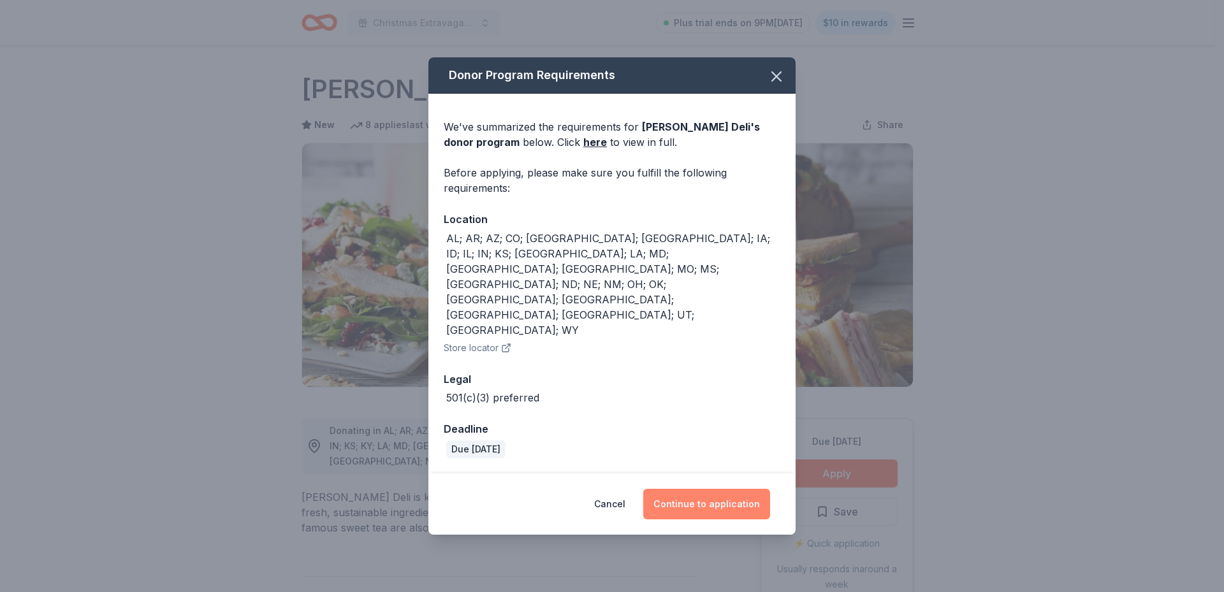
click at [717, 489] on button "Continue to application" at bounding box center [706, 504] width 127 height 31
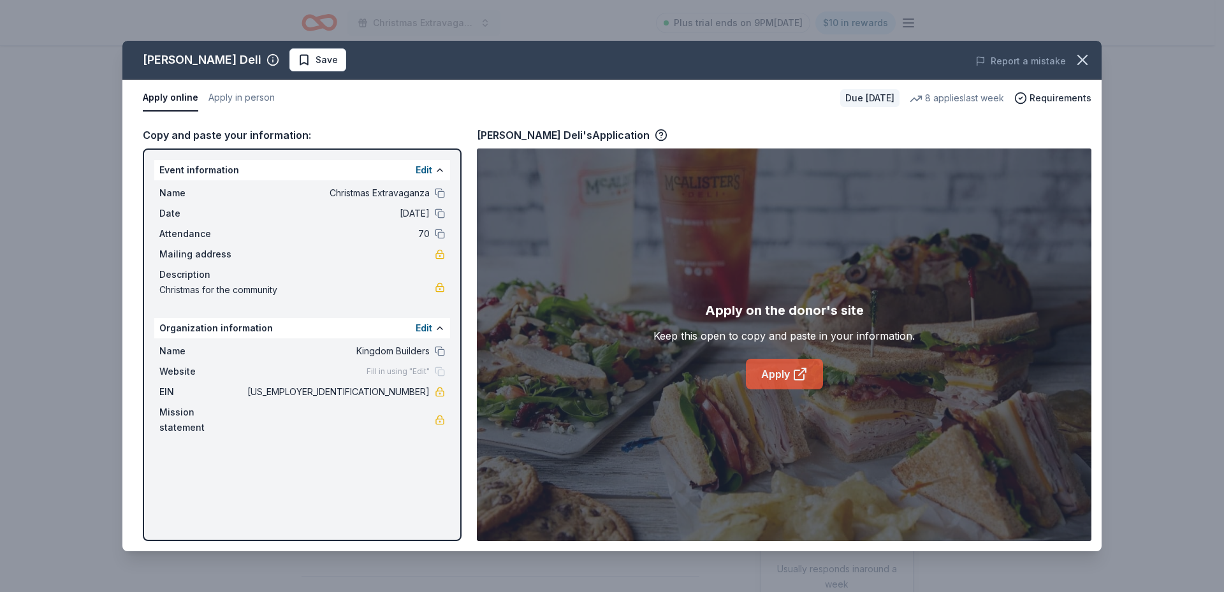
click at [794, 367] on icon at bounding box center [799, 373] width 15 height 15
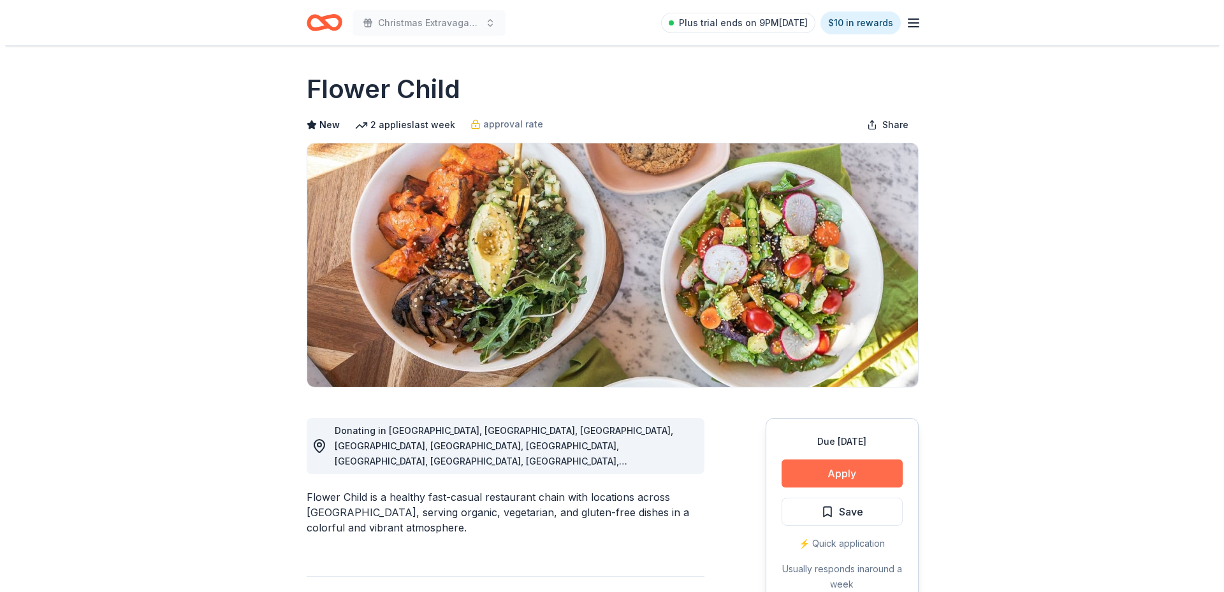
scroll to position [950, 0]
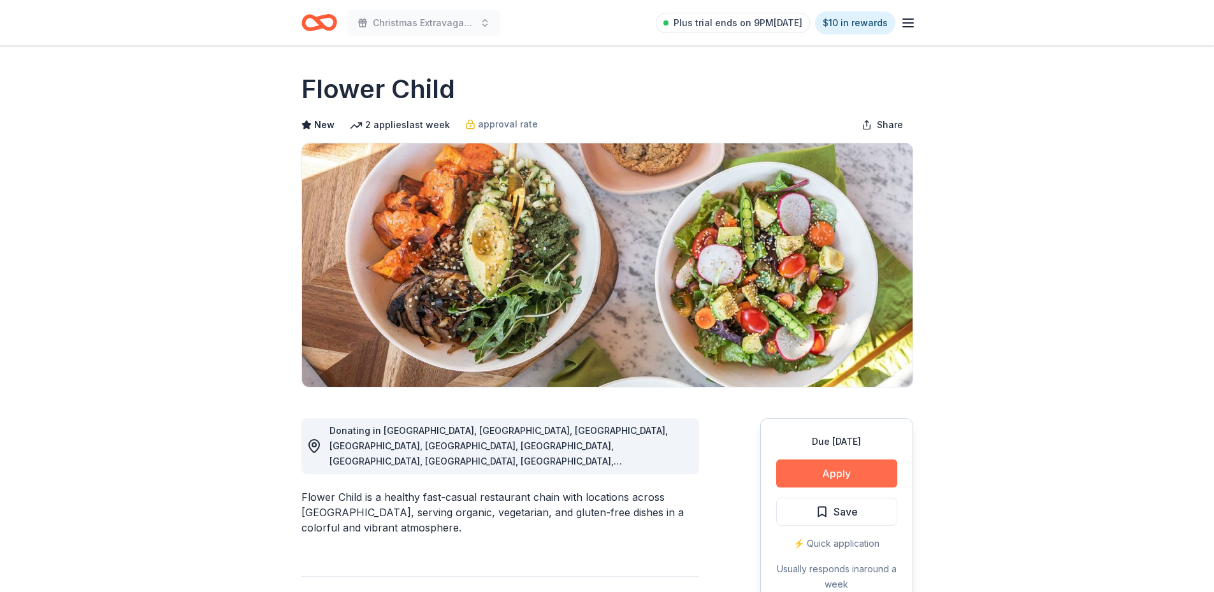
click at [855, 473] on button "Apply" at bounding box center [836, 474] width 121 height 28
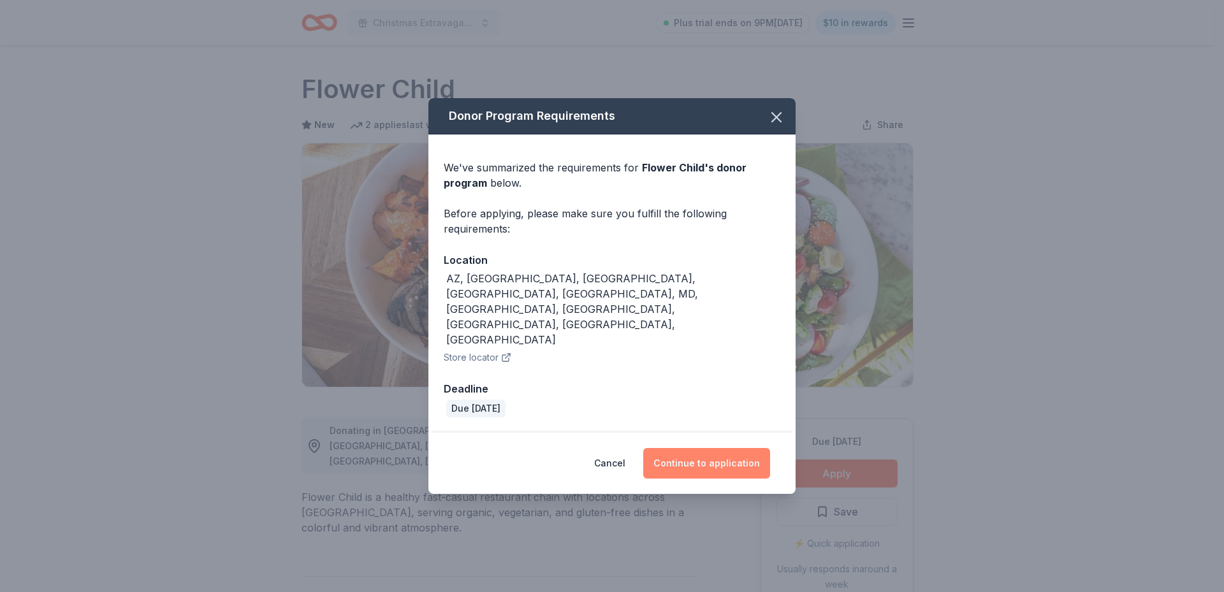
click at [704, 448] on button "Continue to application" at bounding box center [706, 463] width 127 height 31
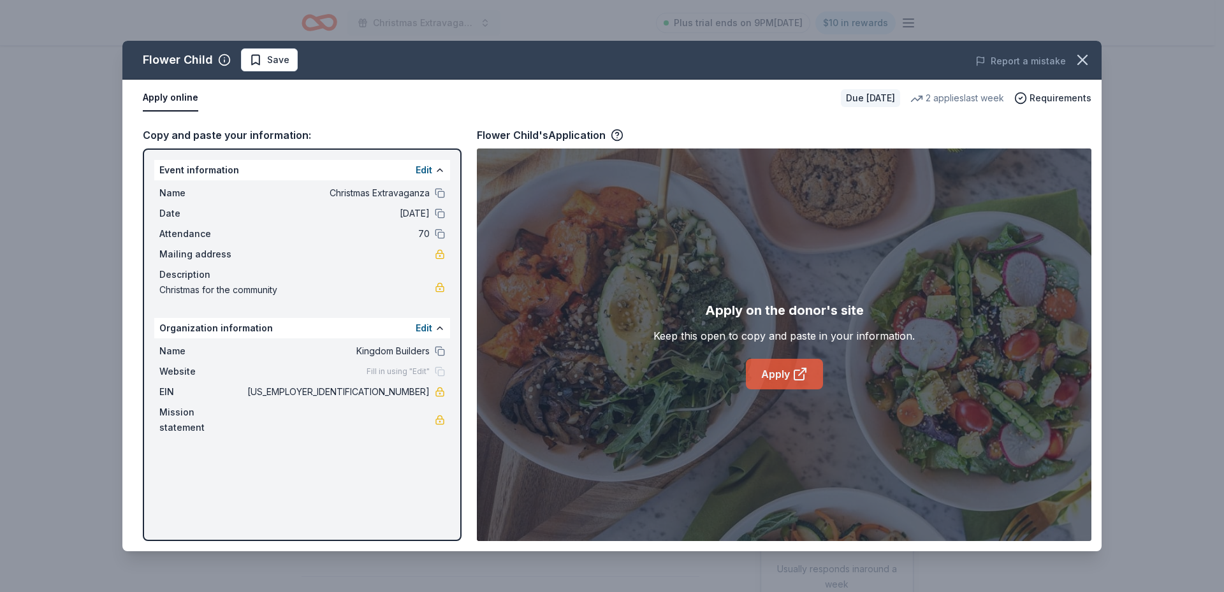
click at [766, 375] on link "Apply" at bounding box center [784, 374] width 77 height 31
click at [781, 377] on link "Apply" at bounding box center [784, 374] width 77 height 31
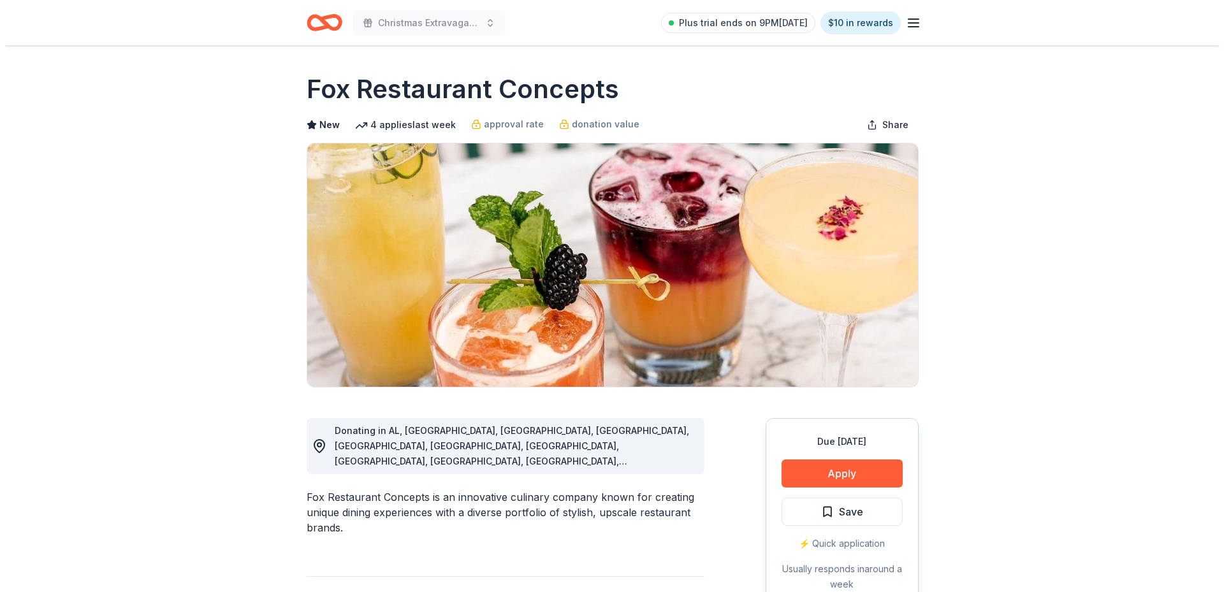
scroll to position [950, 0]
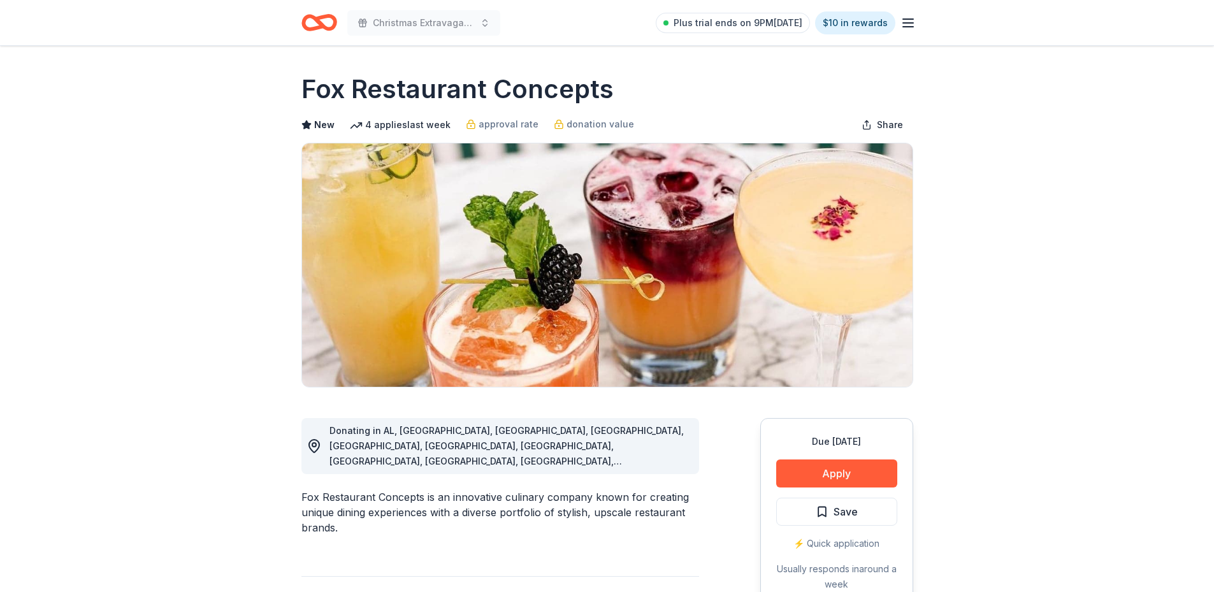
click at [809, 489] on div "Due in 41 days Apply Save ⚡️ Quick application Usually responds in around a week" at bounding box center [836, 513] width 153 height 190
click at [818, 479] on button "Apply" at bounding box center [836, 474] width 121 height 28
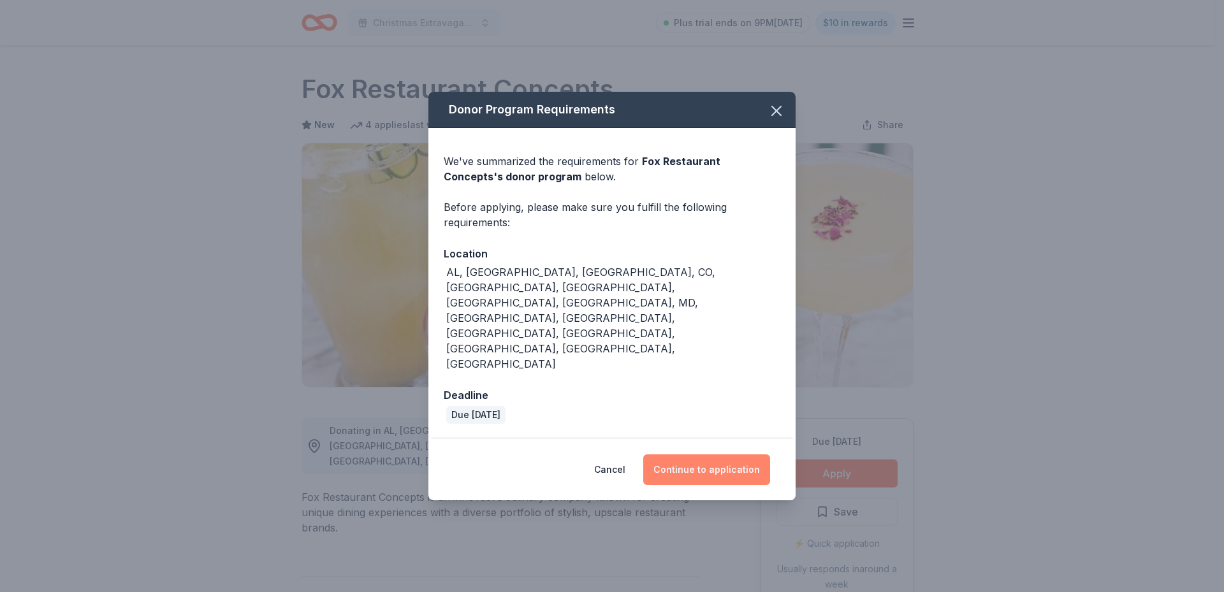
click at [737, 454] on button "Continue to application" at bounding box center [706, 469] width 127 height 31
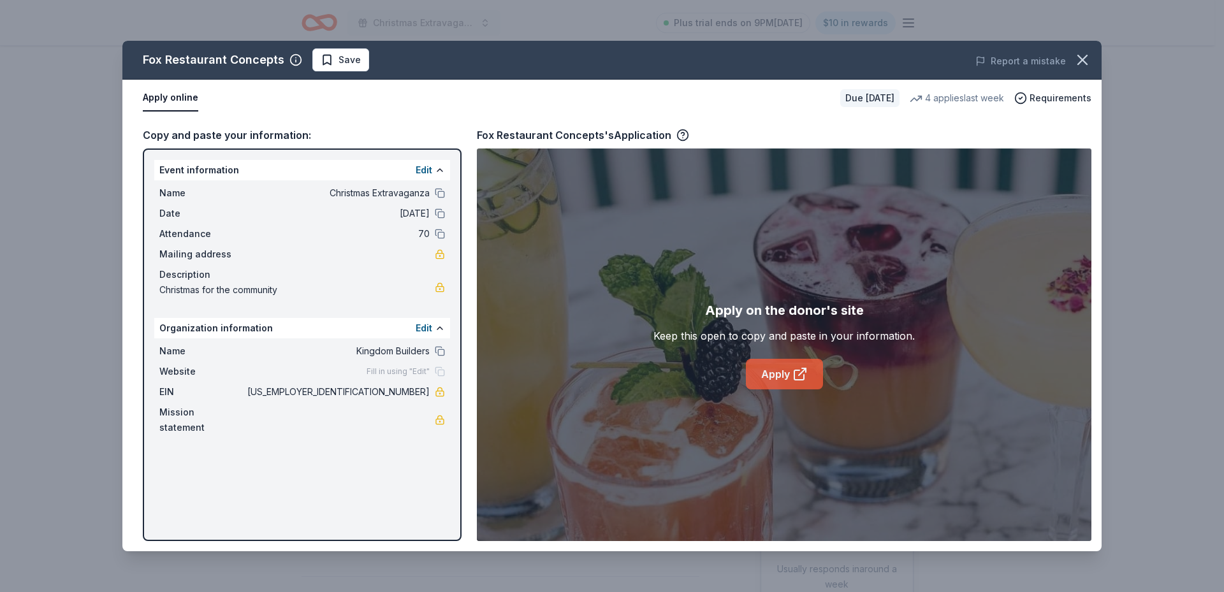
click at [764, 377] on link "Apply" at bounding box center [784, 374] width 77 height 31
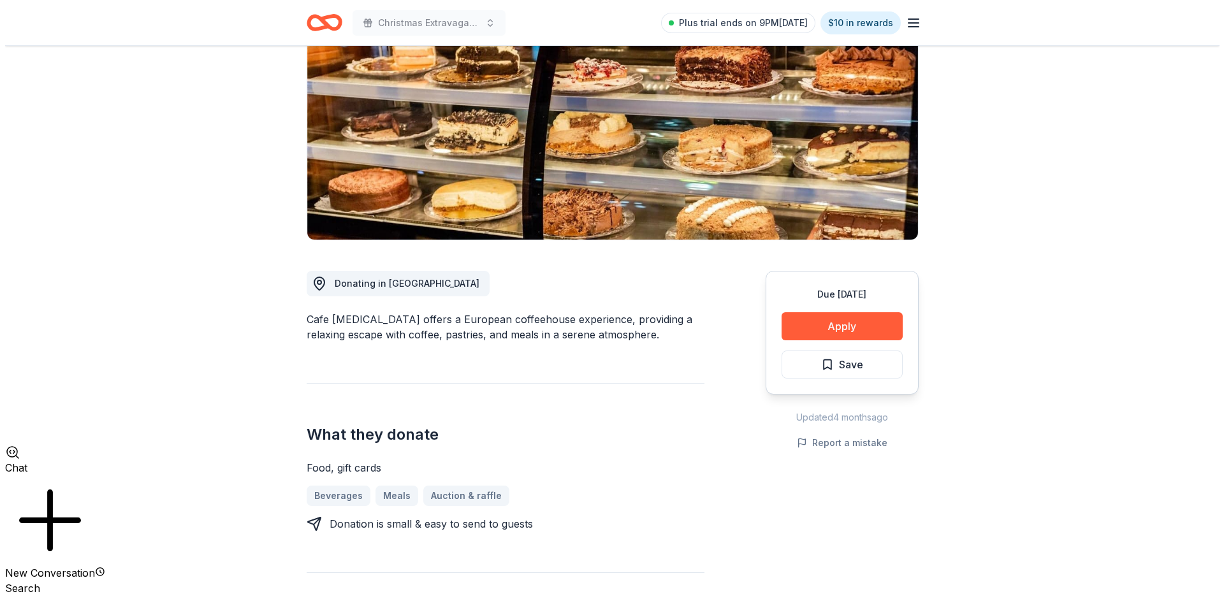
scroll to position [191, 0]
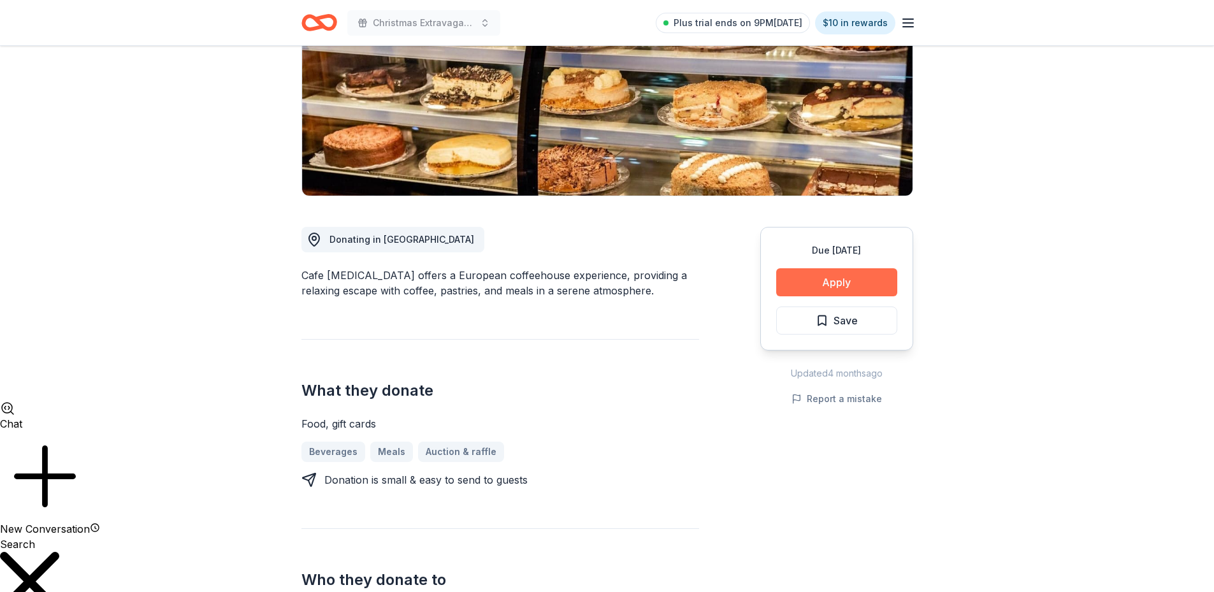
click at [834, 282] on button "Apply" at bounding box center [836, 282] width 121 height 28
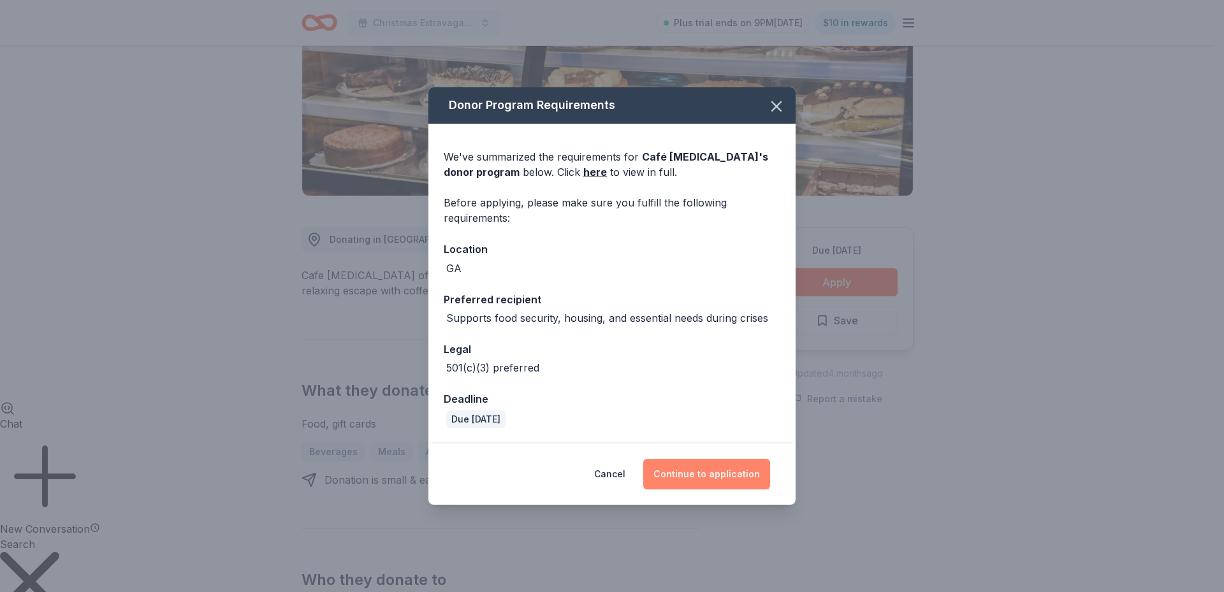
click at [721, 474] on button "Continue to application" at bounding box center [706, 474] width 127 height 31
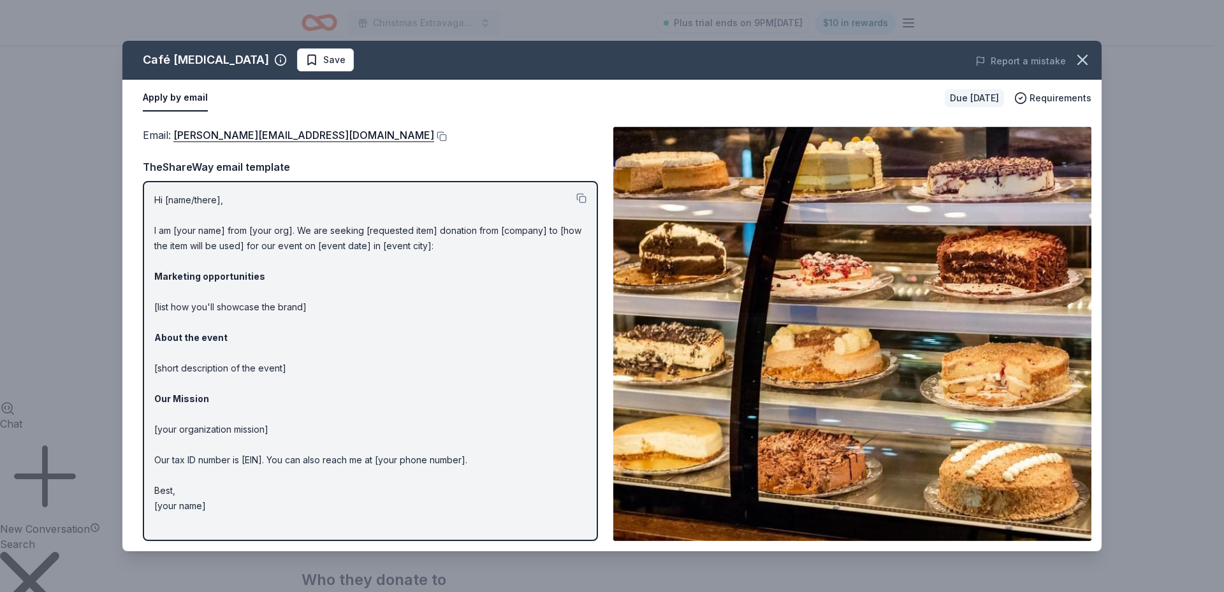
click at [894, 313] on img at bounding box center [852, 334] width 478 height 414
click at [1056, 97] on span "Requirements" at bounding box center [1060, 98] width 62 height 15
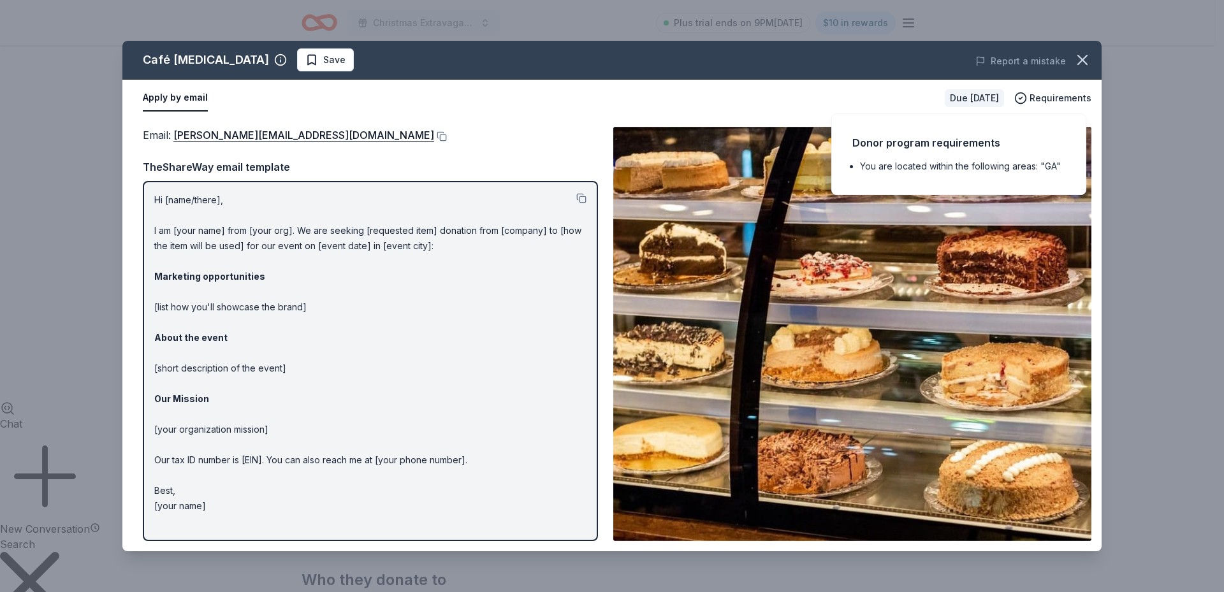
click at [1013, 169] on li "You are located within the following areas: "GA"" at bounding box center [962, 166] width 205 height 15
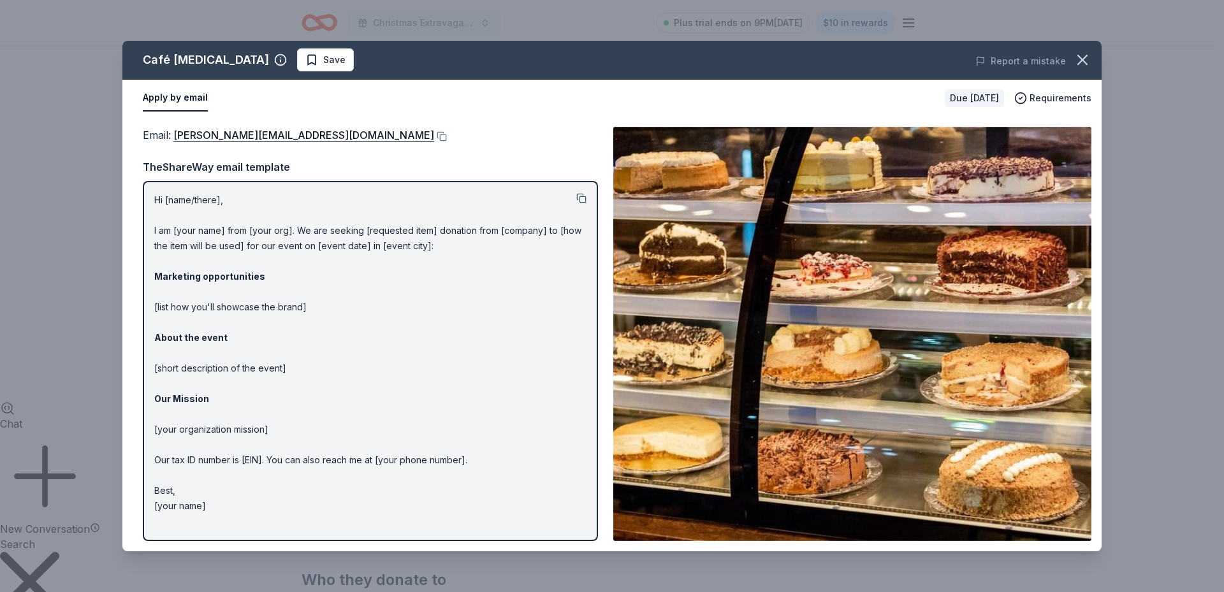
click at [583, 201] on button at bounding box center [581, 198] width 10 height 10
click at [577, 197] on button at bounding box center [581, 198] width 10 height 10
drag, startPoint x: 317, startPoint y: 149, endPoint x: 181, endPoint y: 135, distance: 137.1
click at [181, 135] on div "Email : [PERSON_NAME][EMAIL_ADDRESS][DOMAIN_NAME] TheShareWay email template Hi…" at bounding box center [370, 334] width 455 height 414
click at [180, 131] on link "[PERSON_NAME][EMAIL_ADDRESS][DOMAIN_NAME]" at bounding box center [303, 135] width 261 height 17
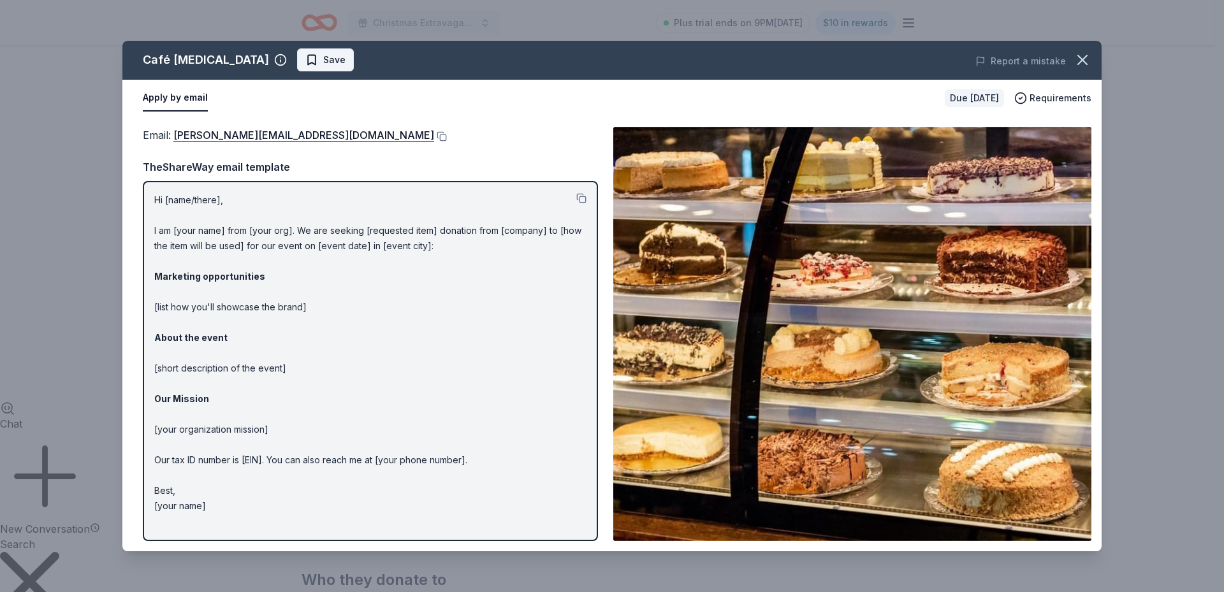
click at [323, 57] on span "Save" at bounding box center [334, 59] width 22 height 15
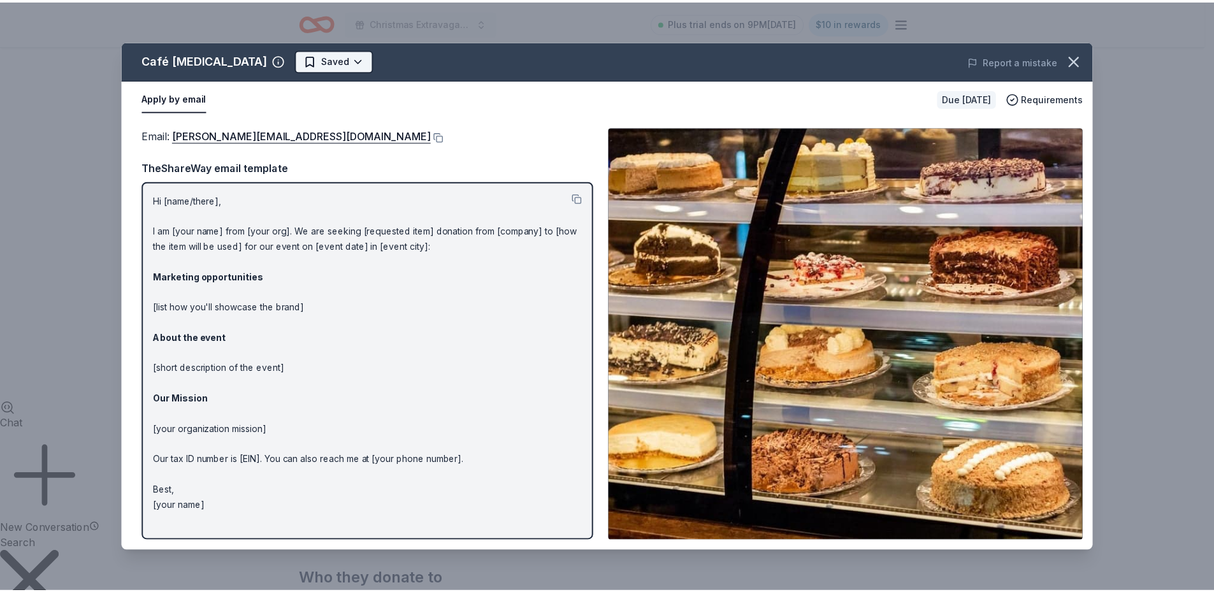
scroll to position [0, 0]
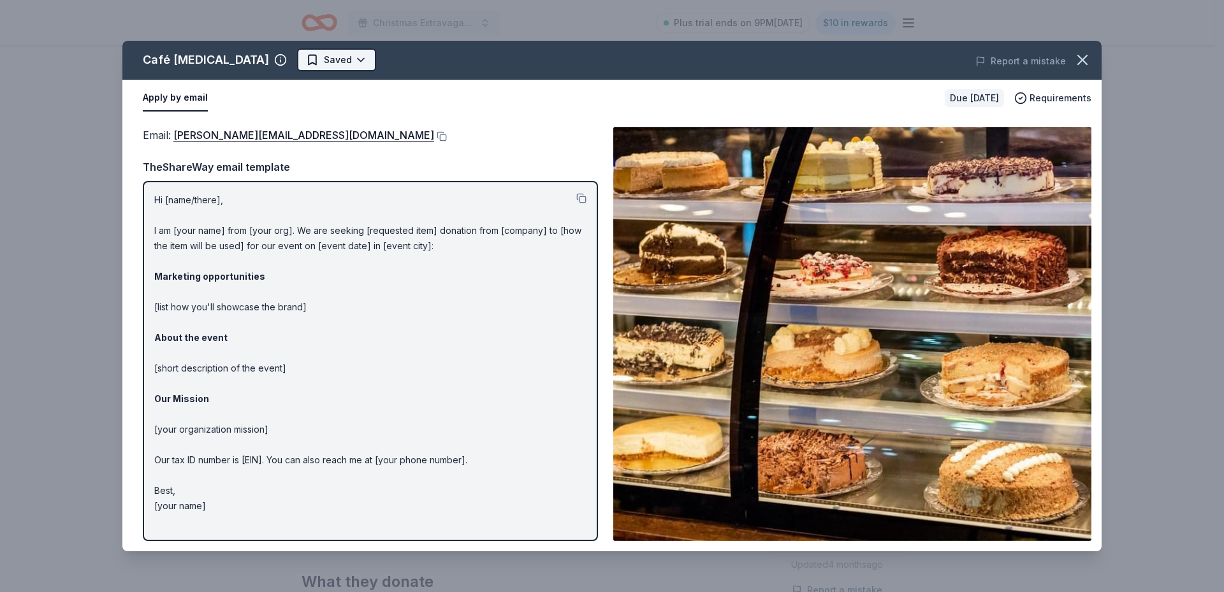
click at [323, 58] on html "Christmas Extravaganza Plus trial ends on 9PM[DATE] $10 in rewards Due [DATE] S…" at bounding box center [612, 296] width 1224 height 592
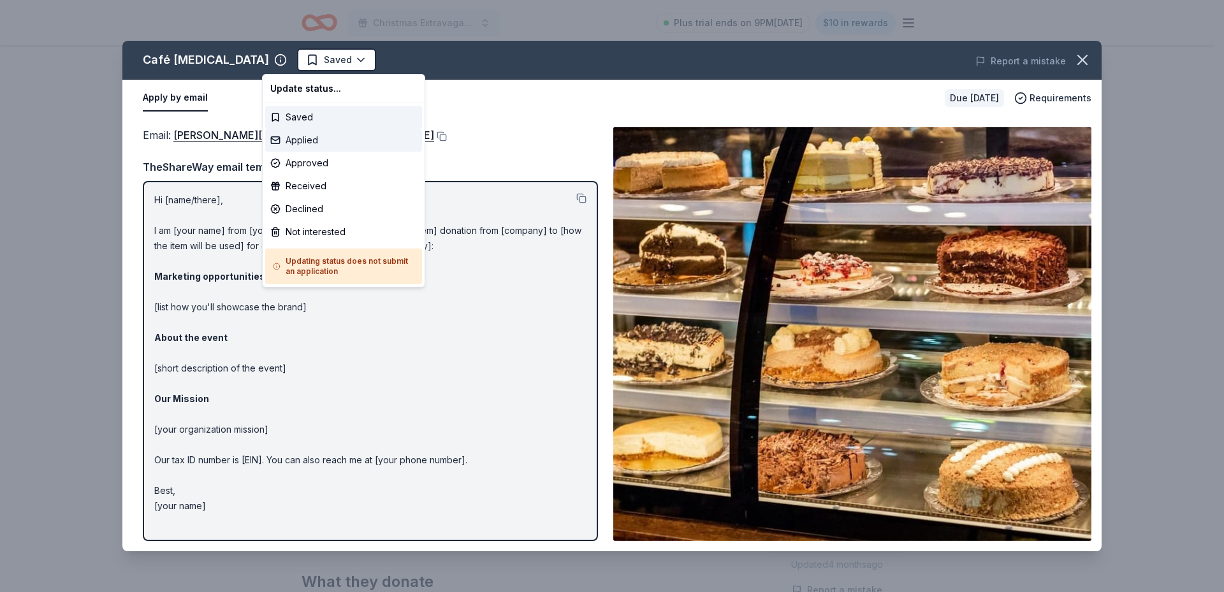
click at [302, 136] on div "Applied" at bounding box center [343, 140] width 157 height 23
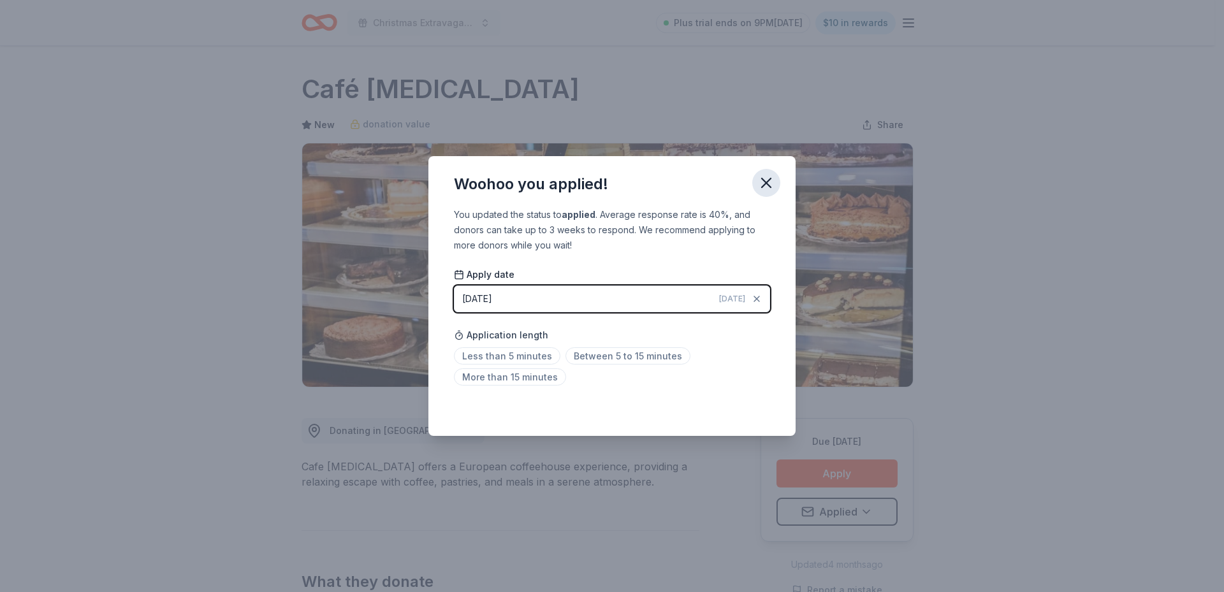
click at [766, 179] on icon "button" at bounding box center [766, 183] width 18 height 18
